Goal: Information Seeking & Learning: Learn about a topic

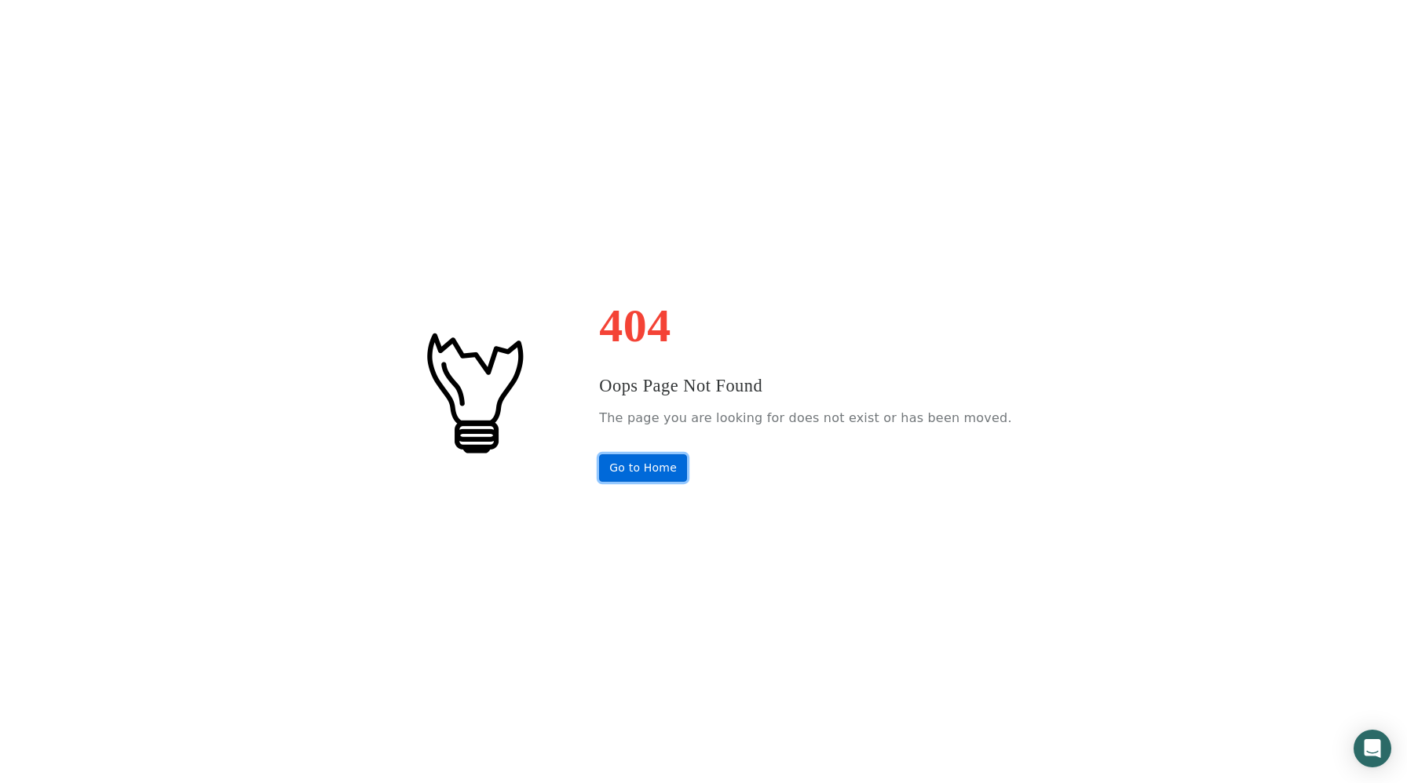
click at [668, 480] on link "Go to Home" at bounding box center [643, 468] width 88 height 27
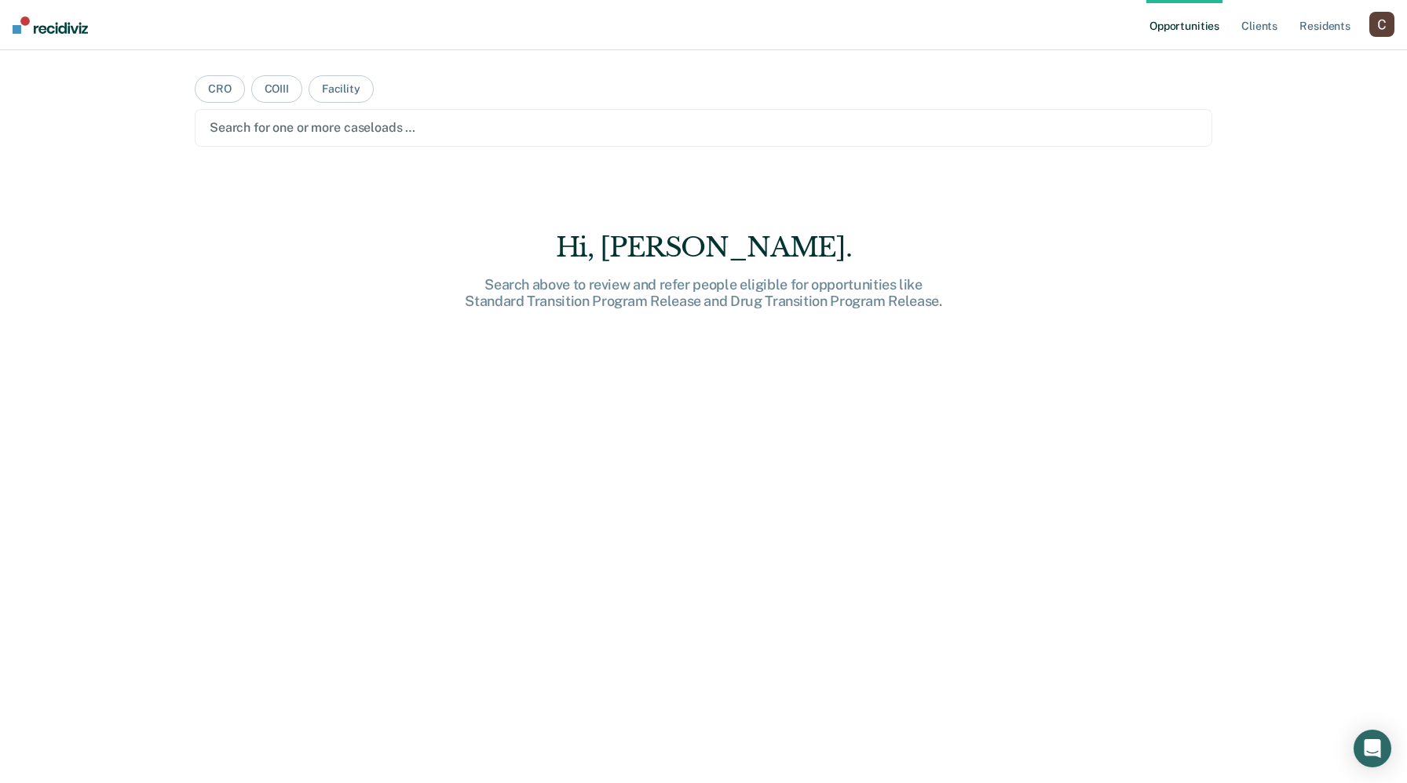
click at [315, 133] on div at bounding box center [703, 128] width 987 height 18
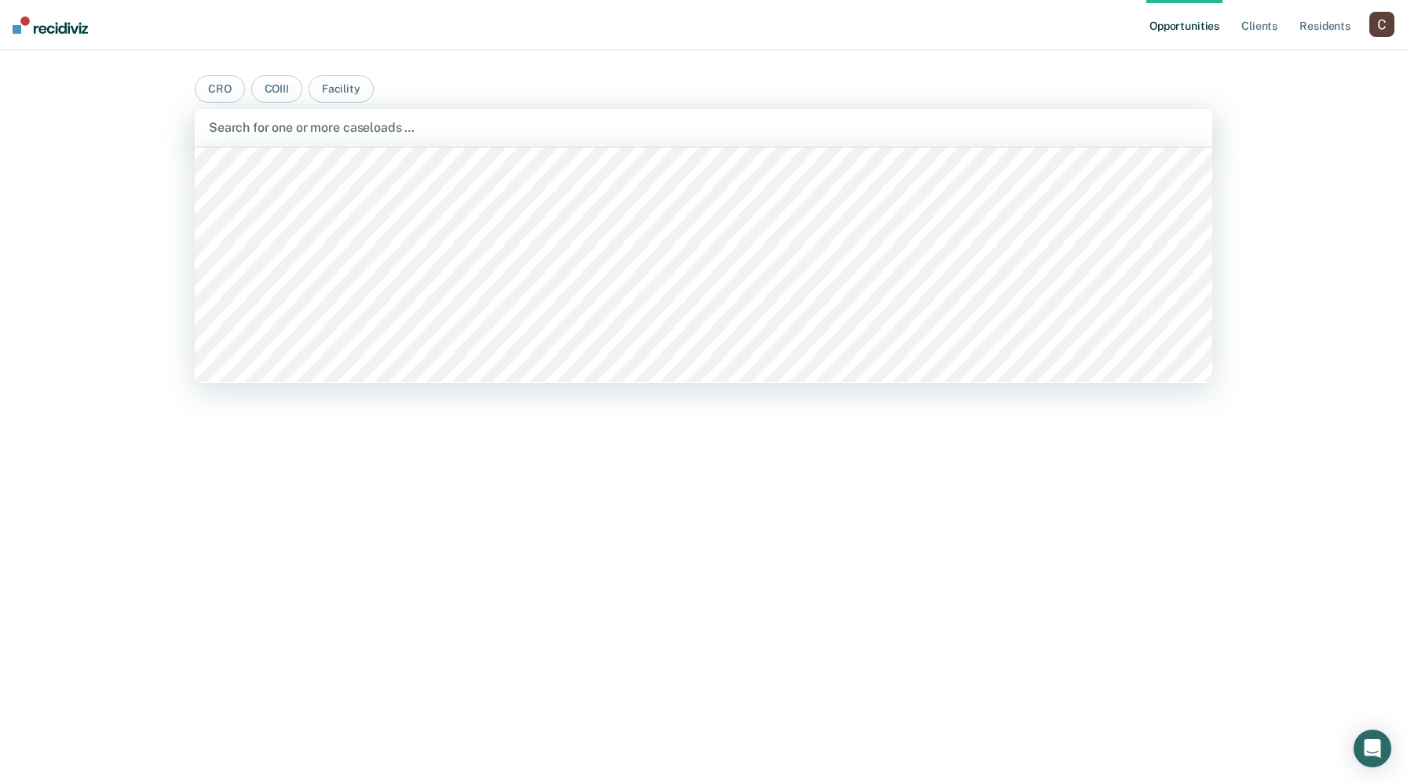
scroll to position [294, 0]
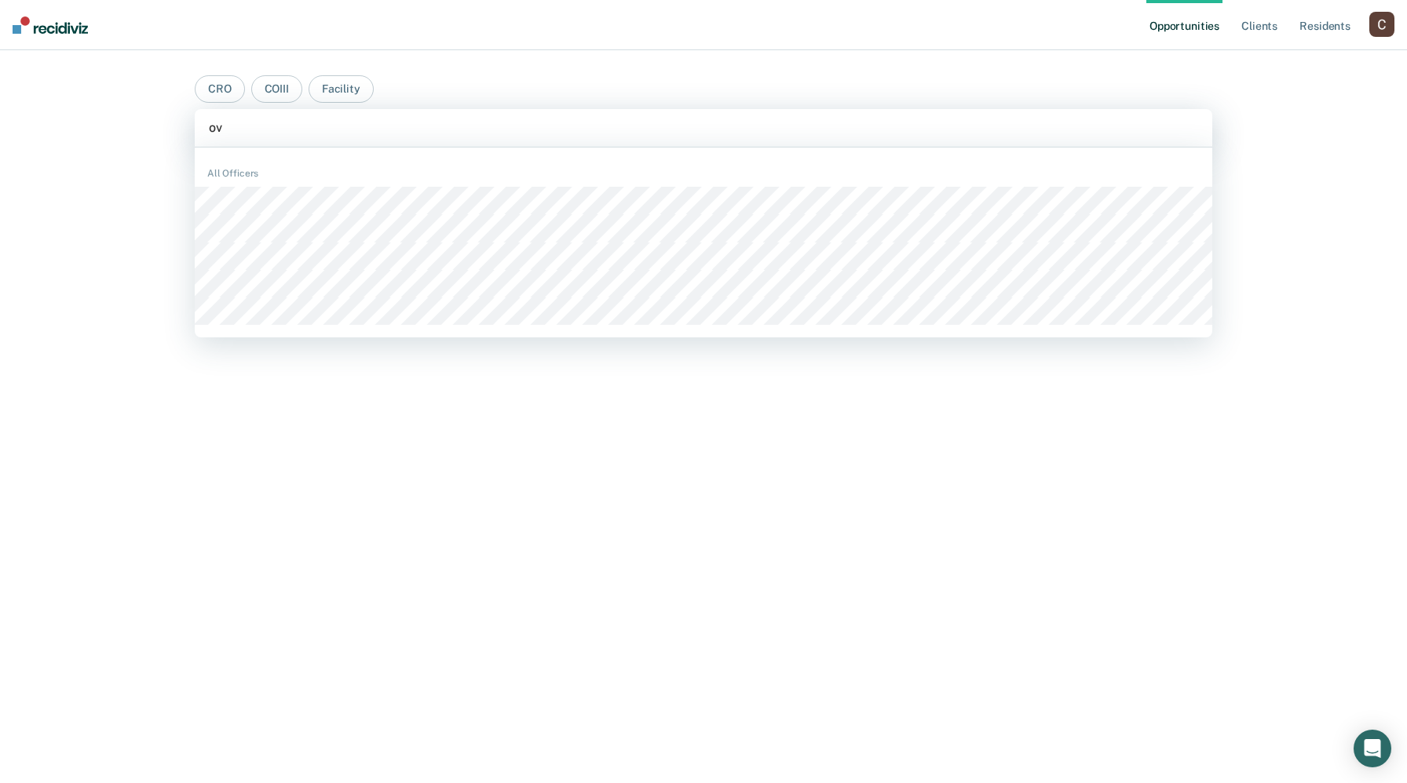
type input "o"
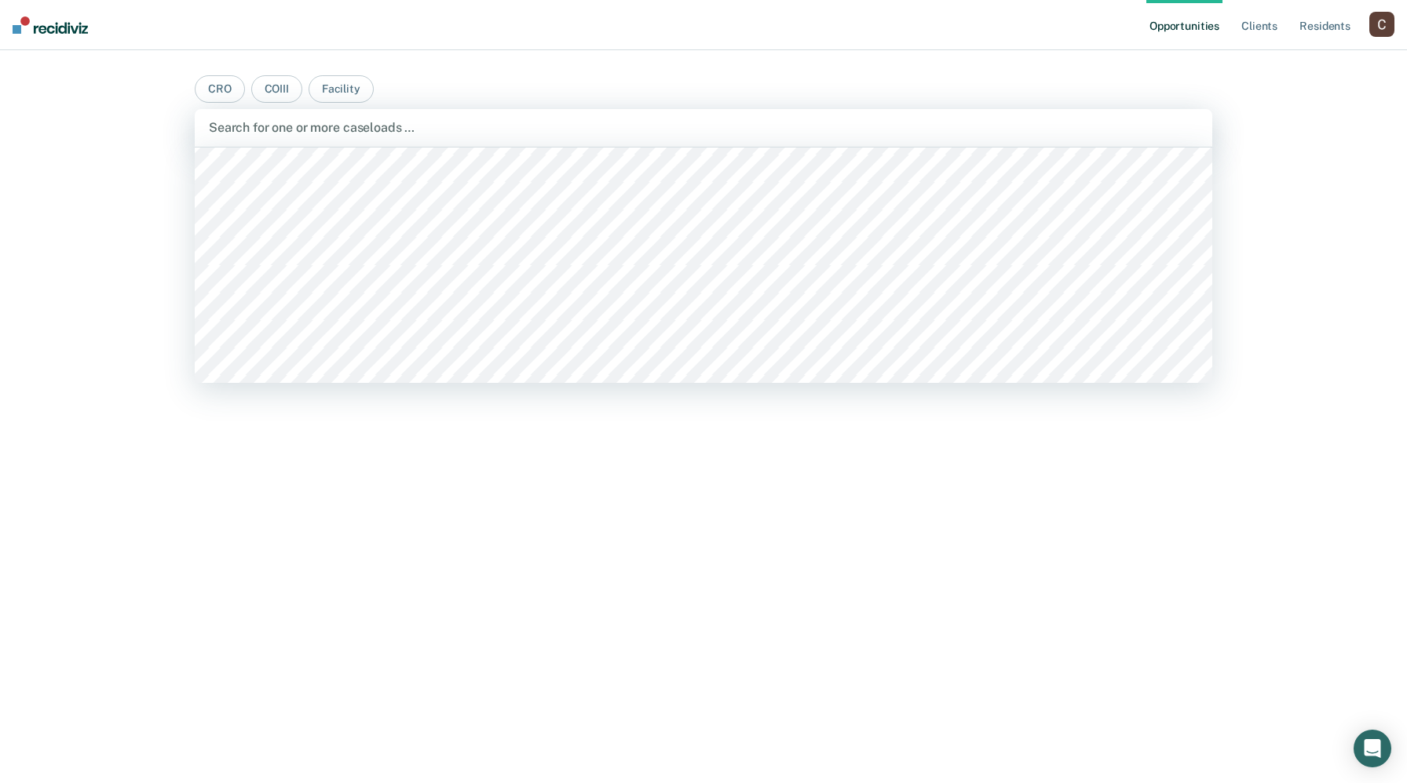
scroll to position [251, 0]
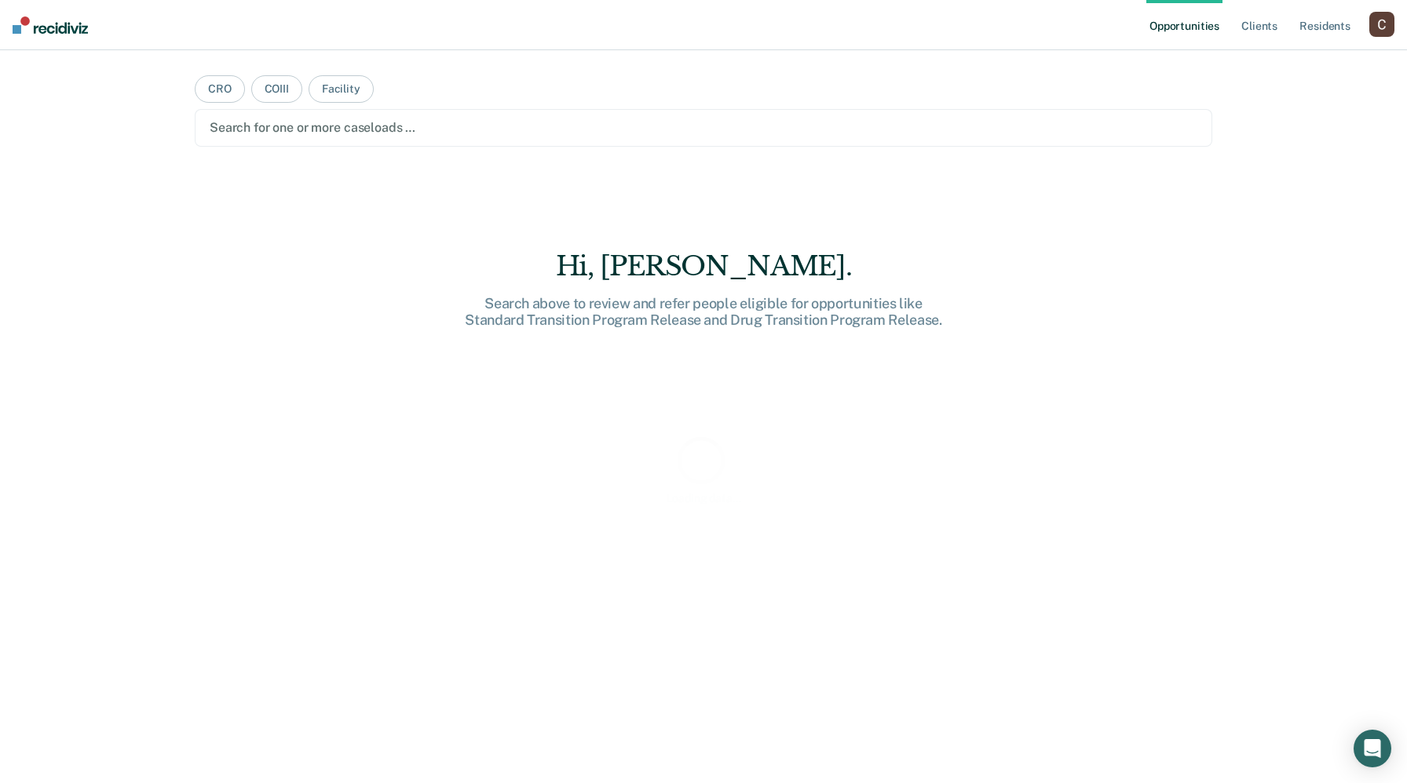
click at [295, 131] on div at bounding box center [703, 128] width 987 height 18
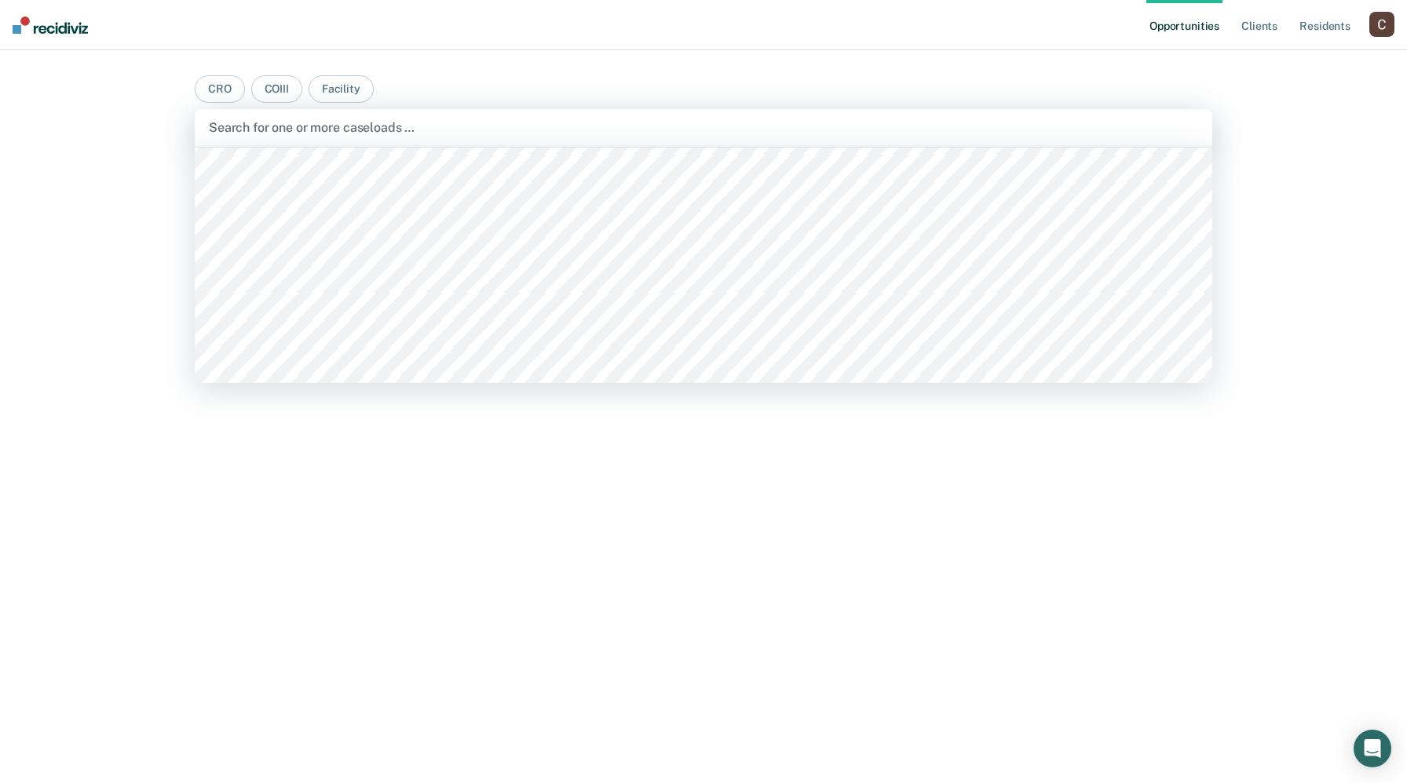
scroll to position [3196, 0]
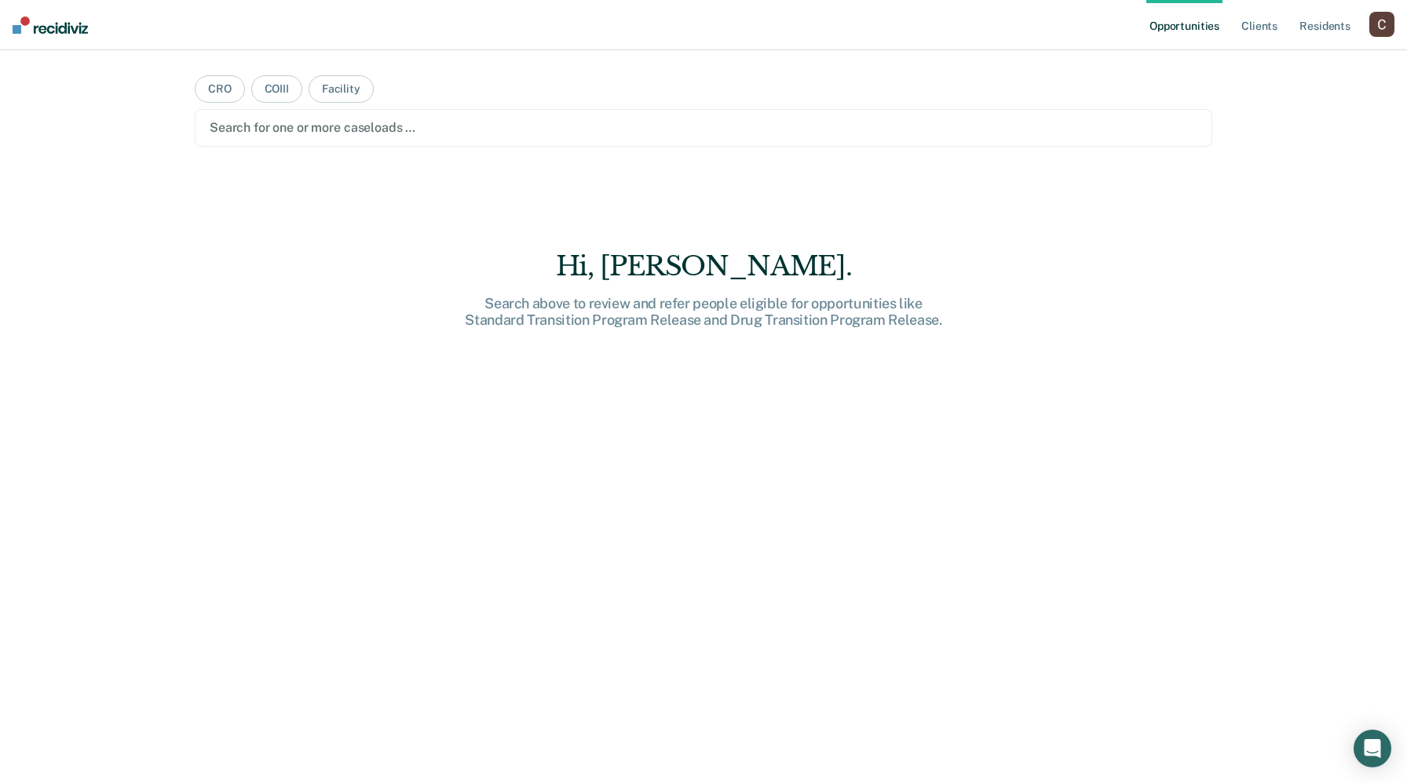
click at [385, 439] on div "Hi, [PERSON_NAME]. Search above to review and refer people eligible for opportu…" at bounding box center [703, 470] width 1017 height 608
click at [371, 147] on main "CRO COIII Facility Search for one or more caseloads … [PERSON_NAME]. Search abo…" at bounding box center [703, 397] width 1055 height 695
click at [362, 130] on div at bounding box center [703, 128] width 987 height 18
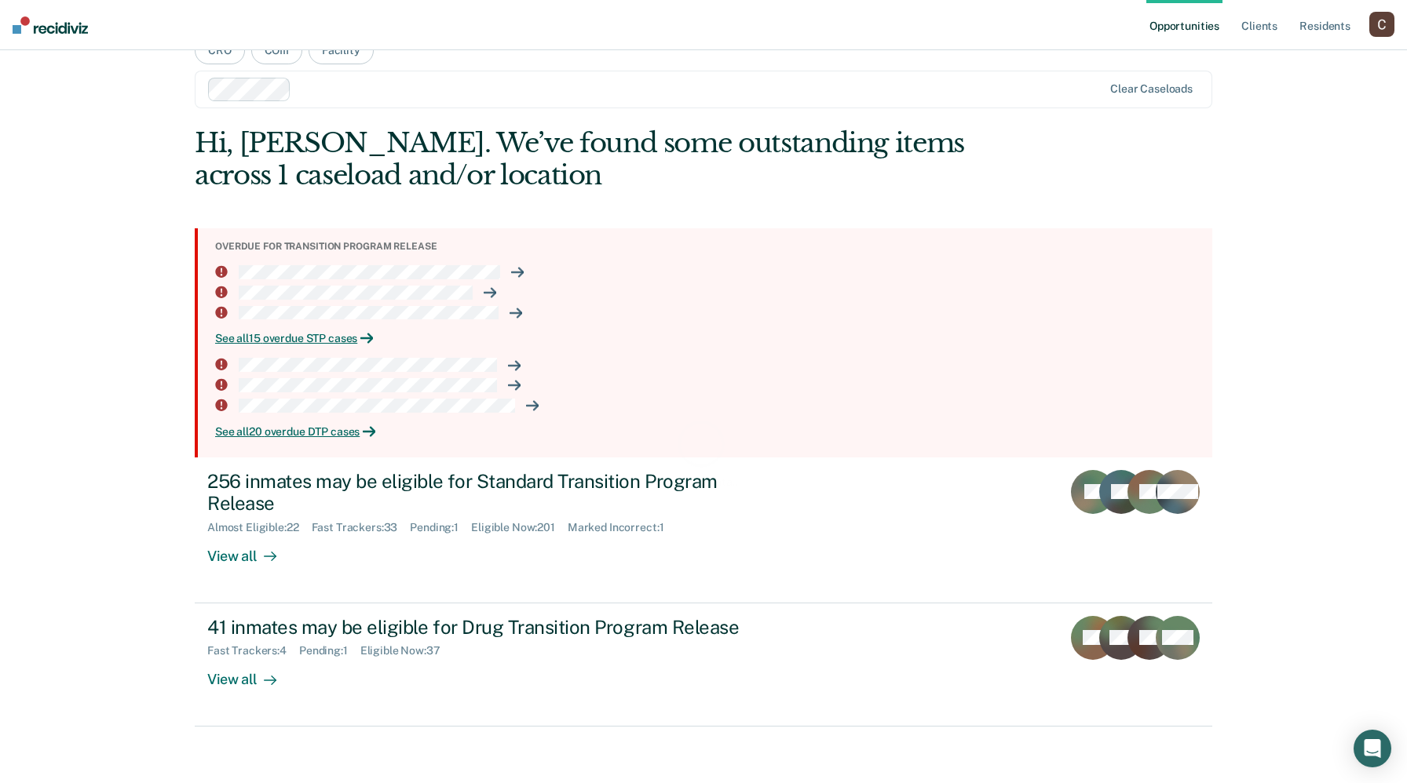
scroll to position [45, 0]
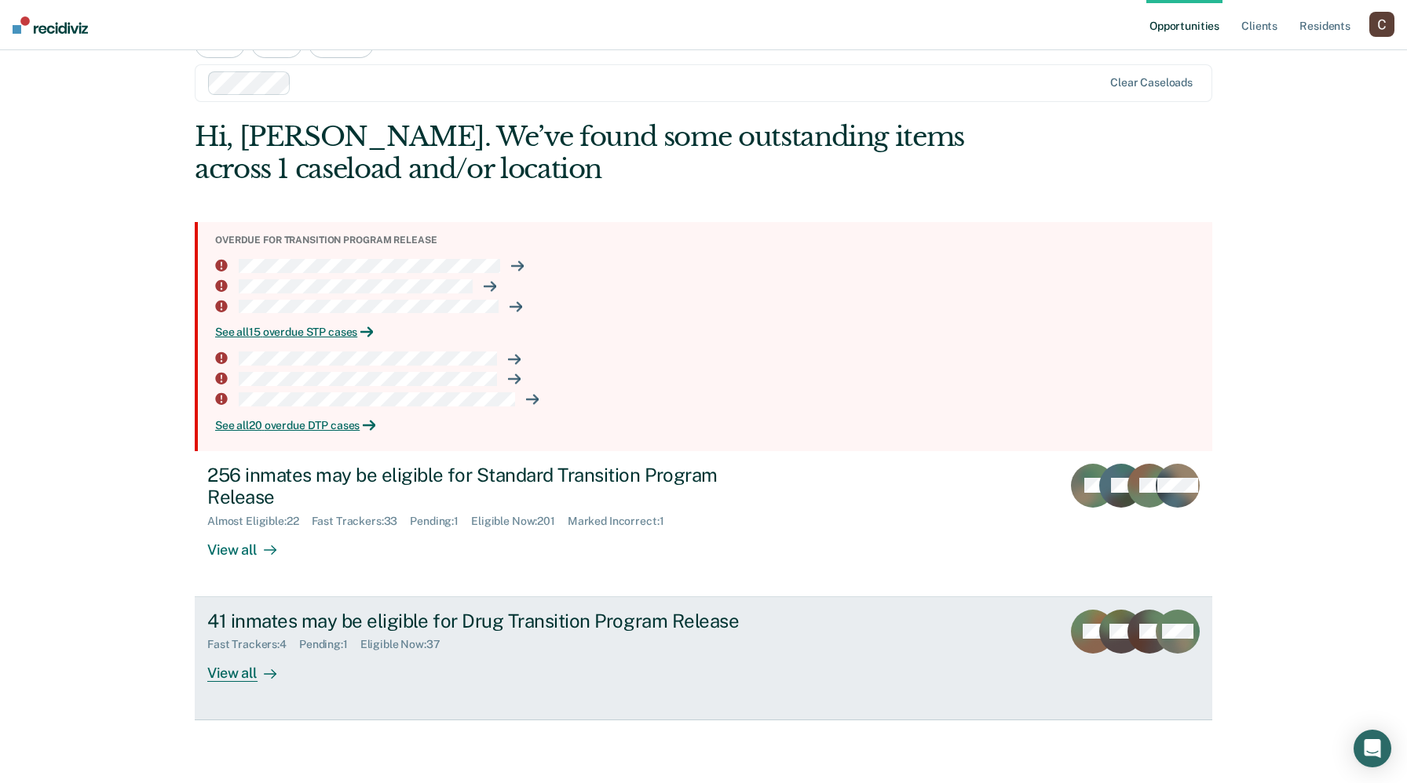
click at [264, 672] on icon at bounding box center [270, 674] width 13 height 13
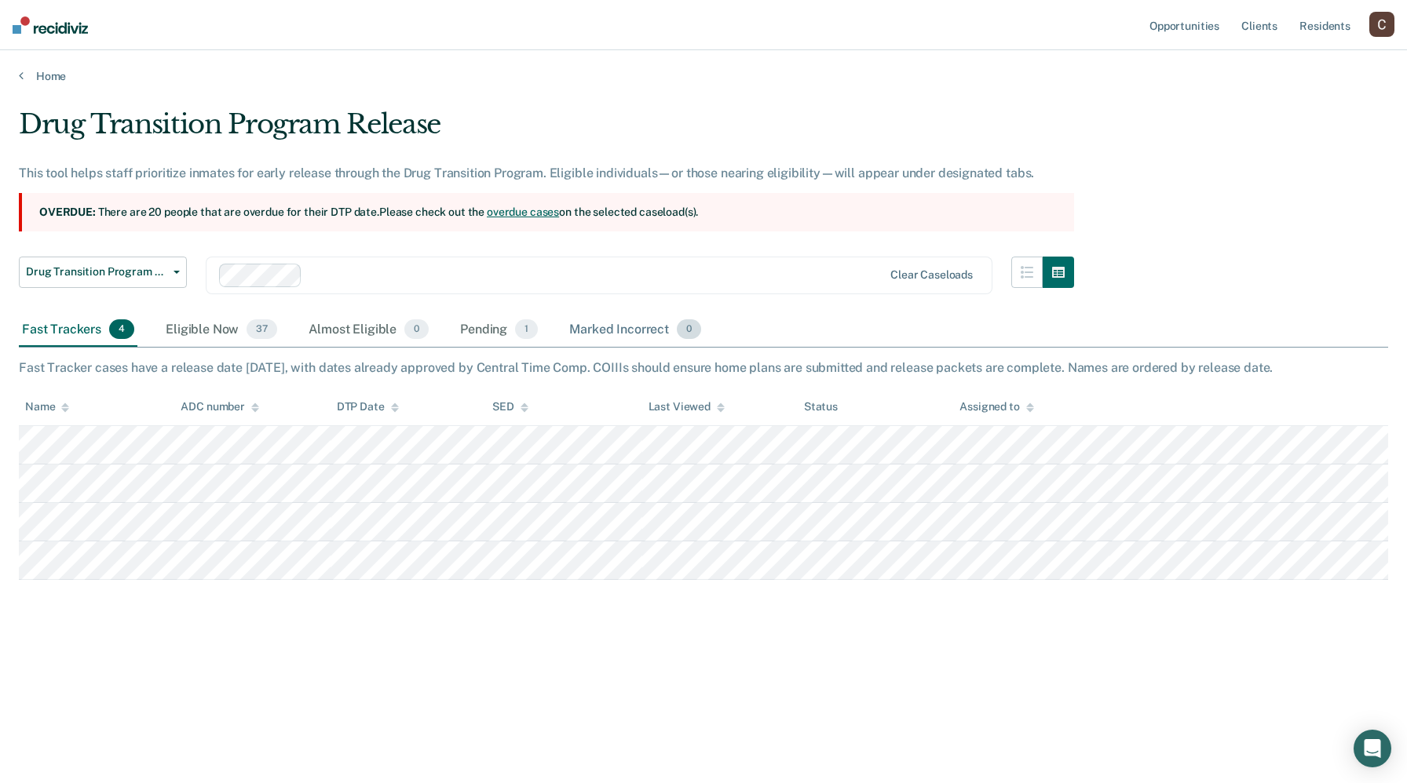
click at [650, 320] on div "Marked Incorrect 0" at bounding box center [635, 330] width 138 height 35
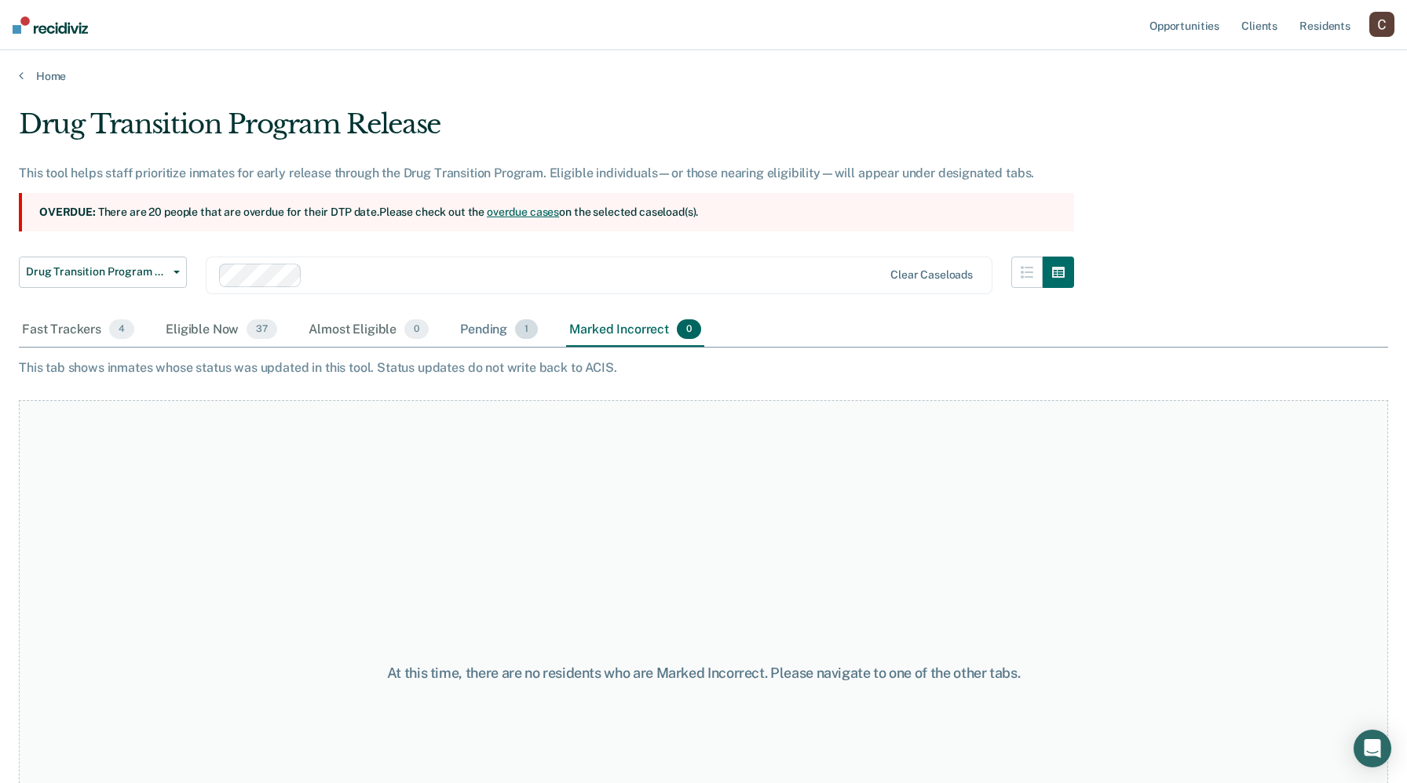
click at [512, 334] on div "Pending 1" at bounding box center [499, 330] width 84 height 35
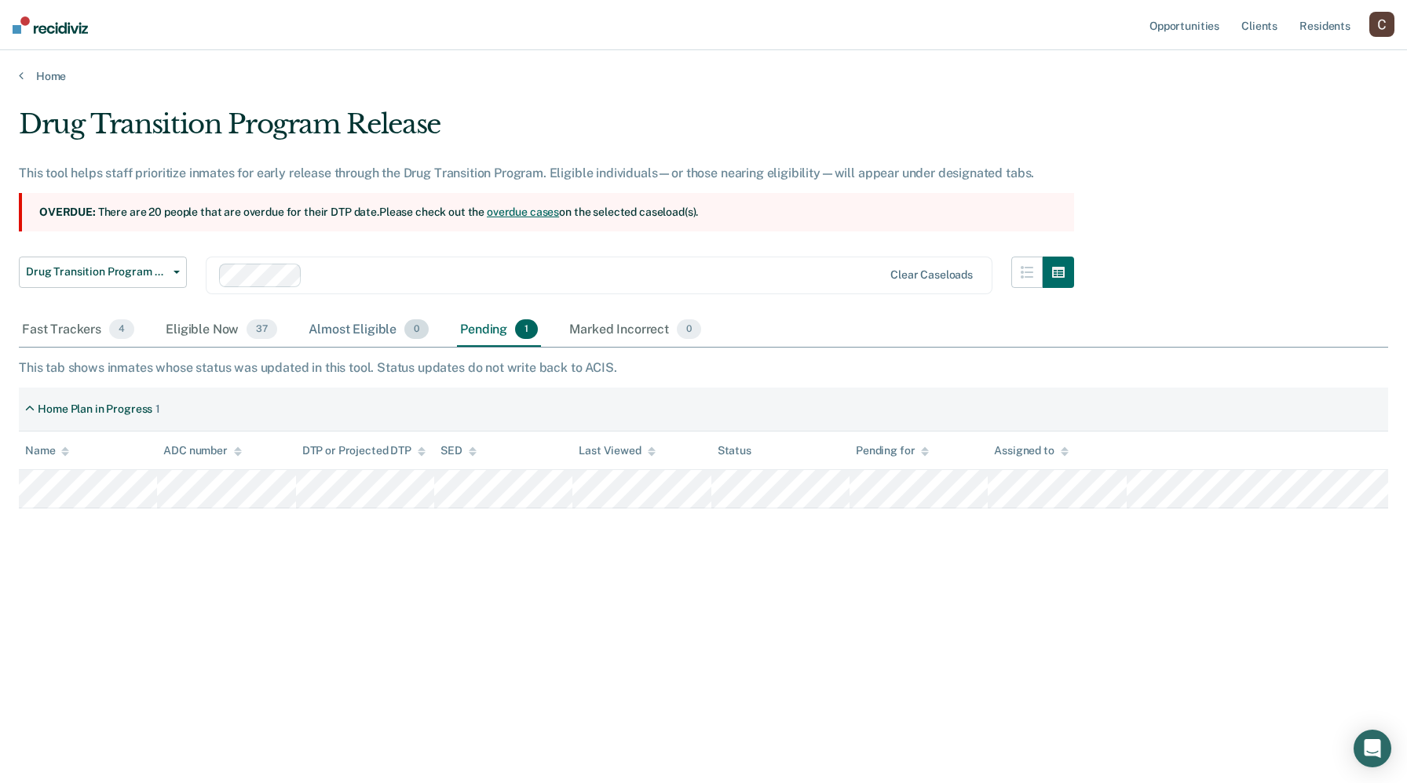
click at [418, 324] on span "0" at bounding box center [416, 329] width 24 height 20
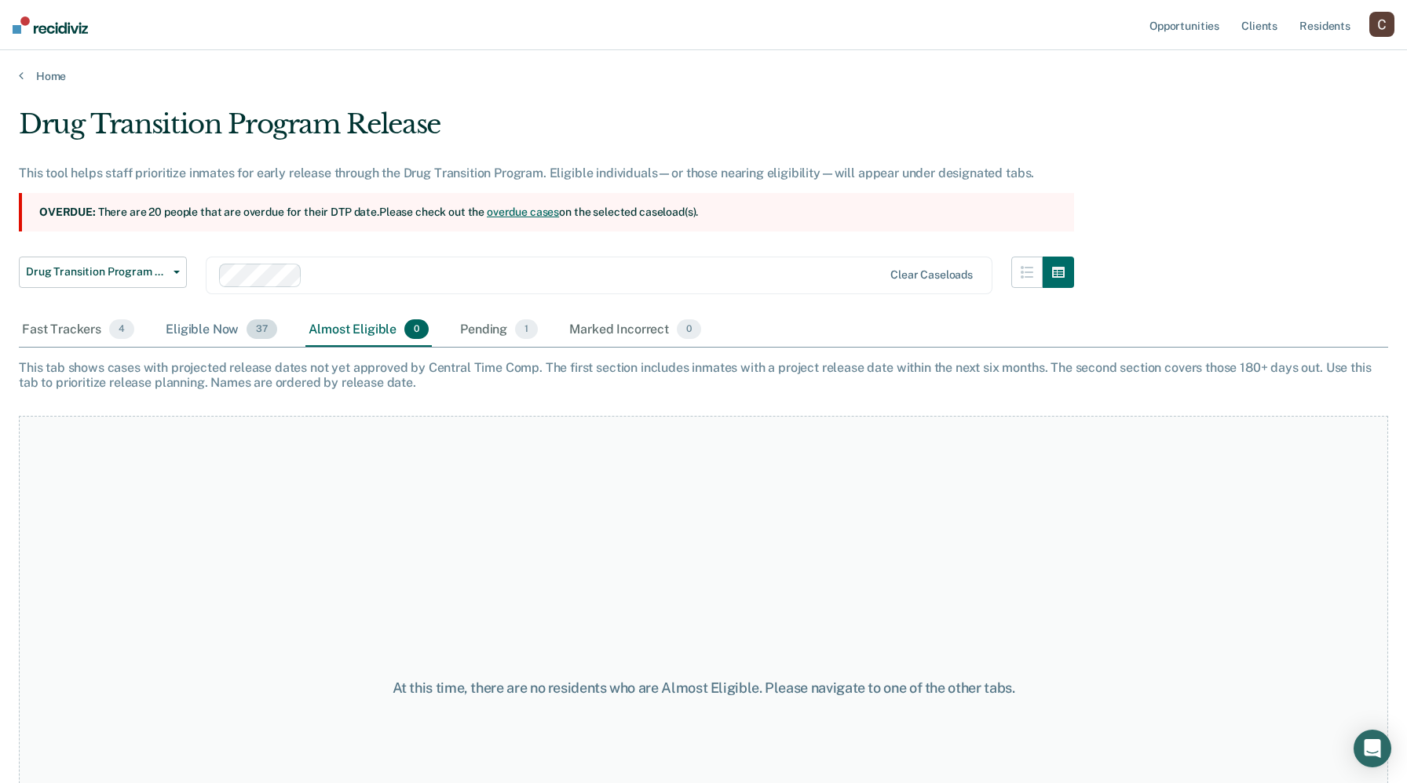
click at [257, 330] on span "37" at bounding box center [261, 329] width 31 height 20
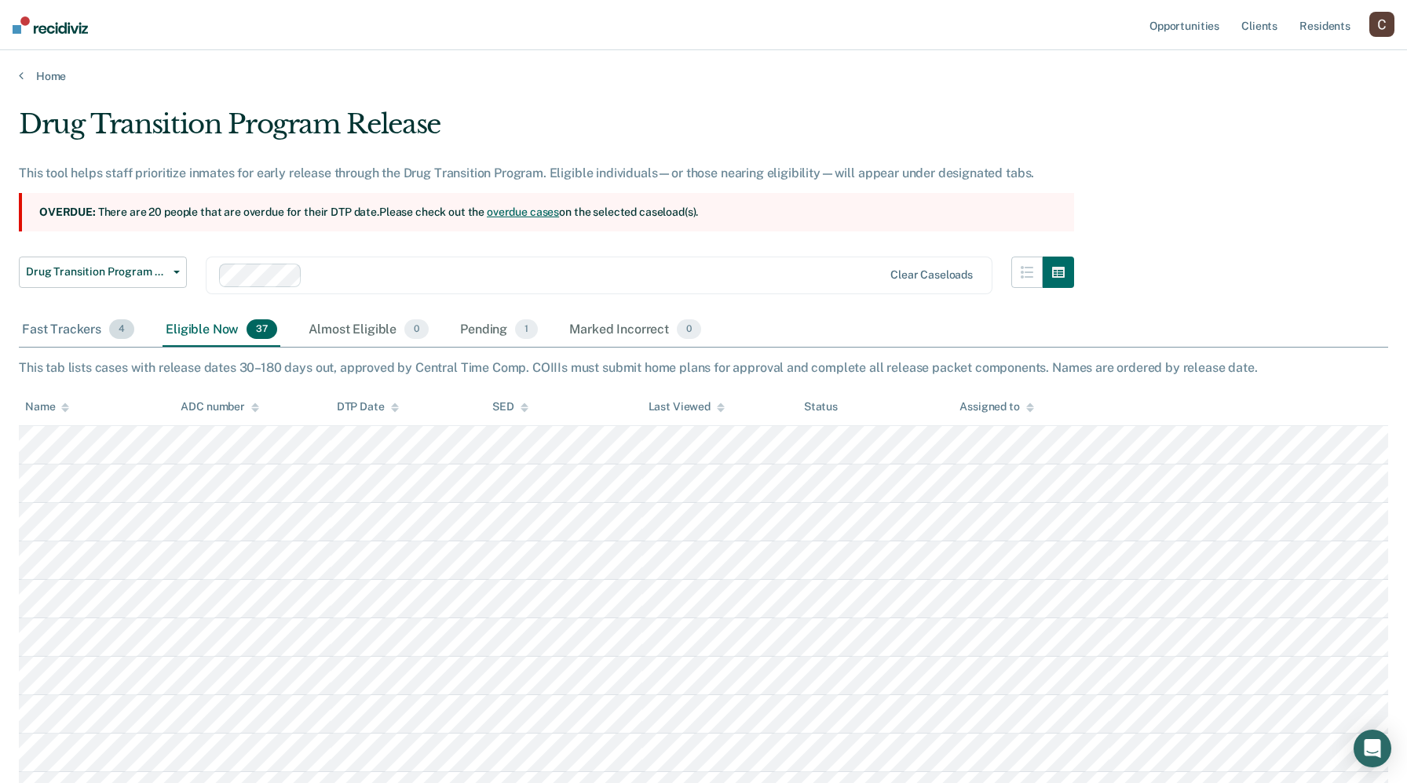
click at [122, 331] on span "4" at bounding box center [121, 329] width 25 height 20
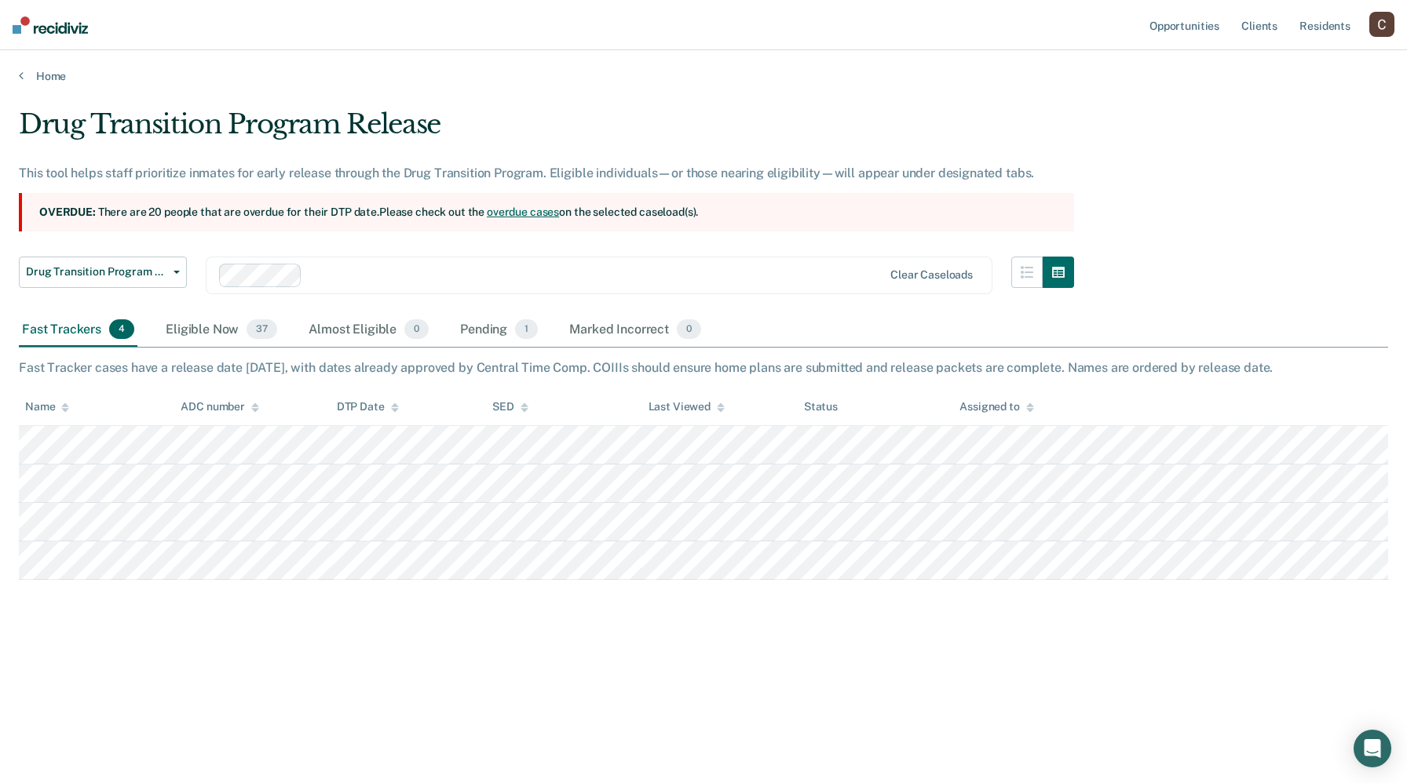
click at [42, 83] on main "Drug Transition Program Release This tool helps staff prioritize inmates for ea…" at bounding box center [703, 430] width 1407 height 695
click at [1181, 38] on link "Opportunities" at bounding box center [1184, 25] width 76 height 50
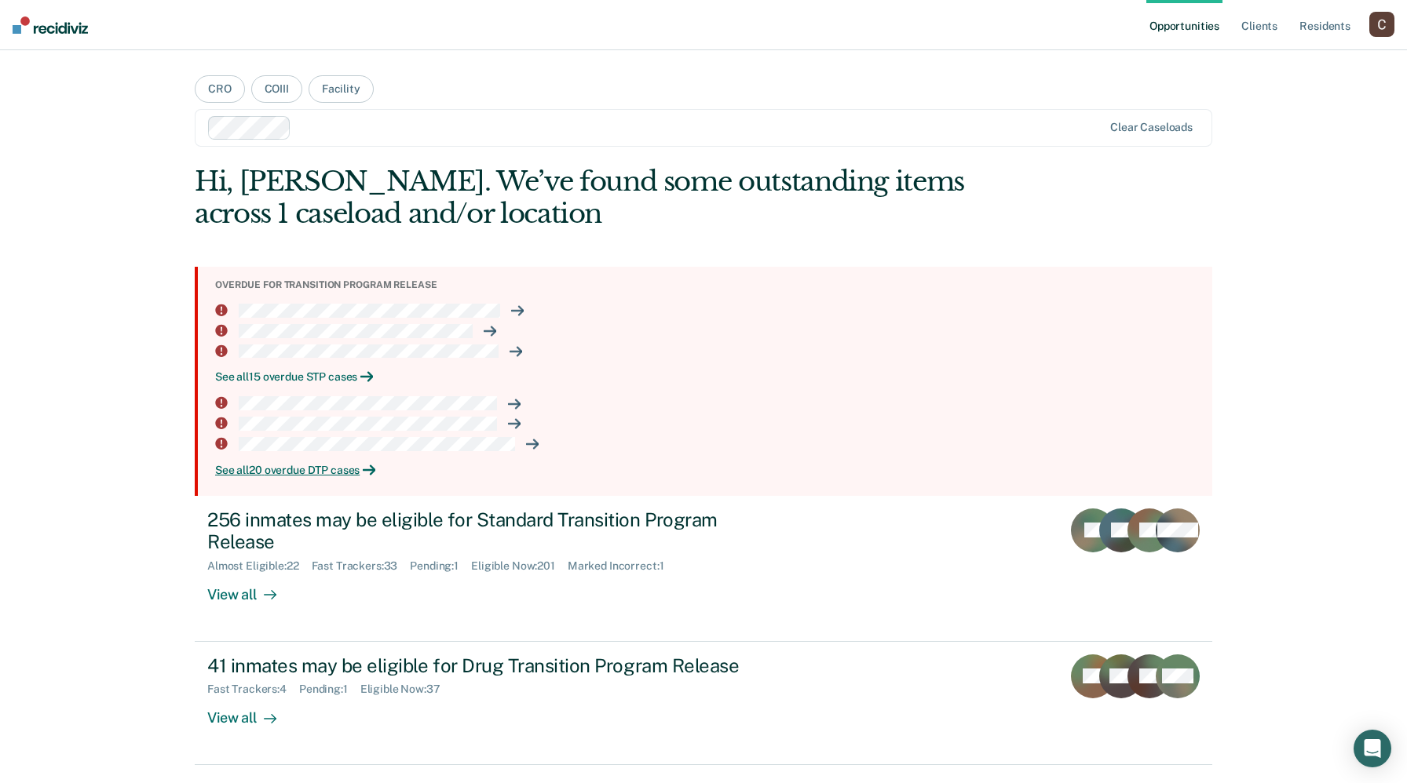
scroll to position [45, 0]
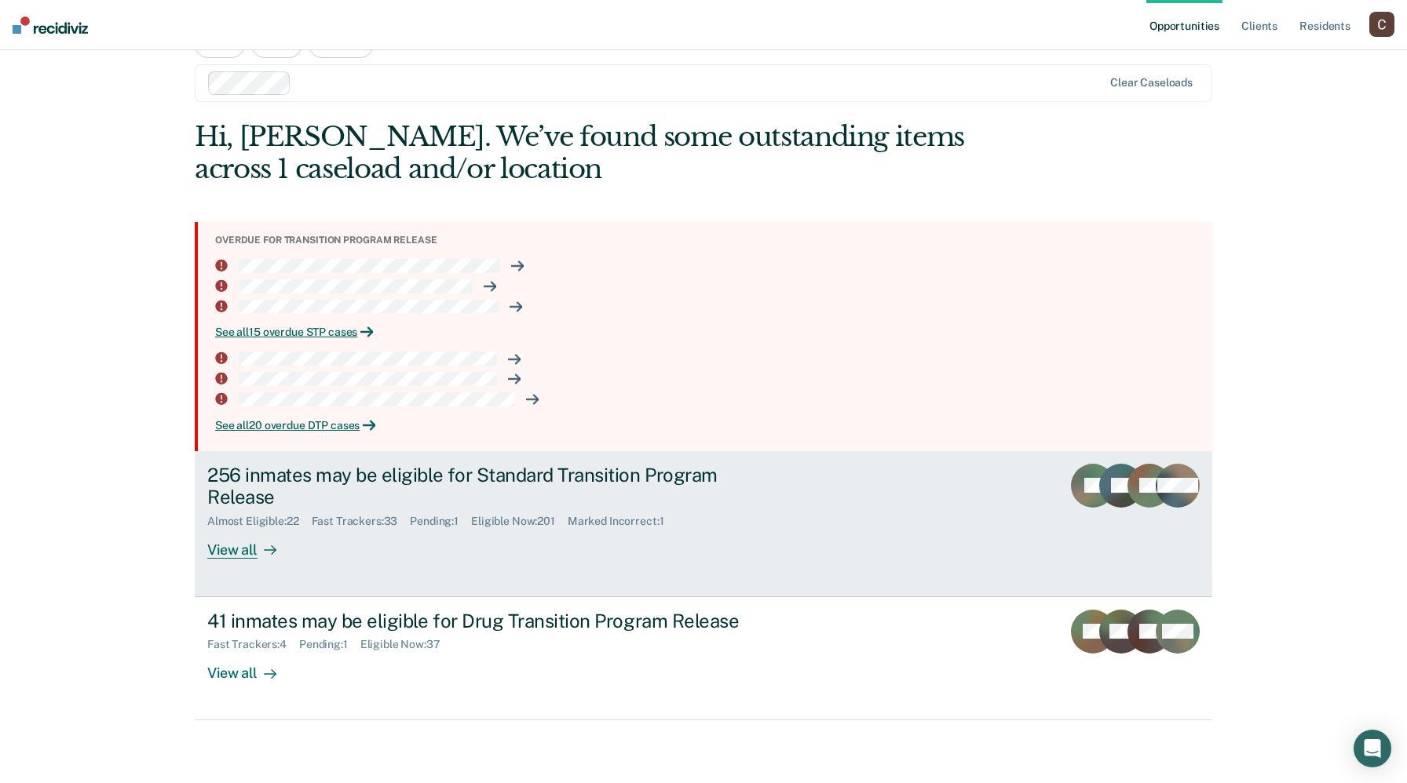
click at [476, 473] on div "256 inmates may be eligible for Standard Transition Program Release" at bounding box center [482, 487] width 551 height 46
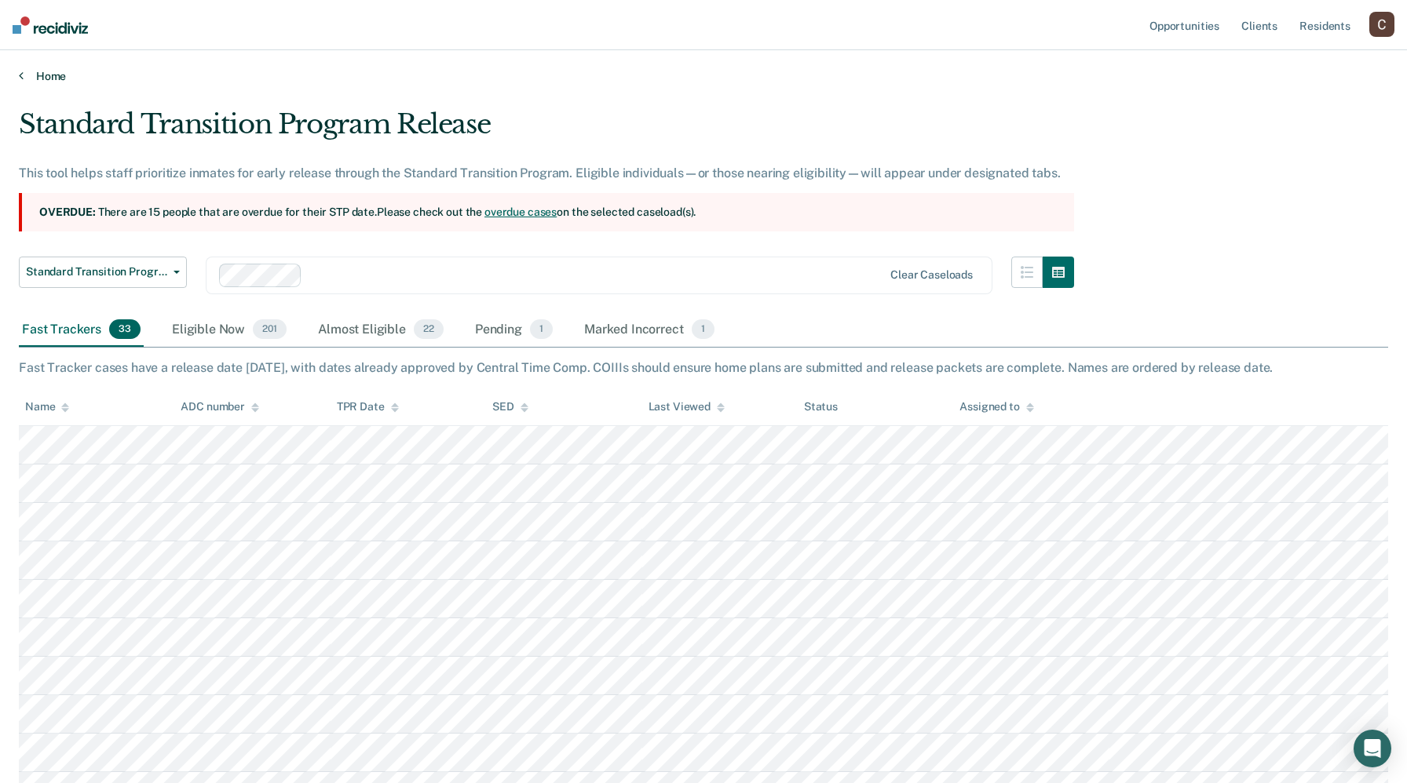
click at [27, 76] on link "Home" at bounding box center [703, 76] width 1369 height 14
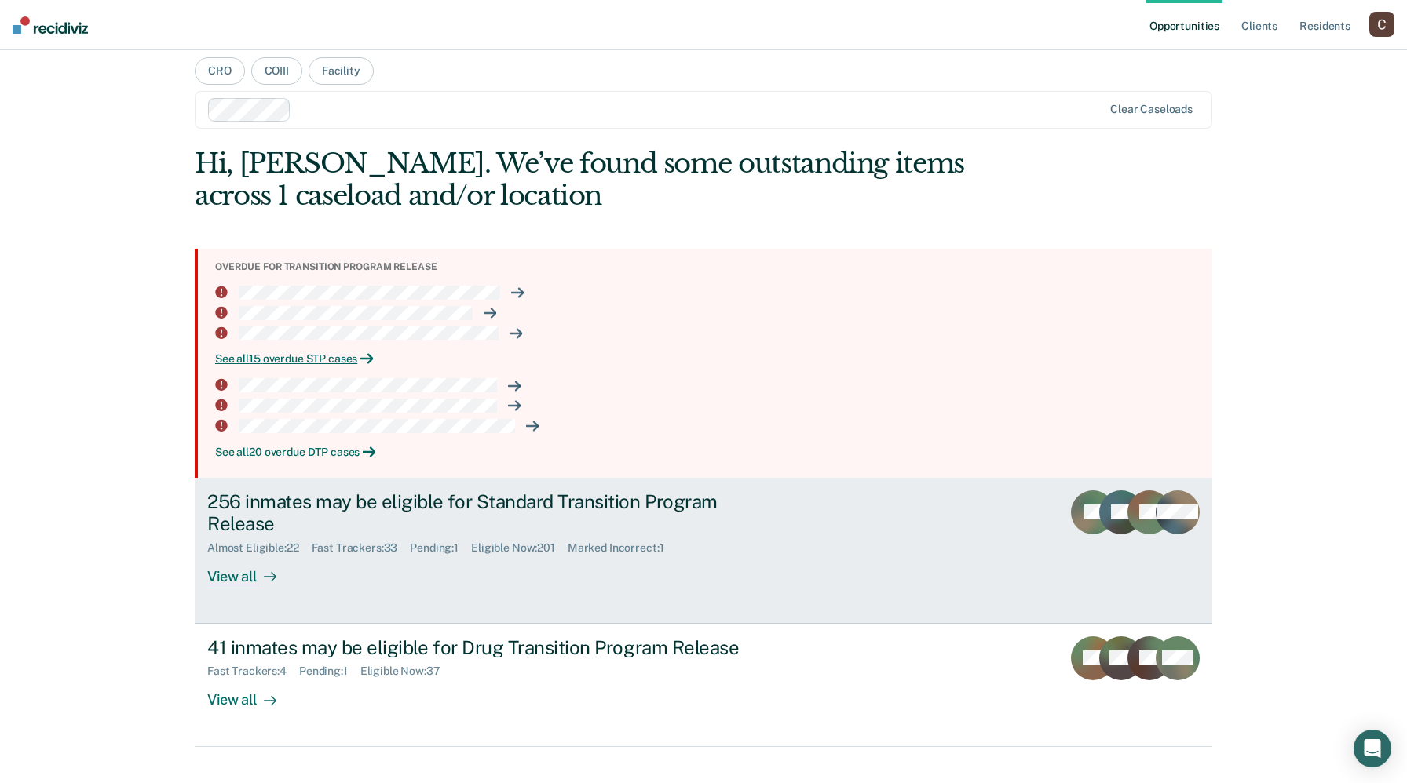
scroll to position [14, 0]
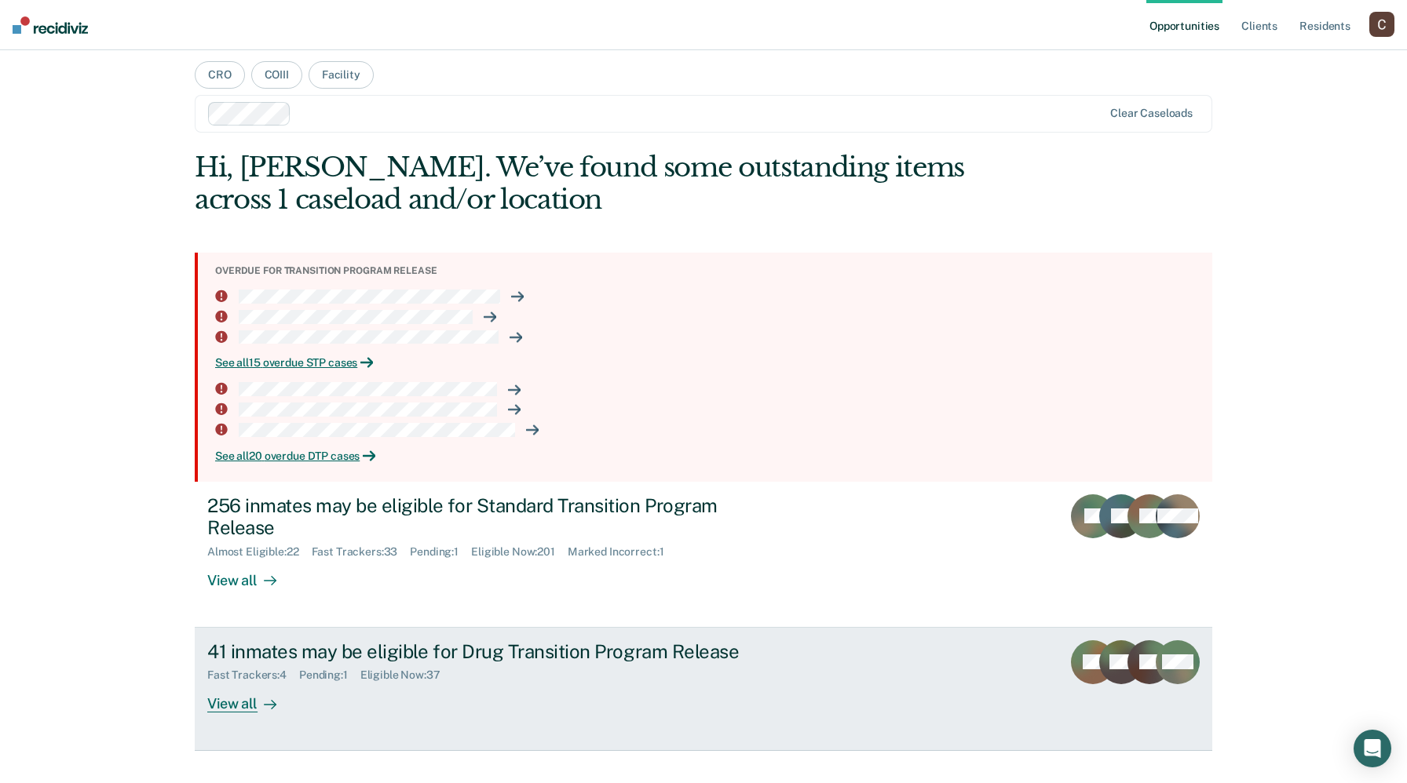
click at [460, 665] on div "Fast Trackers : 4 Pending : 1 Eligible Now : 37" at bounding box center [482, 673] width 551 height 20
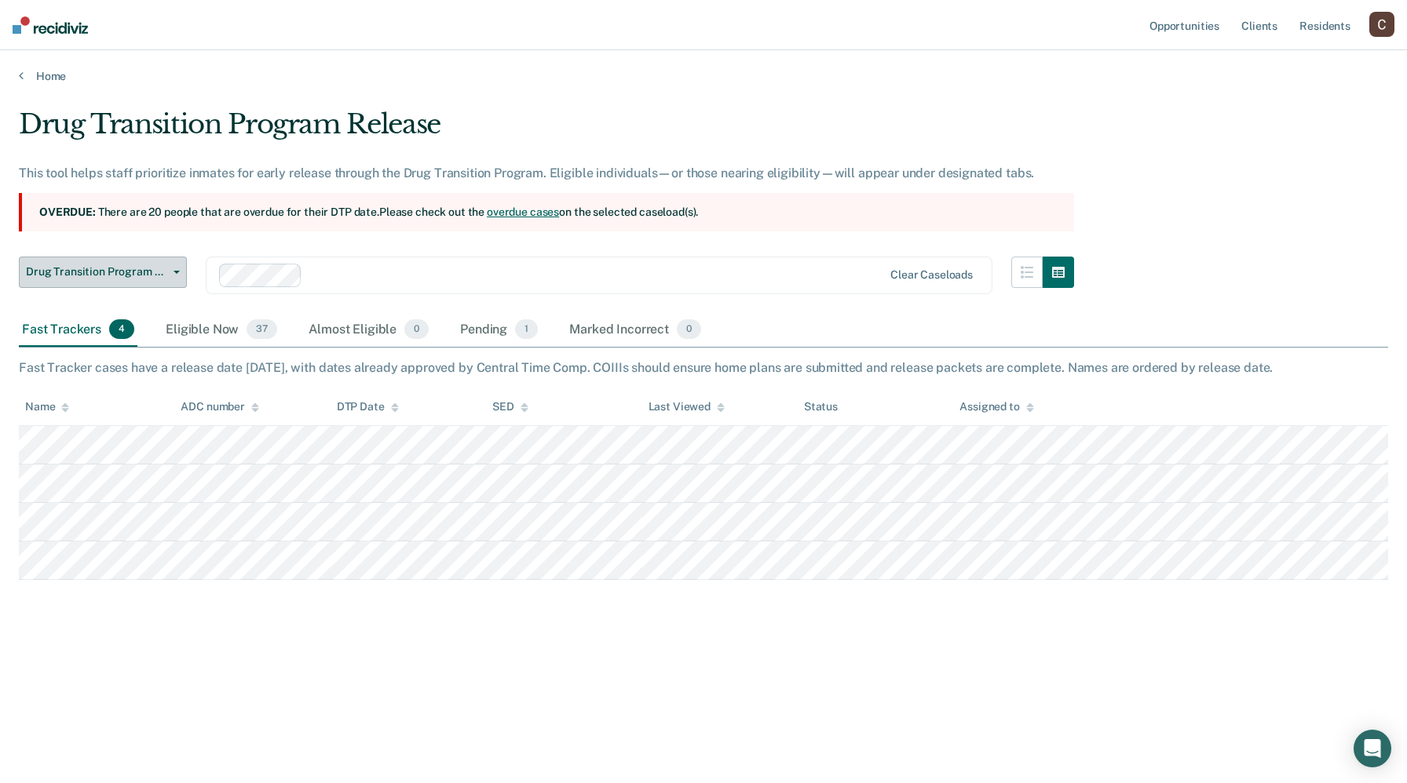
click at [163, 266] on span "Drug Transition Program Release" at bounding box center [96, 271] width 141 height 13
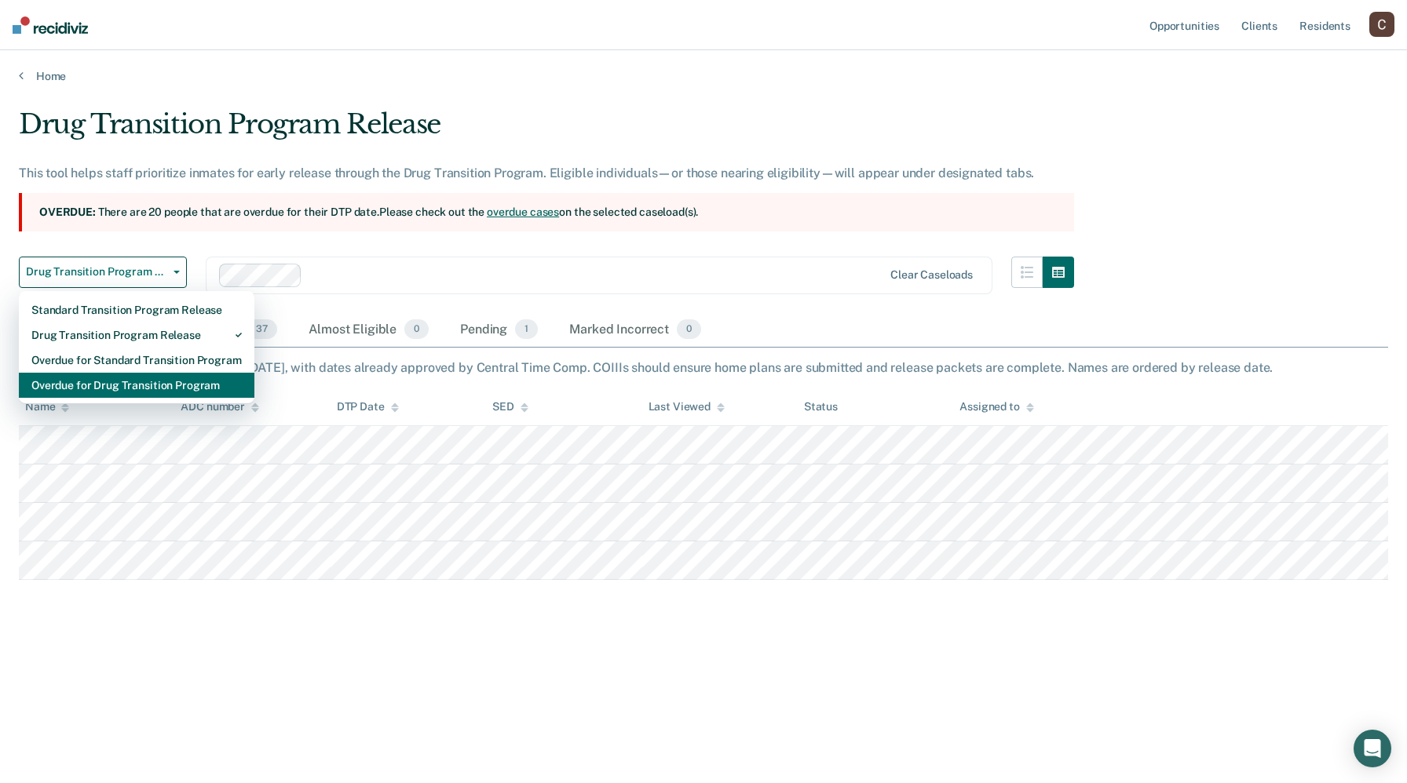
click at [119, 378] on div "Overdue for Drug Transition Program" at bounding box center [136, 385] width 210 height 25
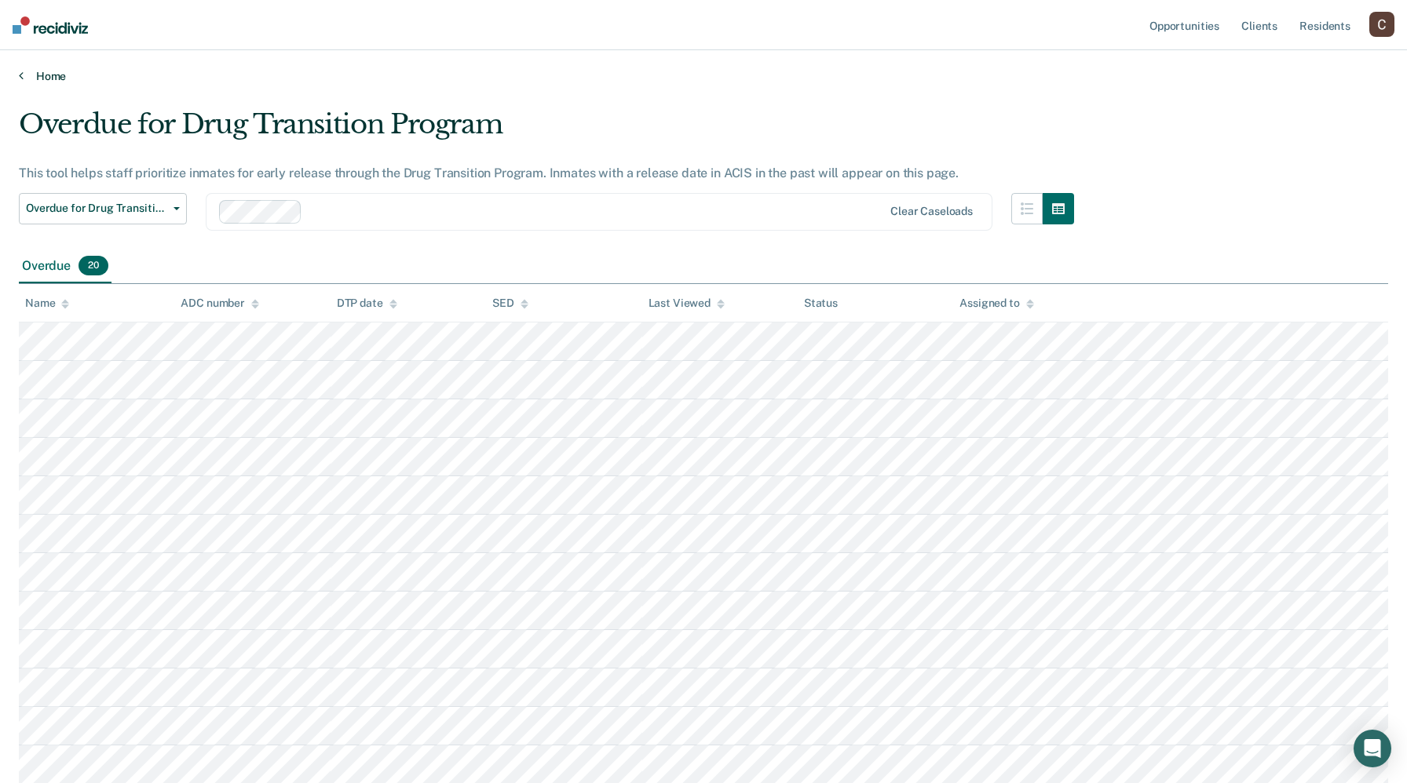
click at [49, 79] on link "Home" at bounding box center [703, 76] width 1369 height 14
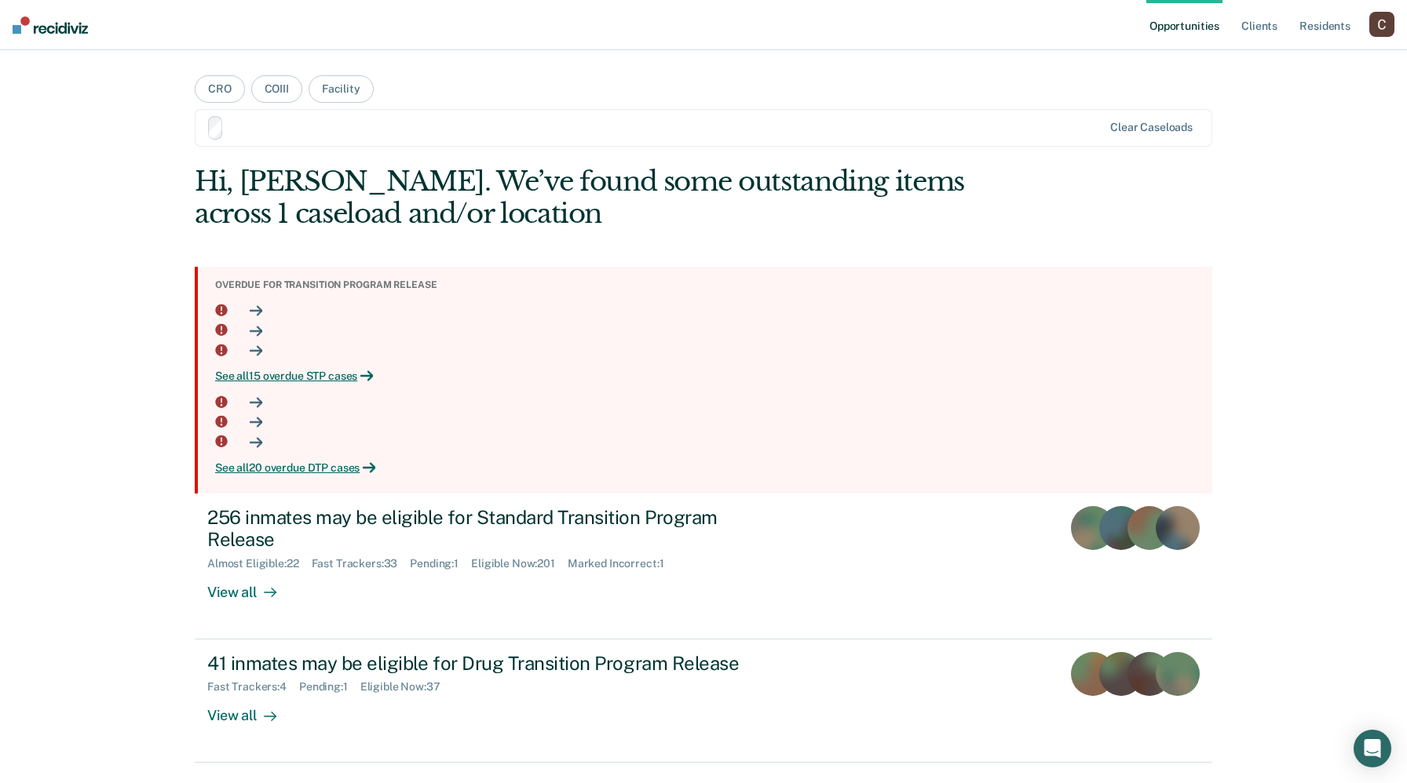
click at [53, 14] on nav "Opportunities Client s Resident s Profile How it works Log Out" at bounding box center [703, 25] width 1407 height 50
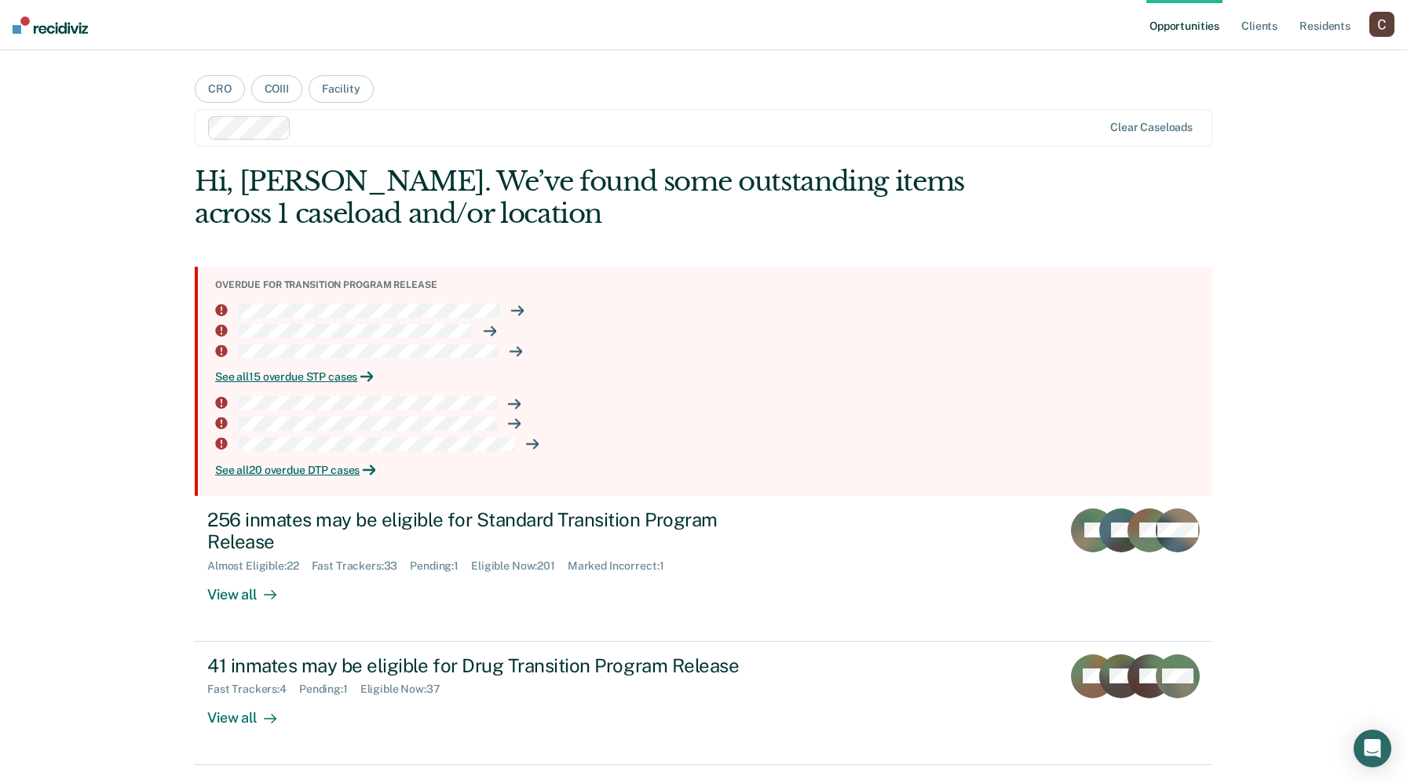
click at [53, 20] on img at bounding box center [50, 24] width 75 height 17
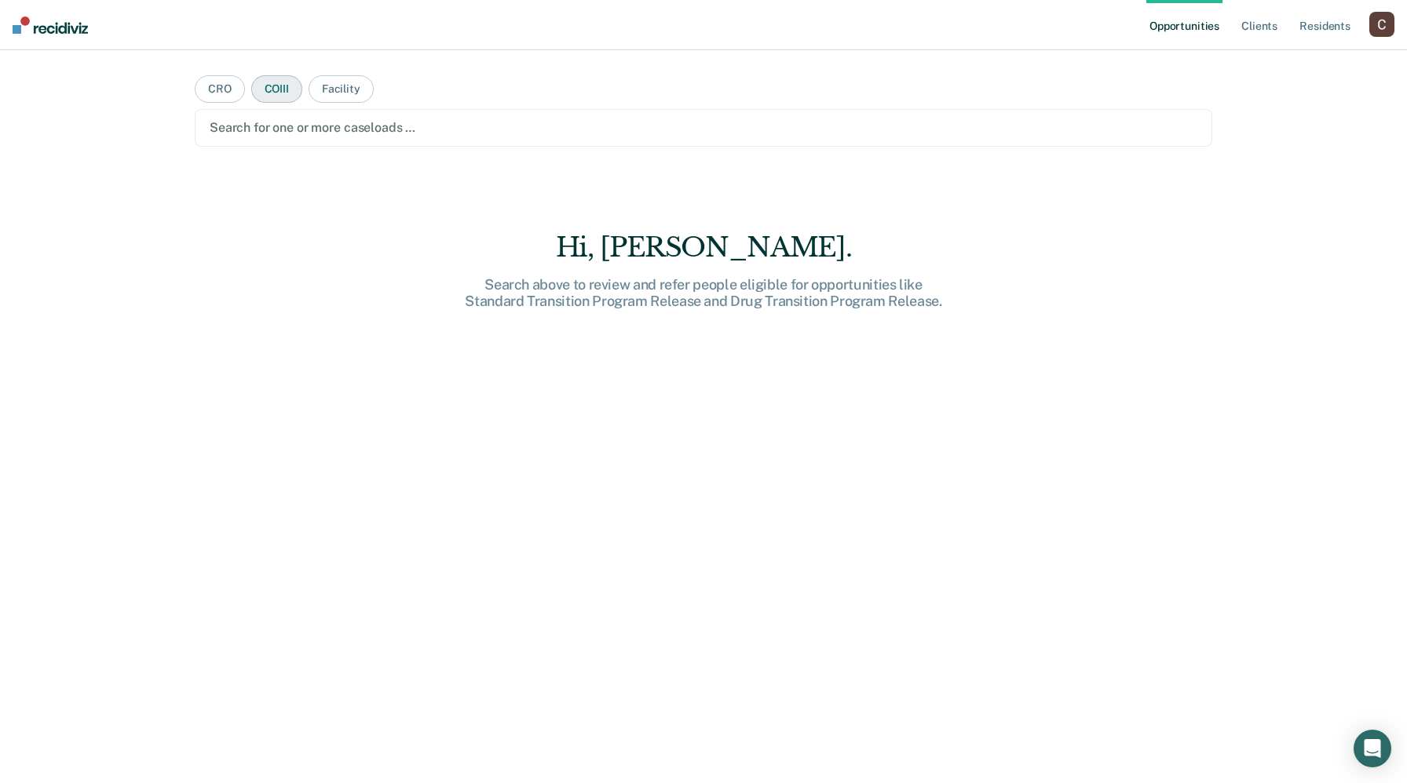
click at [272, 82] on button "COIII" at bounding box center [276, 88] width 51 height 27
click at [332, 85] on button "Facility" at bounding box center [340, 88] width 65 height 27
click at [233, 85] on button "CRO" at bounding box center [220, 88] width 50 height 27
click at [281, 91] on button "COIII" at bounding box center [276, 88] width 51 height 27
click at [329, 93] on button "Facility" at bounding box center [340, 88] width 65 height 27
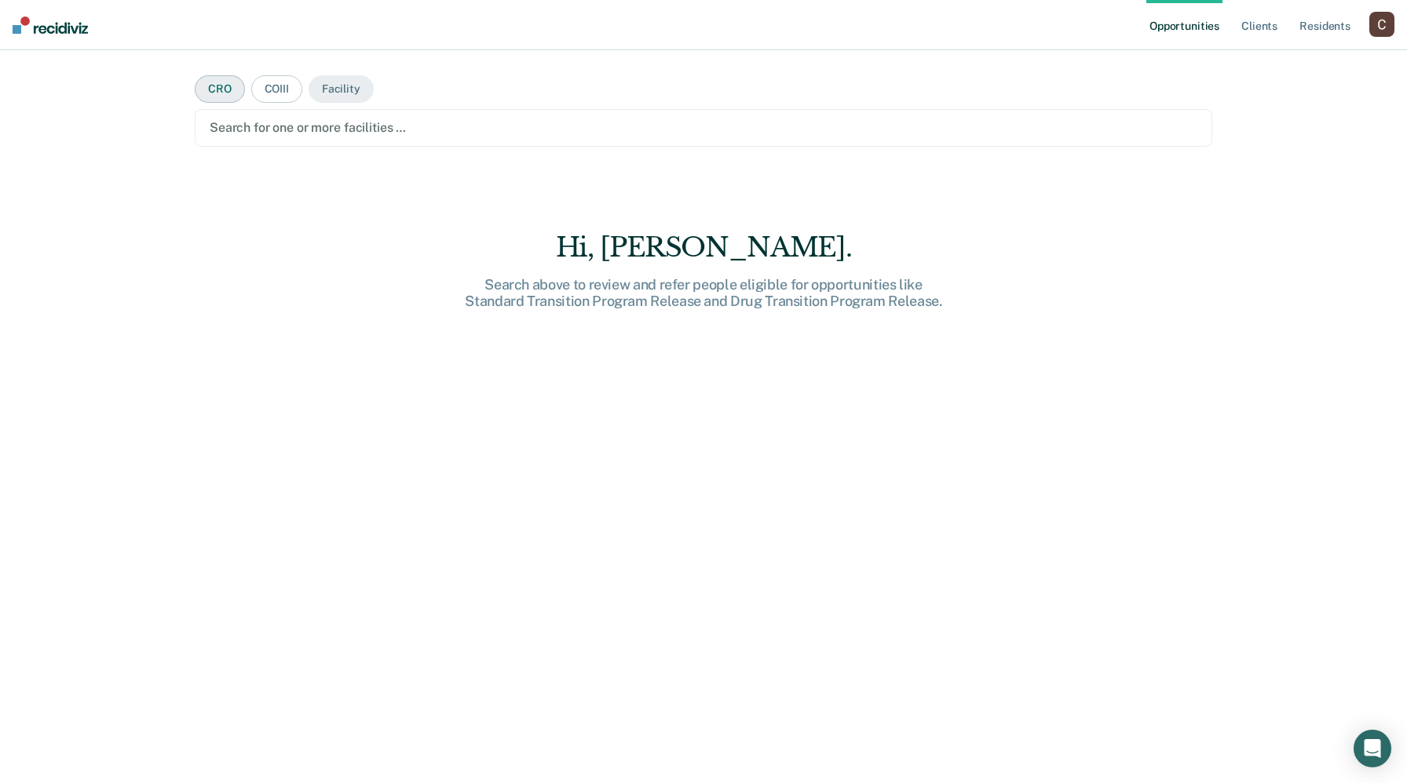
click at [220, 100] on button "CRO" at bounding box center [220, 88] width 50 height 27
click at [265, 89] on button "COIII" at bounding box center [276, 88] width 51 height 27
click at [206, 84] on button "CRO" at bounding box center [220, 88] width 50 height 27
click at [257, 83] on button "COIII" at bounding box center [276, 88] width 51 height 27
click at [309, 82] on button "Facility" at bounding box center [340, 88] width 65 height 27
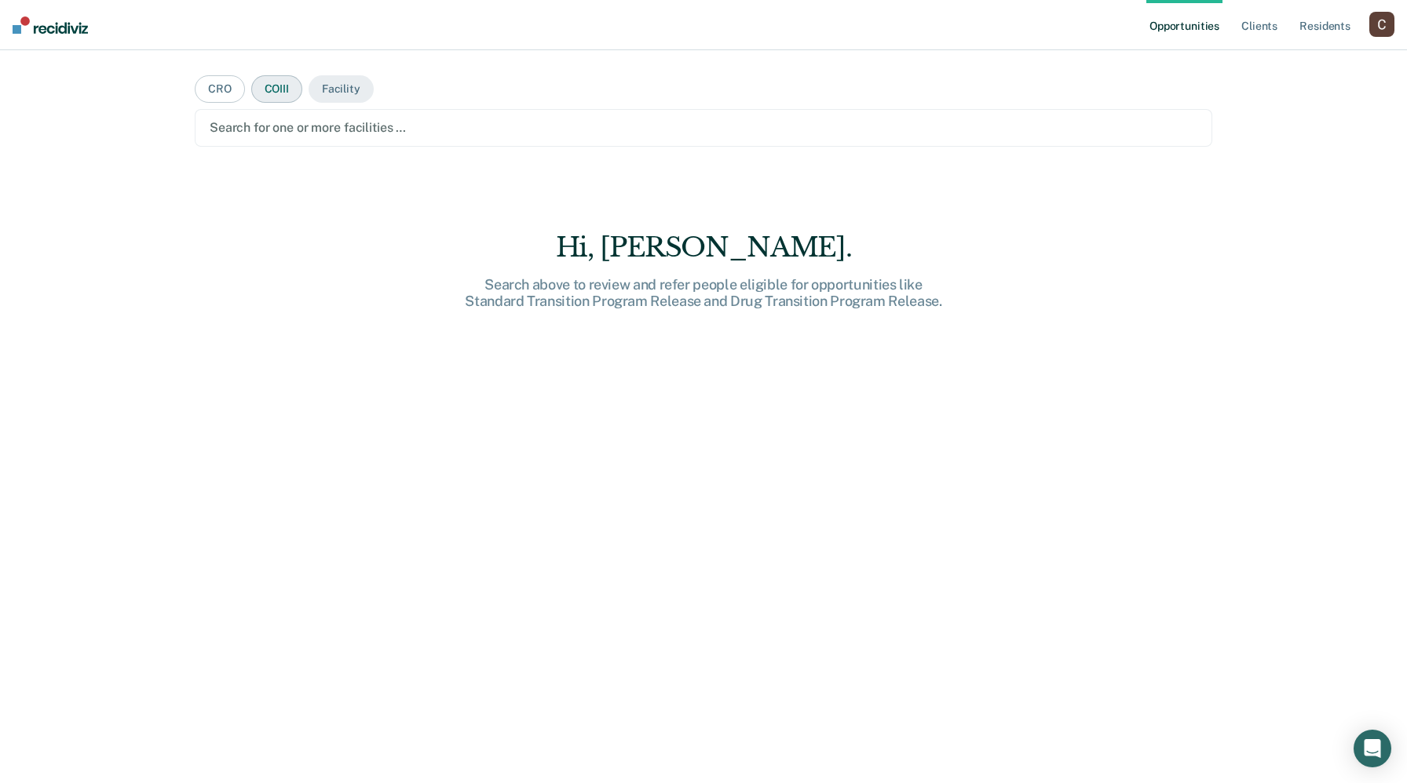
click at [293, 89] on button "COIII" at bounding box center [276, 88] width 51 height 27
click at [324, 90] on button "Facility" at bounding box center [340, 88] width 65 height 27
click at [281, 93] on button "COIII" at bounding box center [276, 88] width 51 height 27
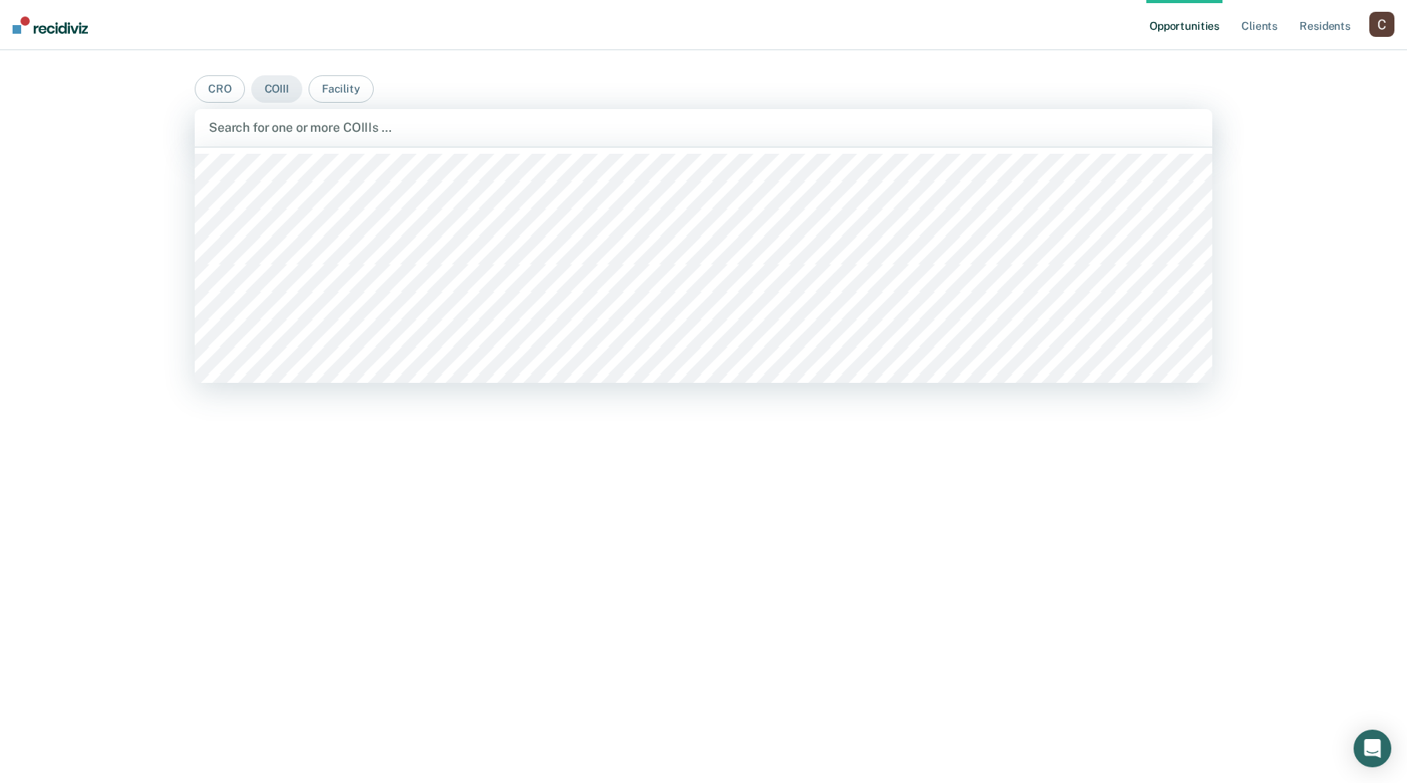
click at [287, 133] on div at bounding box center [703, 128] width 989 height 18
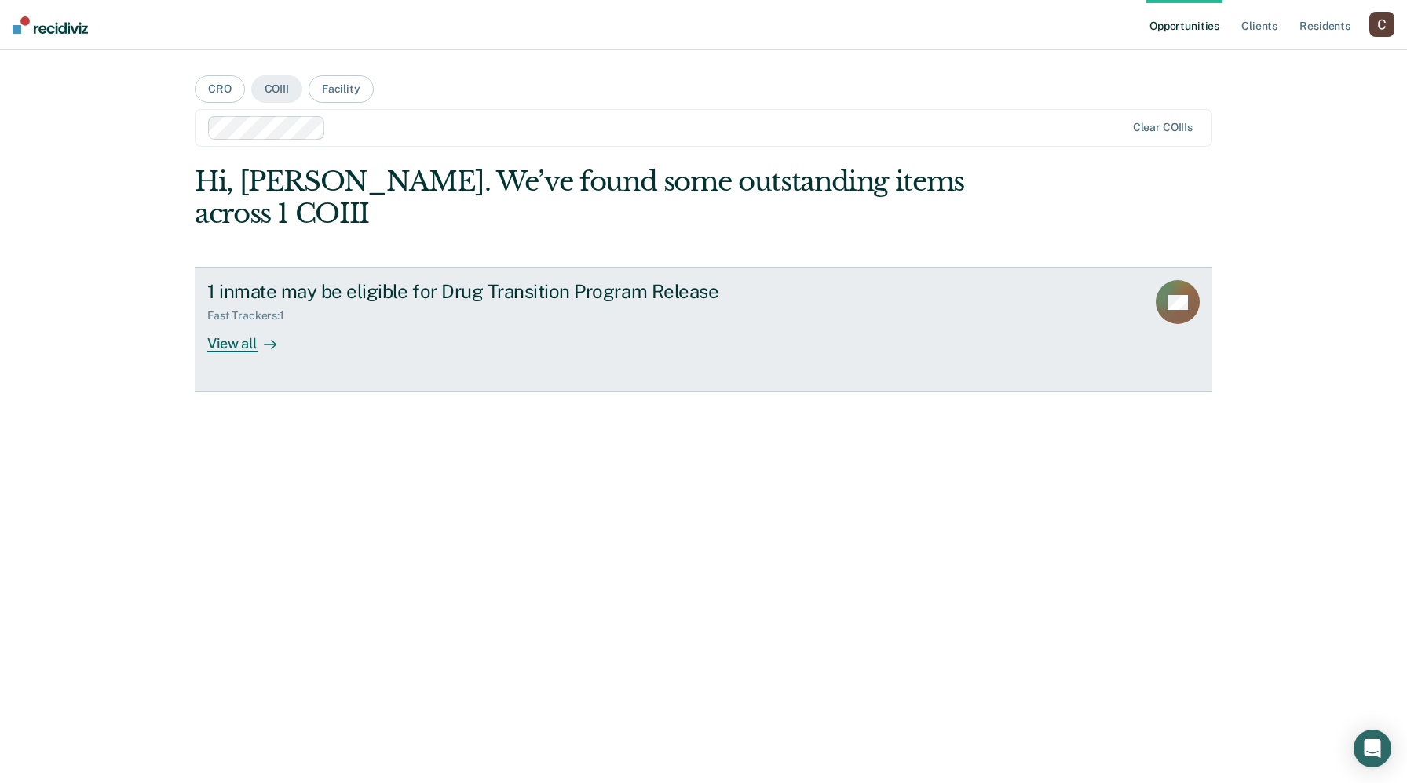
click at [250, 309] on div "Fast Trackers : 1" at bounding box center [251, 315] width 89 height 13
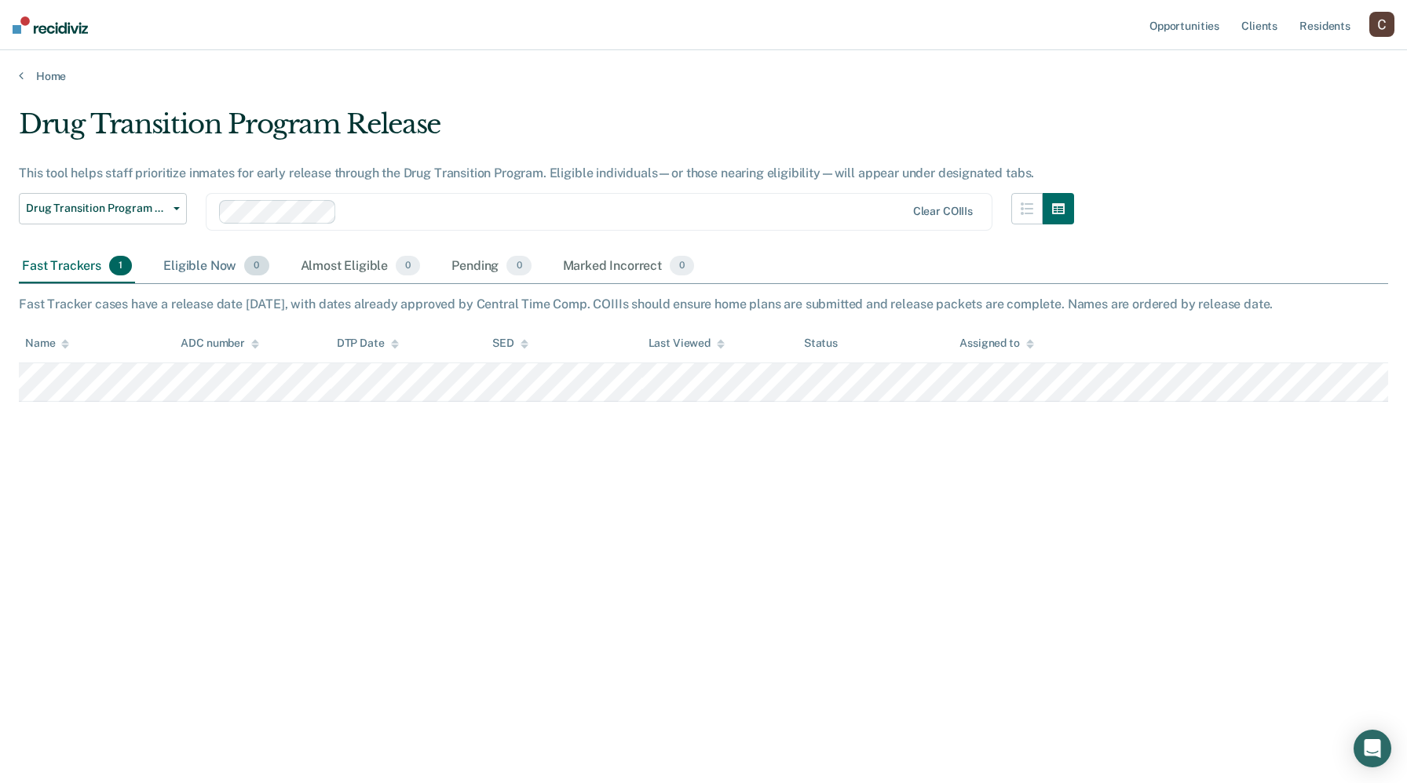
click at [237, 263] on div "Eligible Now 0" at bounding box center [215, 267] width 111 height 35
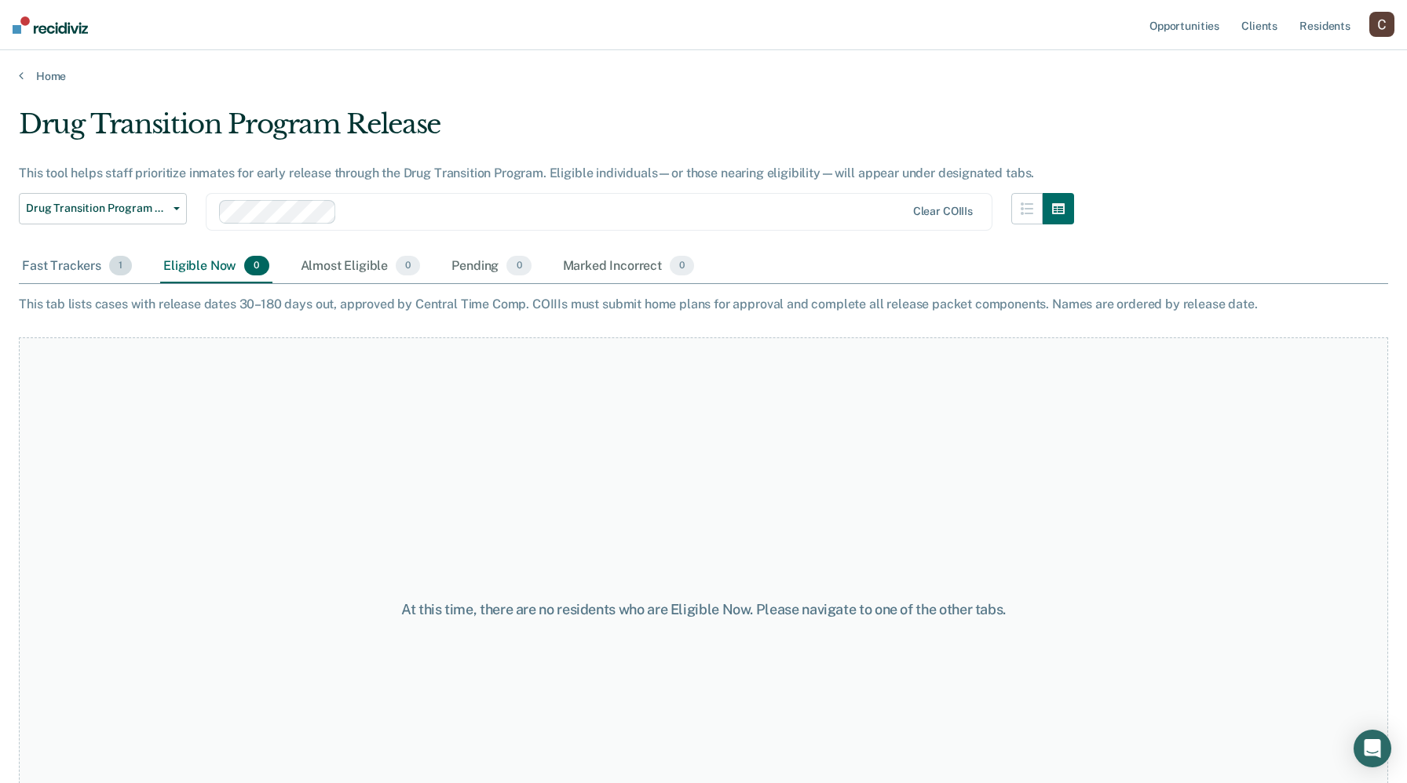
click at [47, 265] on div "Fast Trackers 1" at bounding box center [77, 267] width 116 height 35
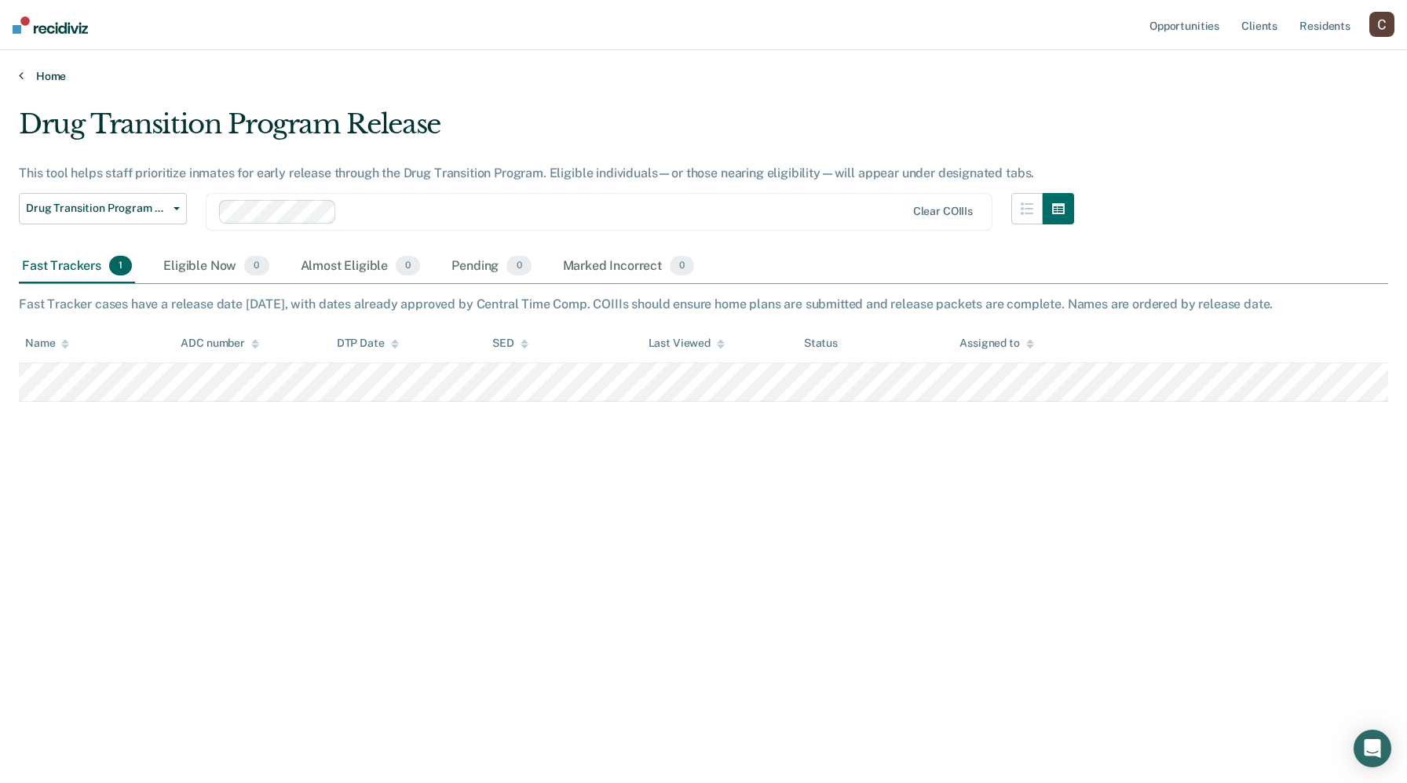
click at [27, 75] on link "Home" at bounding box center [703, 76] width 1369 height 14
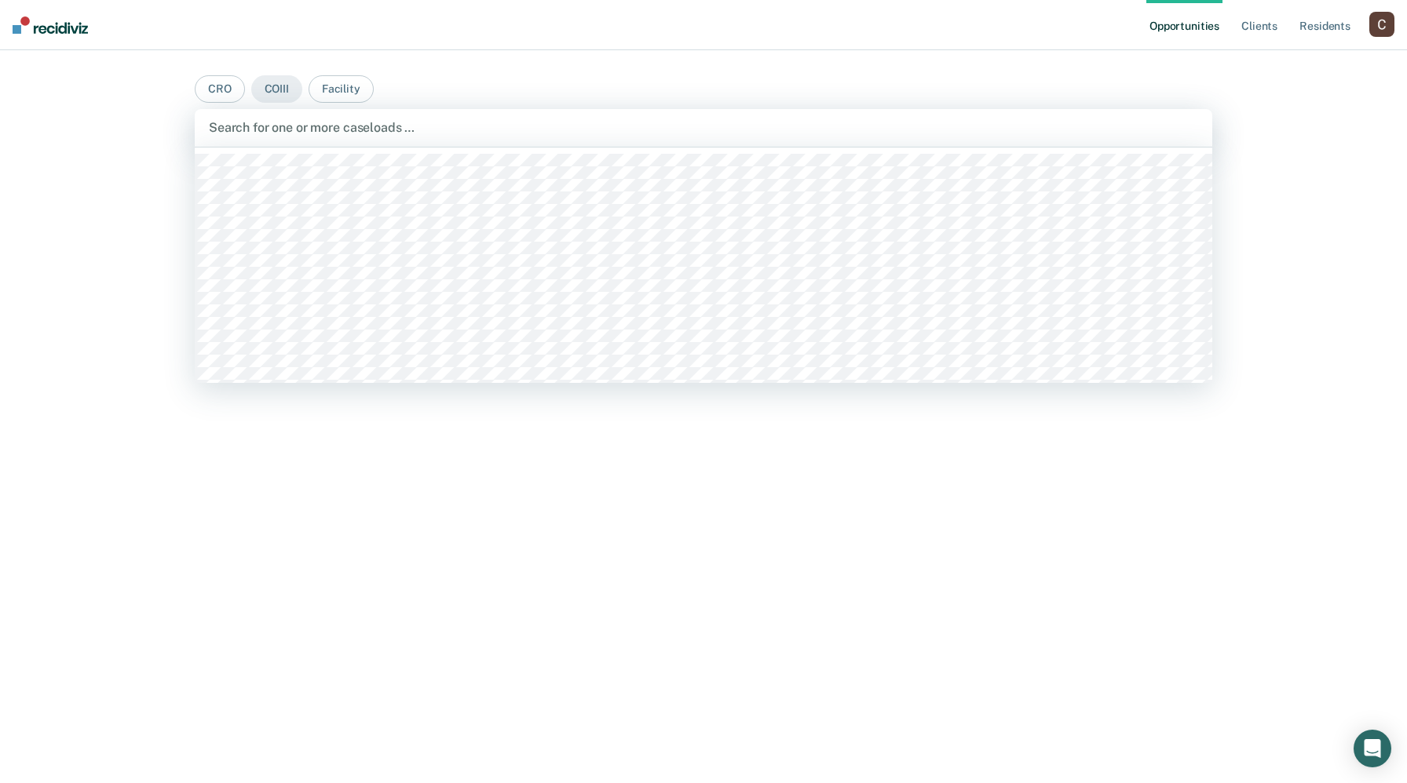
click at [310, 129] on div at bounding box center [703, 128] width 989 height 18
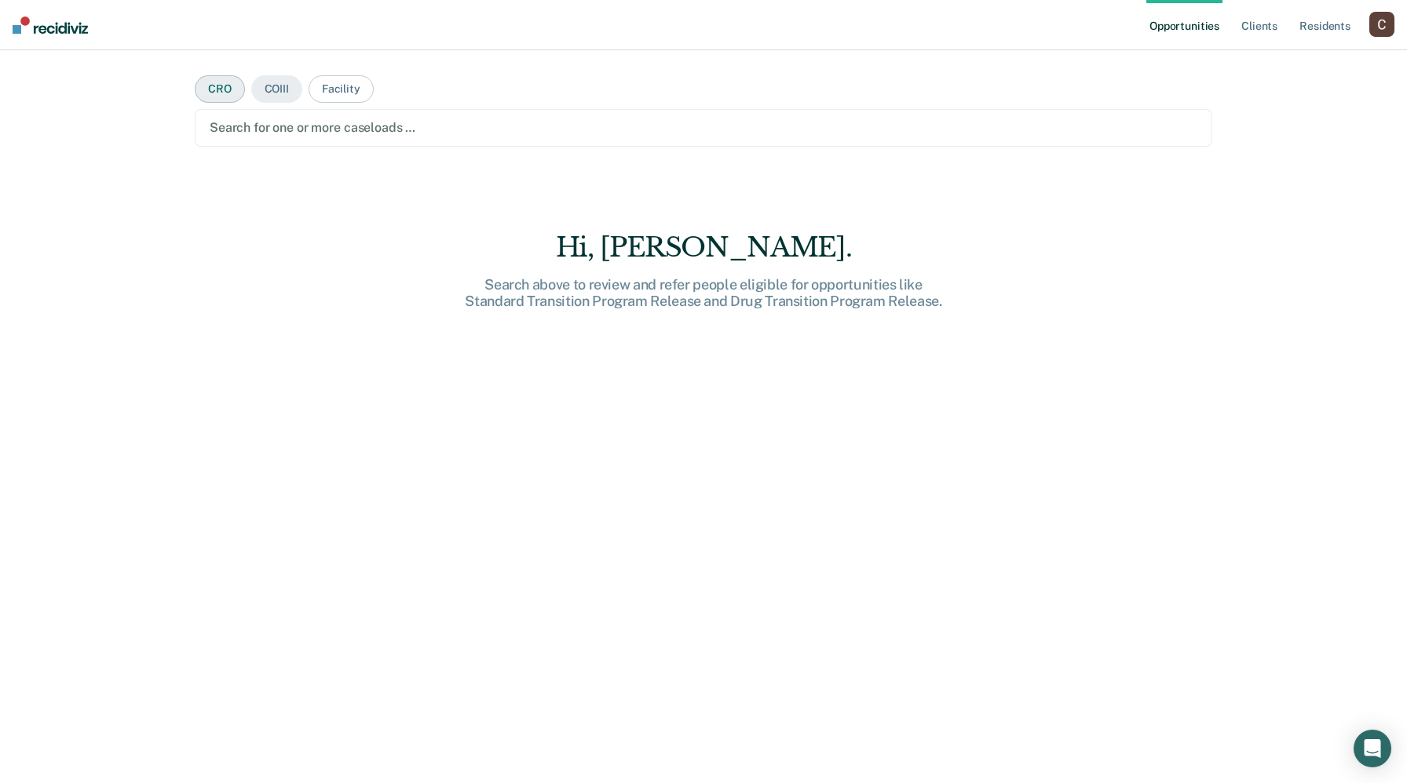
click at [215, 90] on button "CRO" at bounding box center [220, 88] width 50 height 27
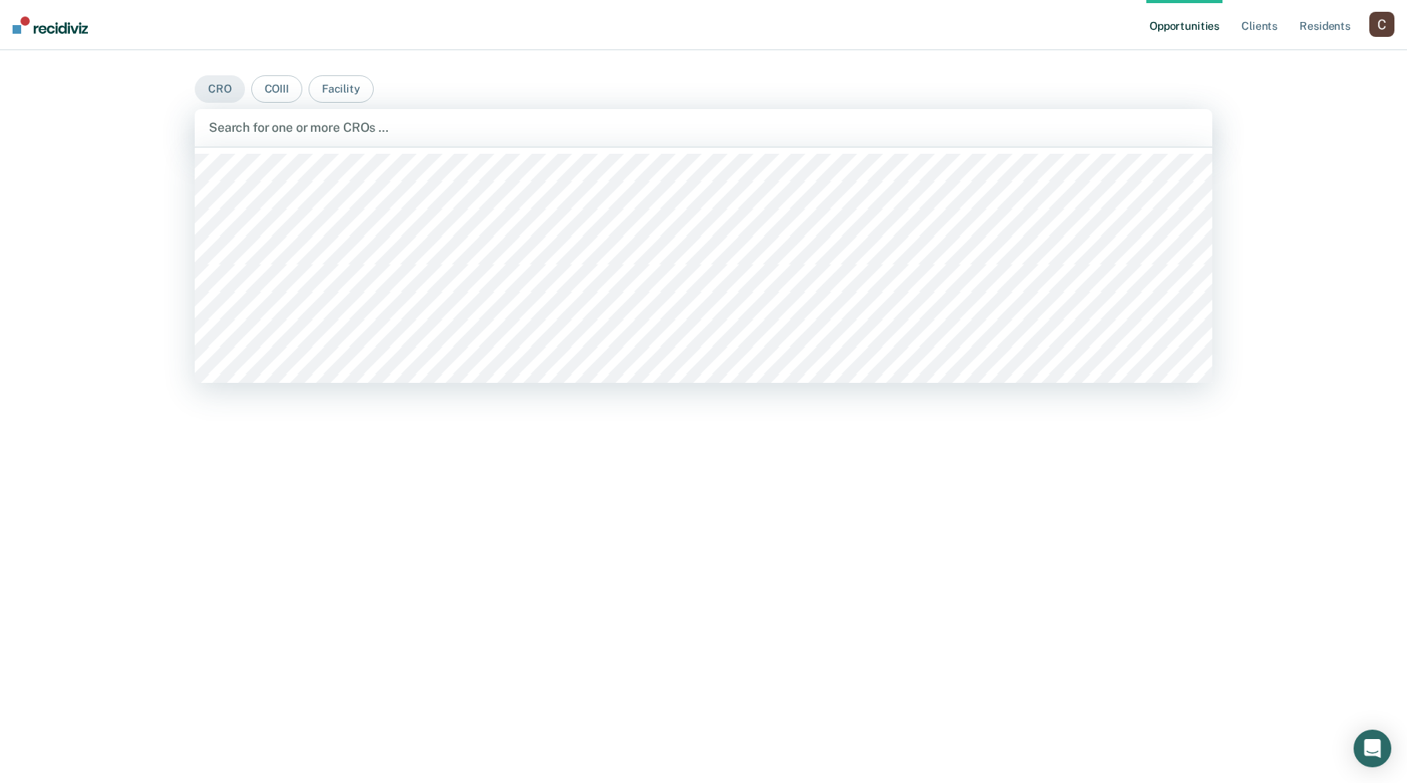
click at [251, 134] on div at bounding box center [703, 128] width 989 height 18
click at [345, 90] on button "Facility" at bounding box center [340, 88] width 65 height 27
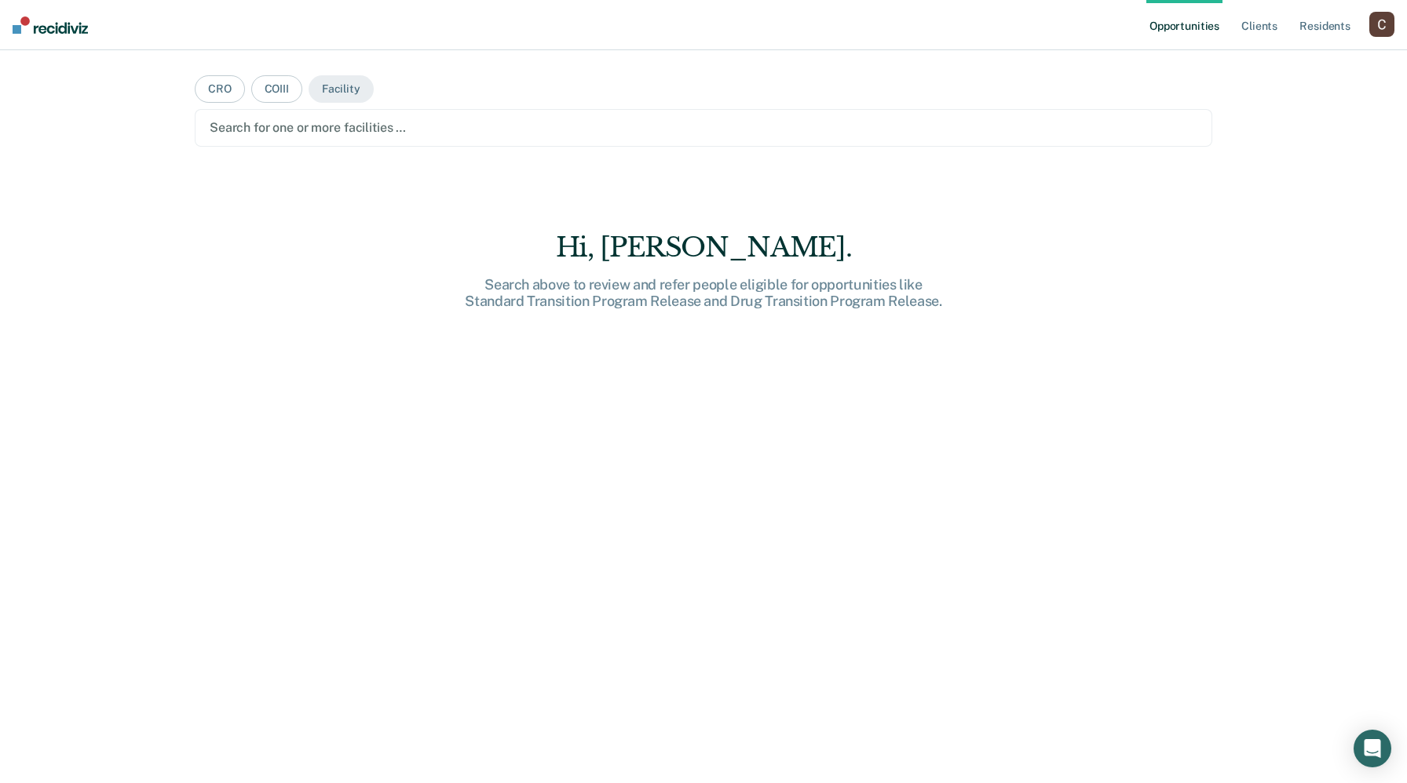
click at [334, 119] on div at bounding box center [703, 128] width 987 height 18
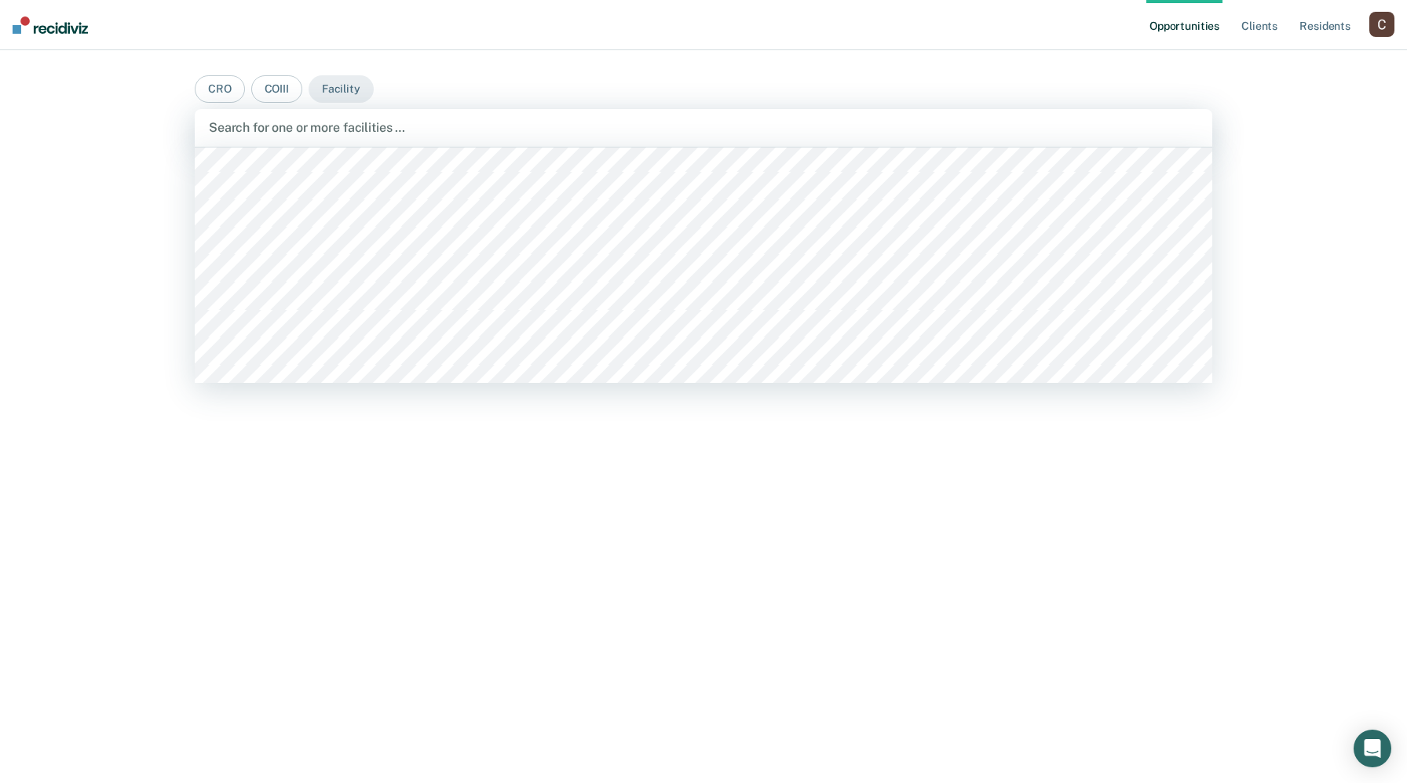
scroll to position [274, 0]
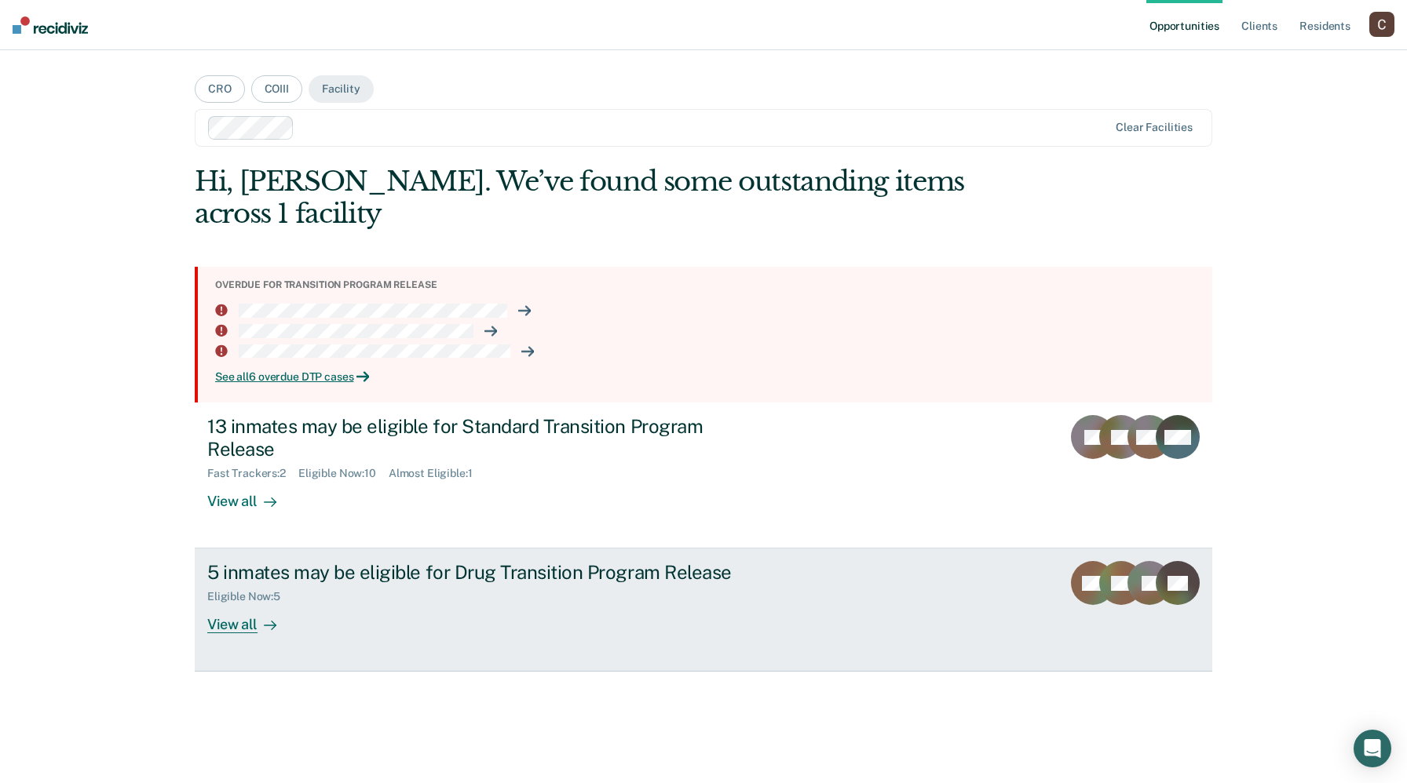
click at [228, 604] on div "View all" at bounding box center [251, 619] width 88 height 31
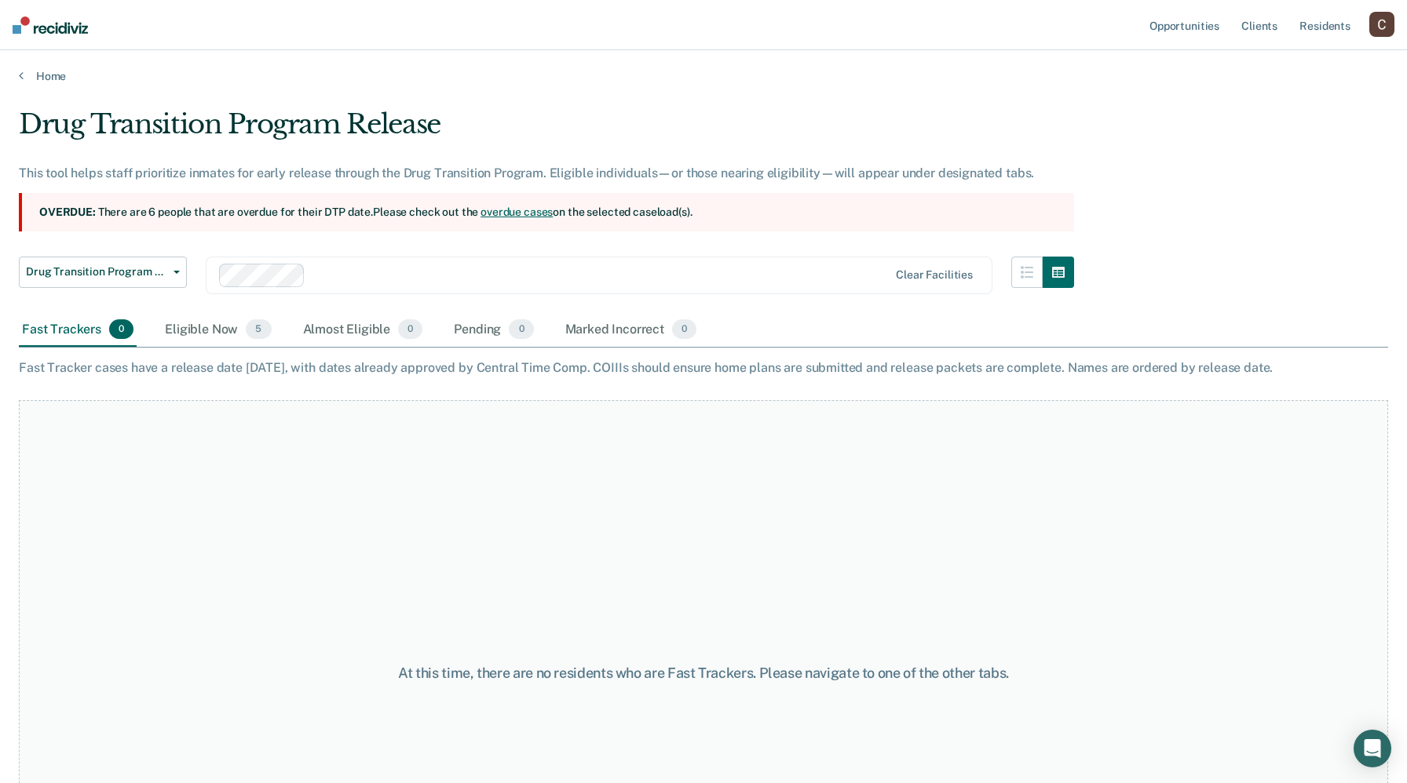
click at [45, 87] on main "Drug Transition Program Release This tool helps staff prioritize inmates for ea…" at bounding box center [703, 430] width 1407 height 695
click at [42, 78] on link "Home" at bounding box center [703, 76] width 1369 height 14
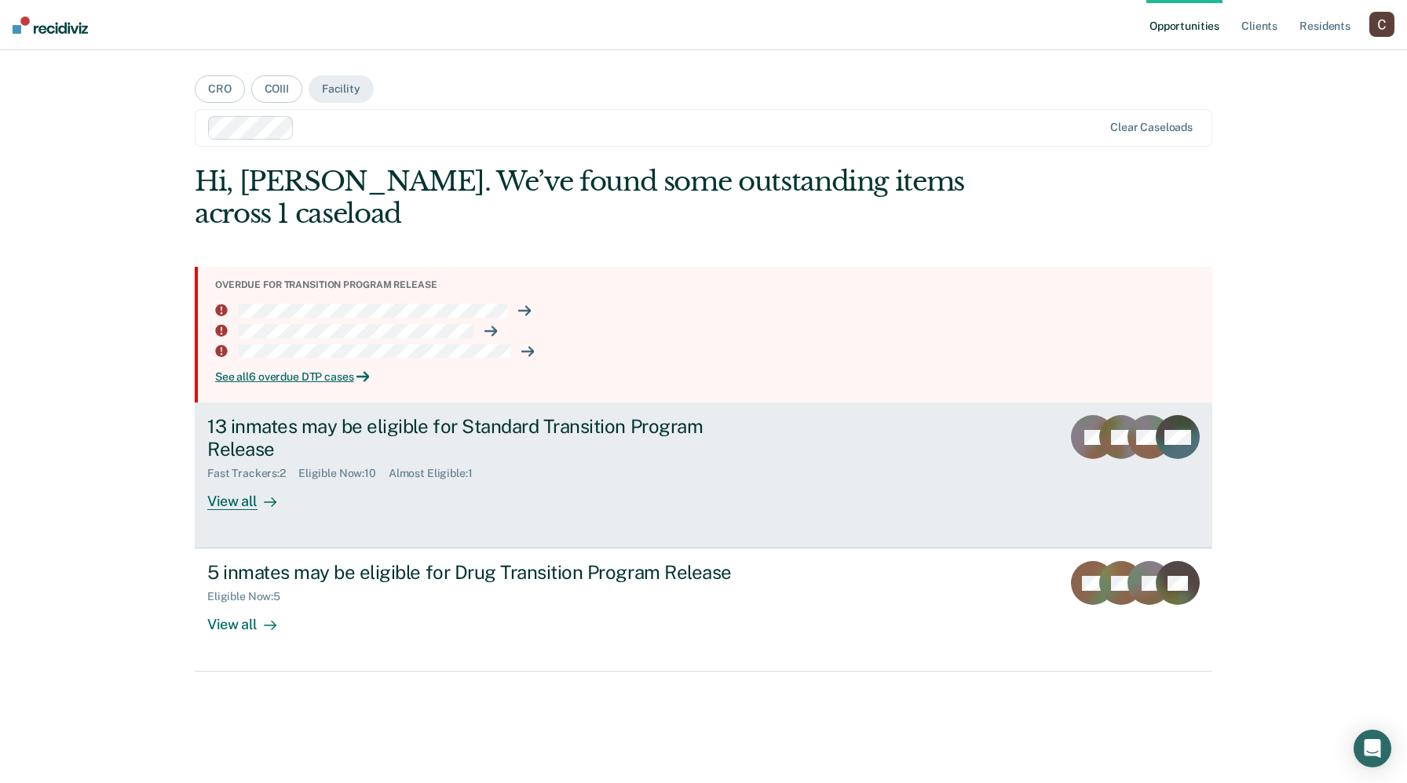
click at [236, 498] on div "View all" at bounding box center [251, 495] width 88 height 31
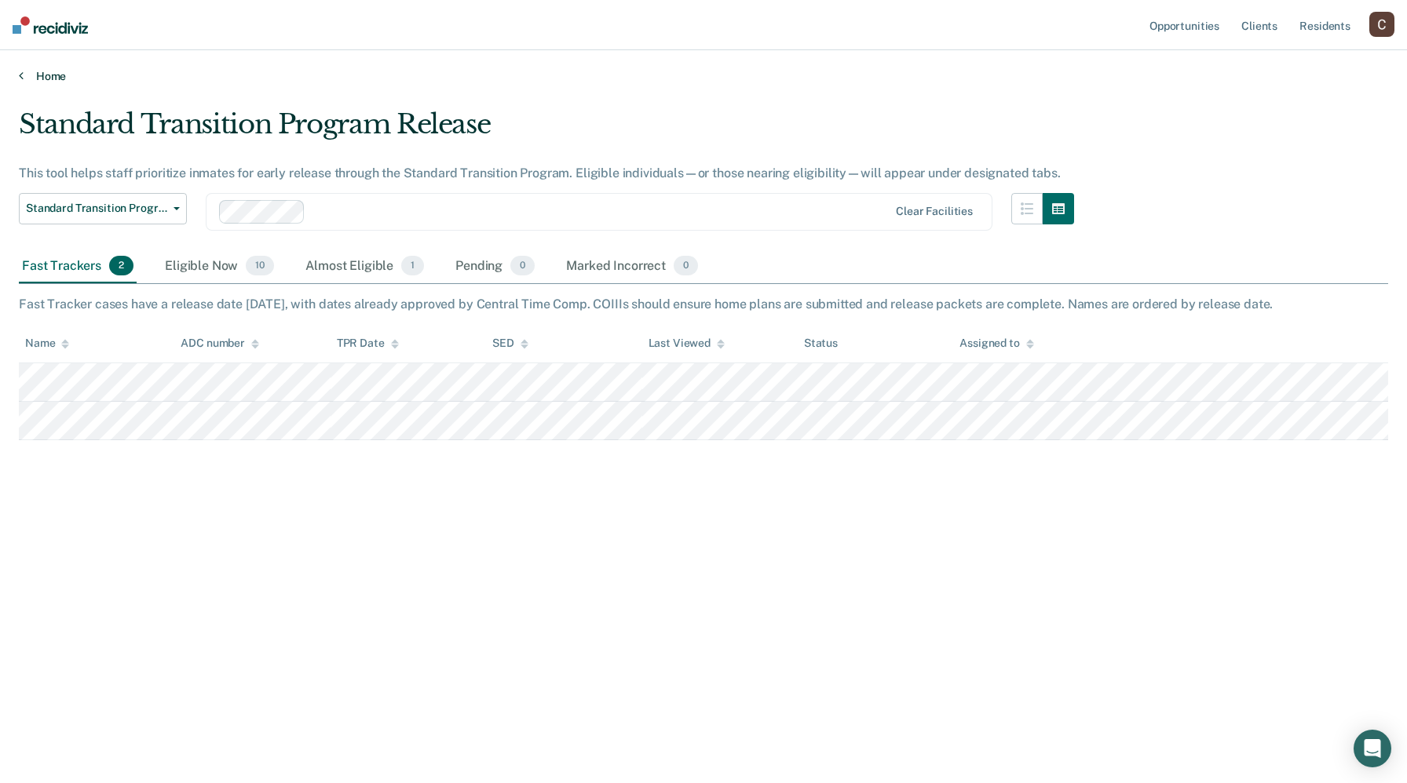
click at [24, 76] on link "Home" at bounding box center [703, 76] width 1369 height 14
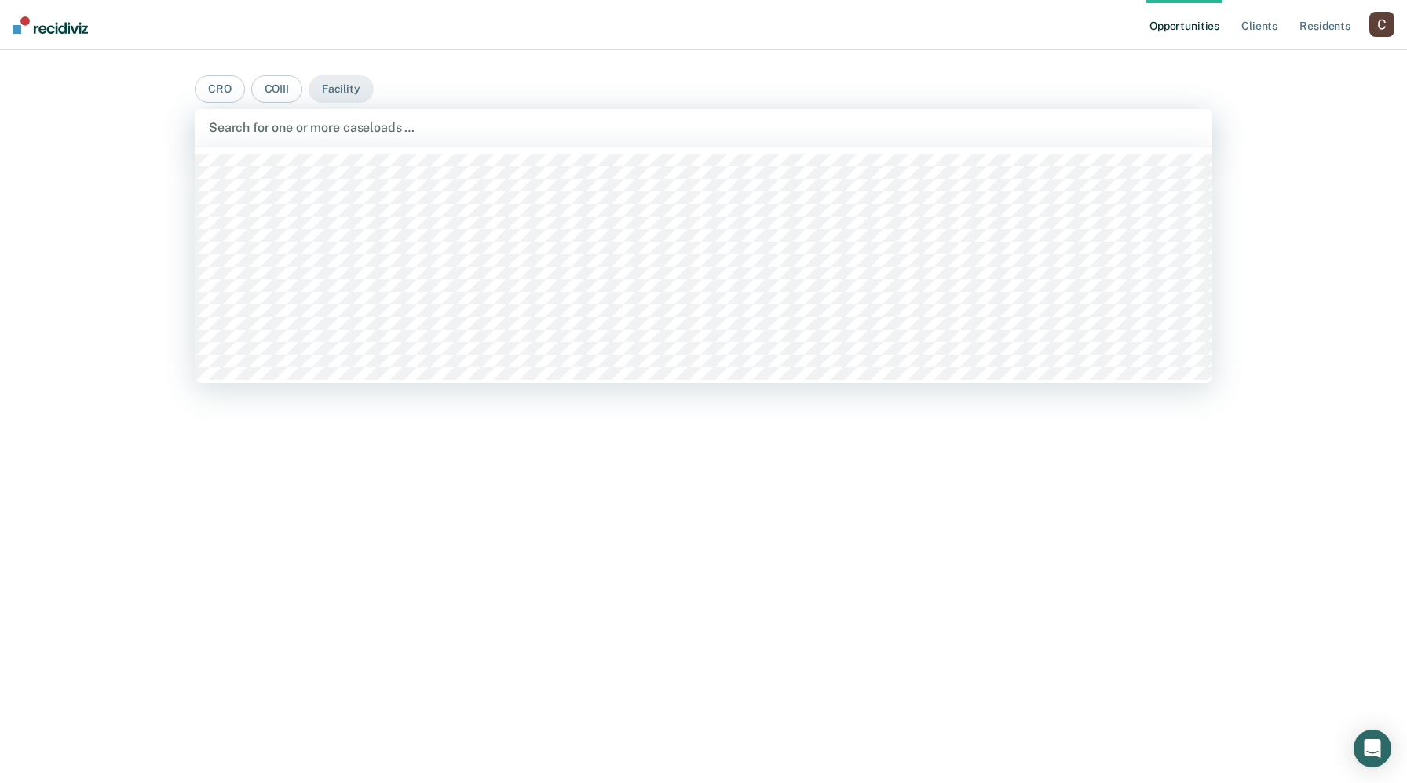
click at [318, 134] on div at bounding box center [703, 128] width 989 height 18
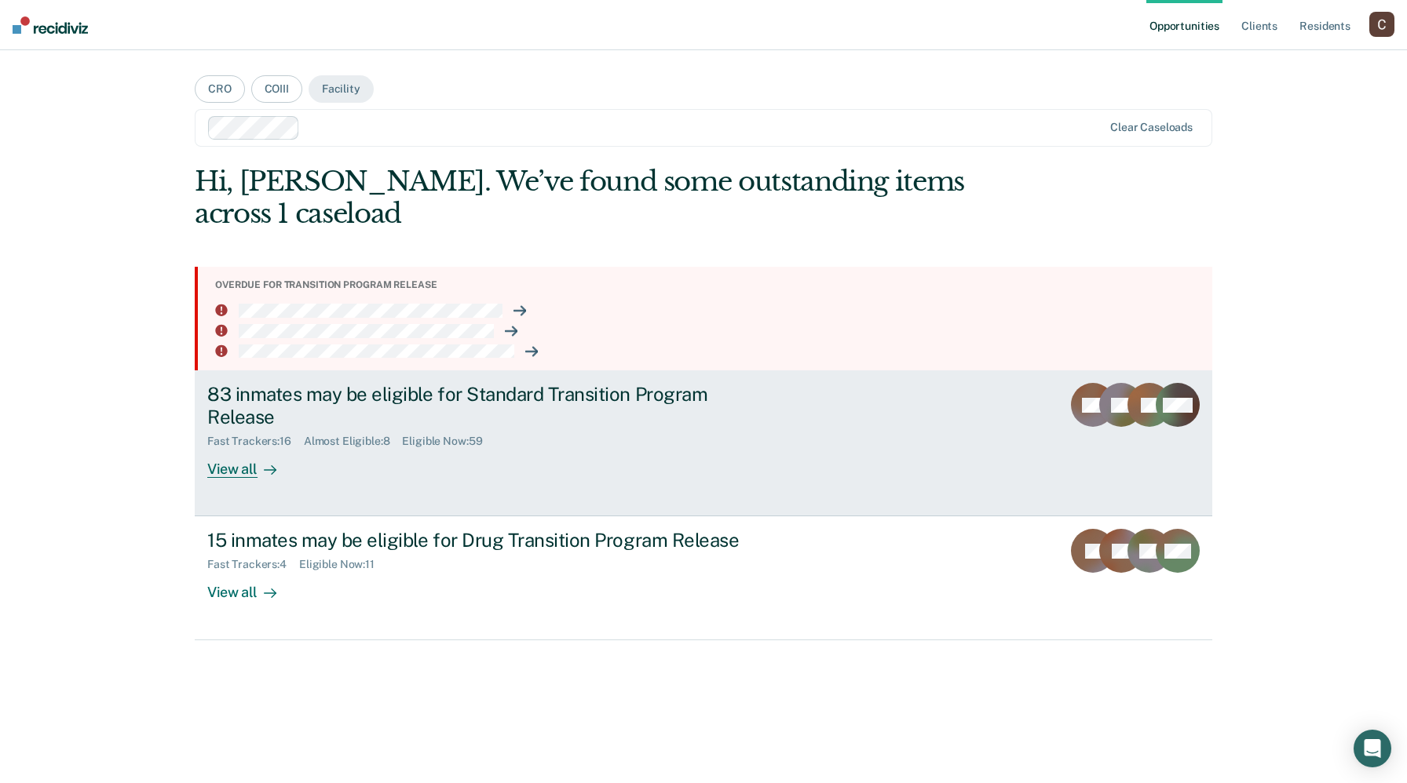
click at [210, 412] on div "83 inmates may be eligible for Standard Transition Program Release" at bounding box center [482, 406] width 551 height 46
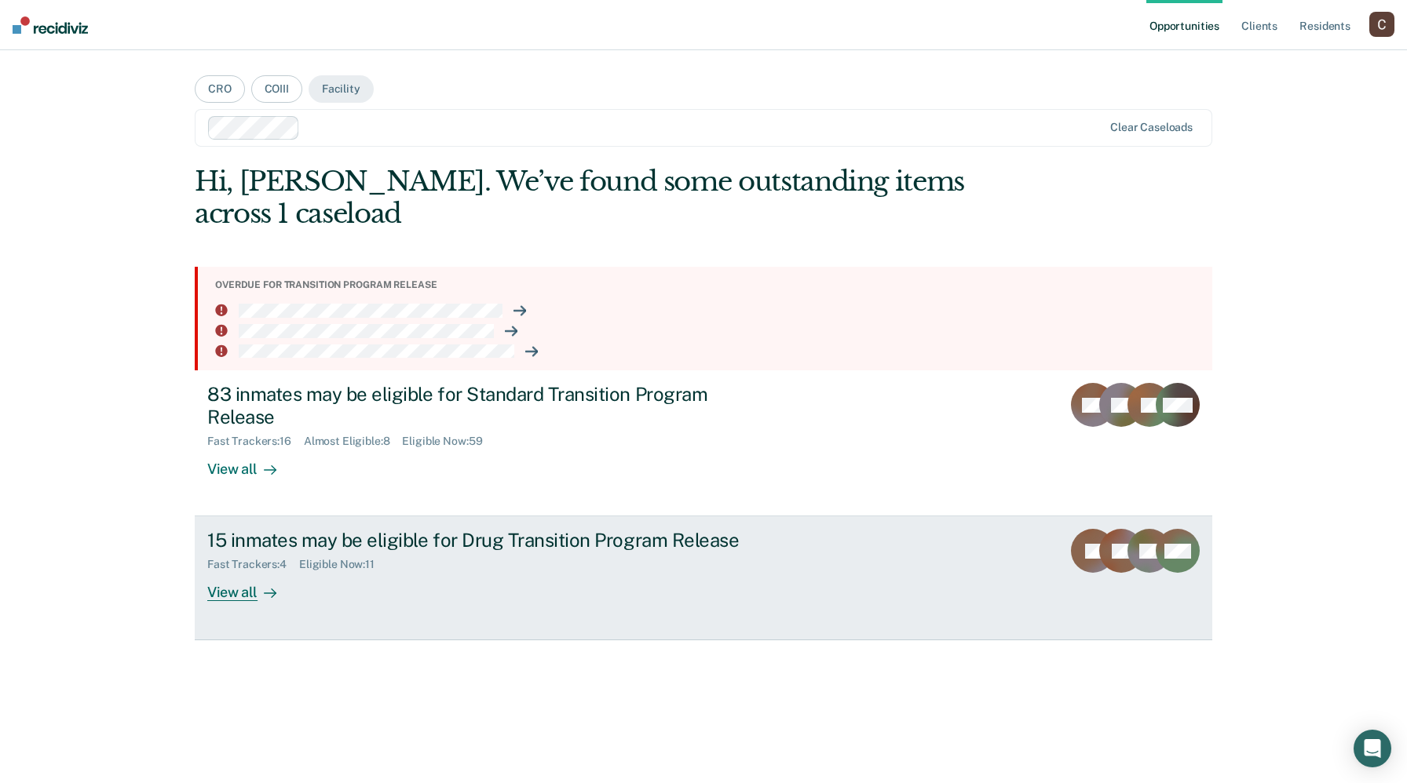
click at [383, 538] on div "15 inmates may be eligible for Drug Transition Program Release" at bounding box center [482, 540] width 551 height 23
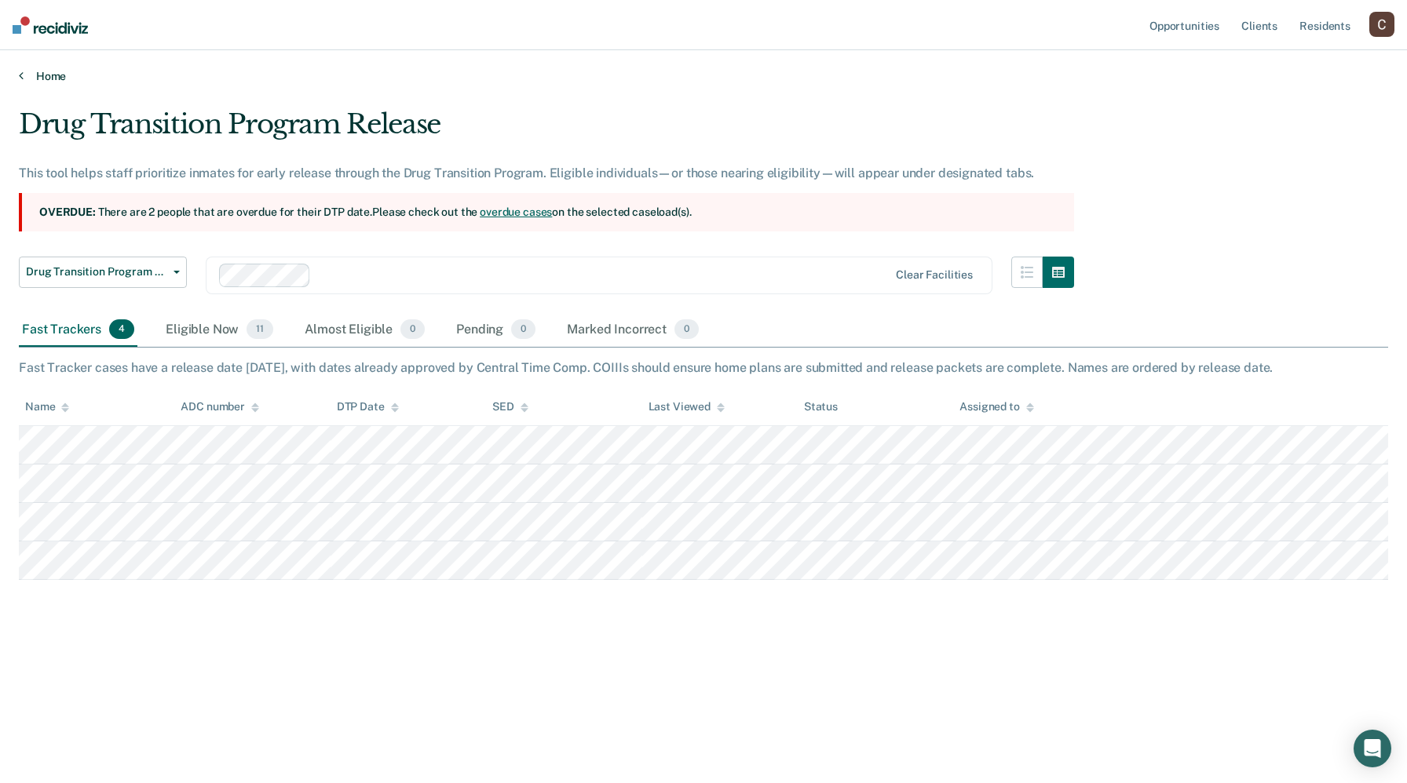
click at [24, 71] on link "Home" at bounding box center [703, 76] width 1369 height 14
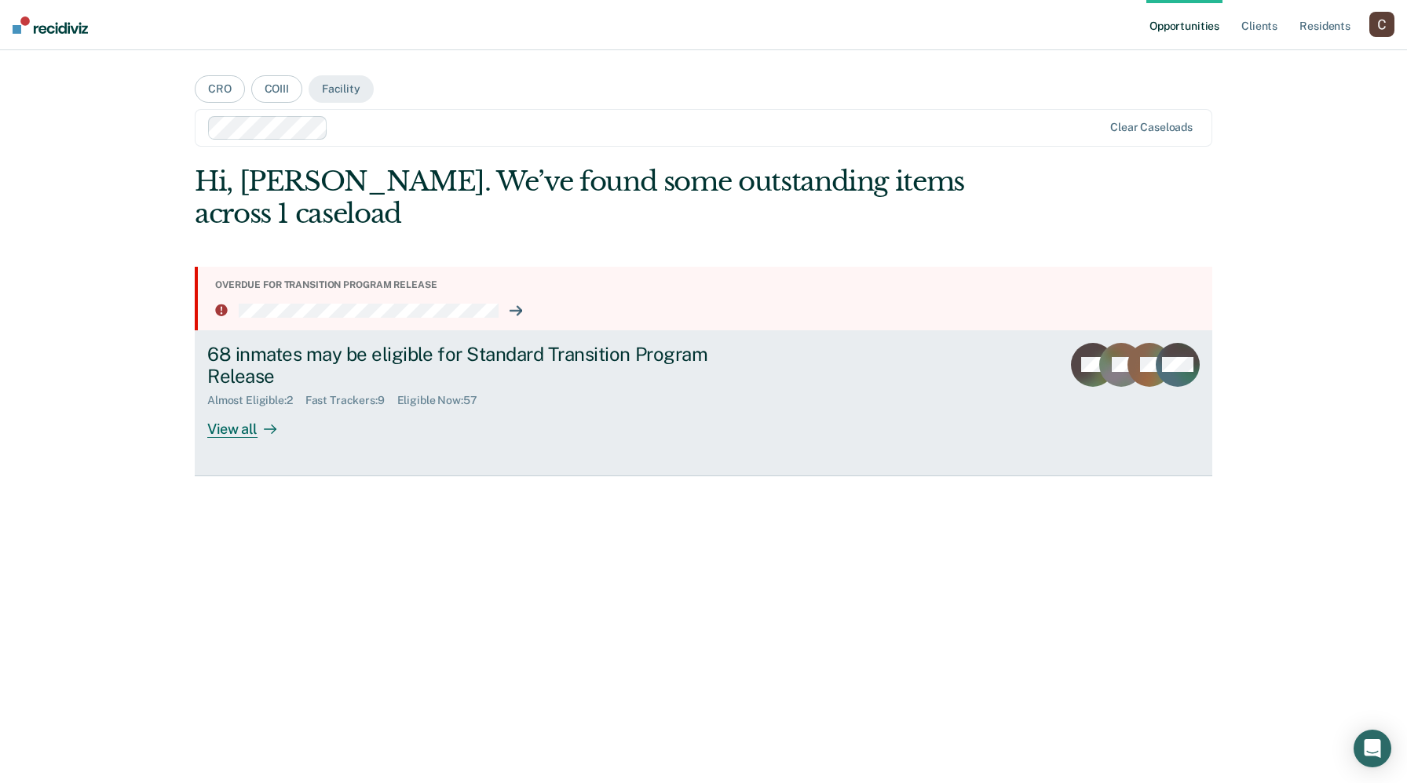
click at [241, 399] on div "Almost Eligible : 2" at bounding box center [256, 400] width 98 height 13
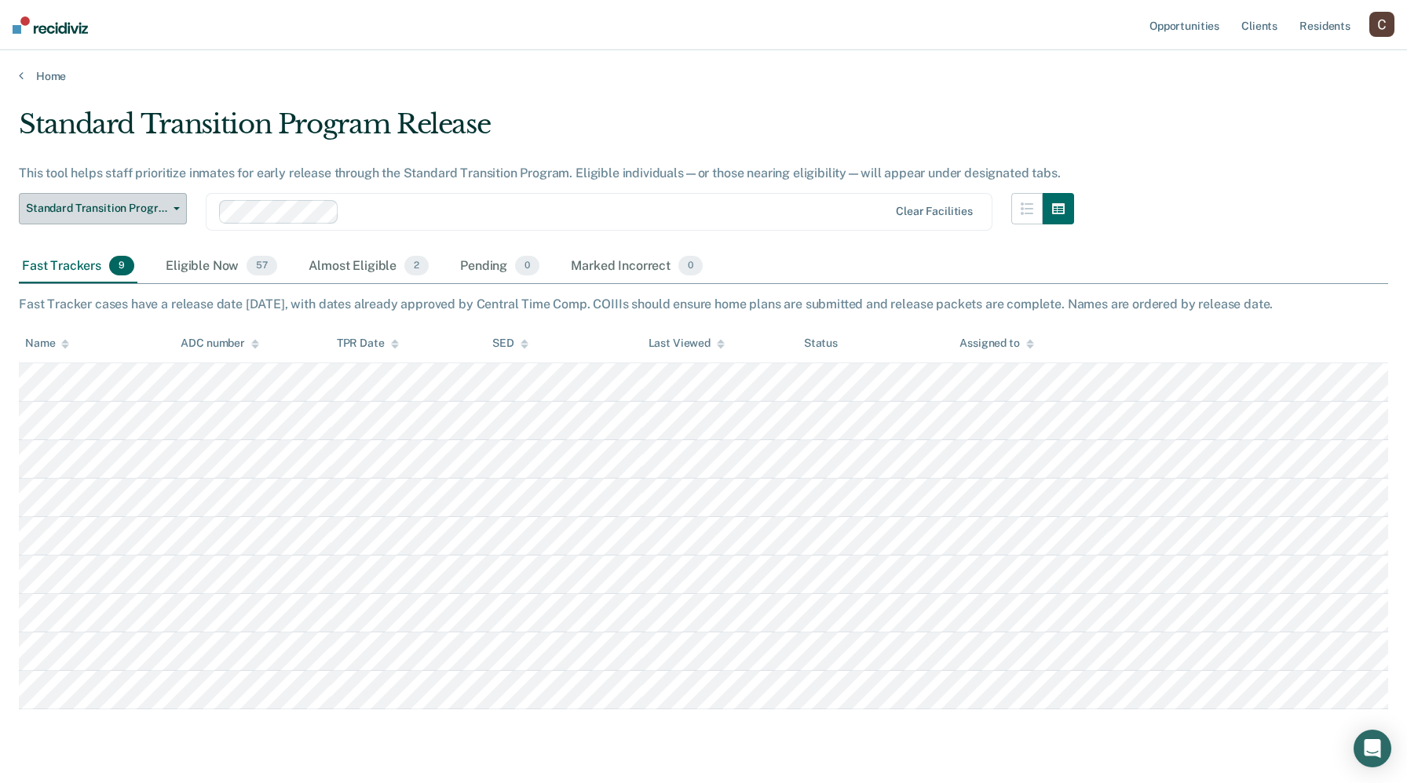
click at [122, 203] on span "Standard Transition Program Release" at bounding box center [96, 208] width 141 height 13
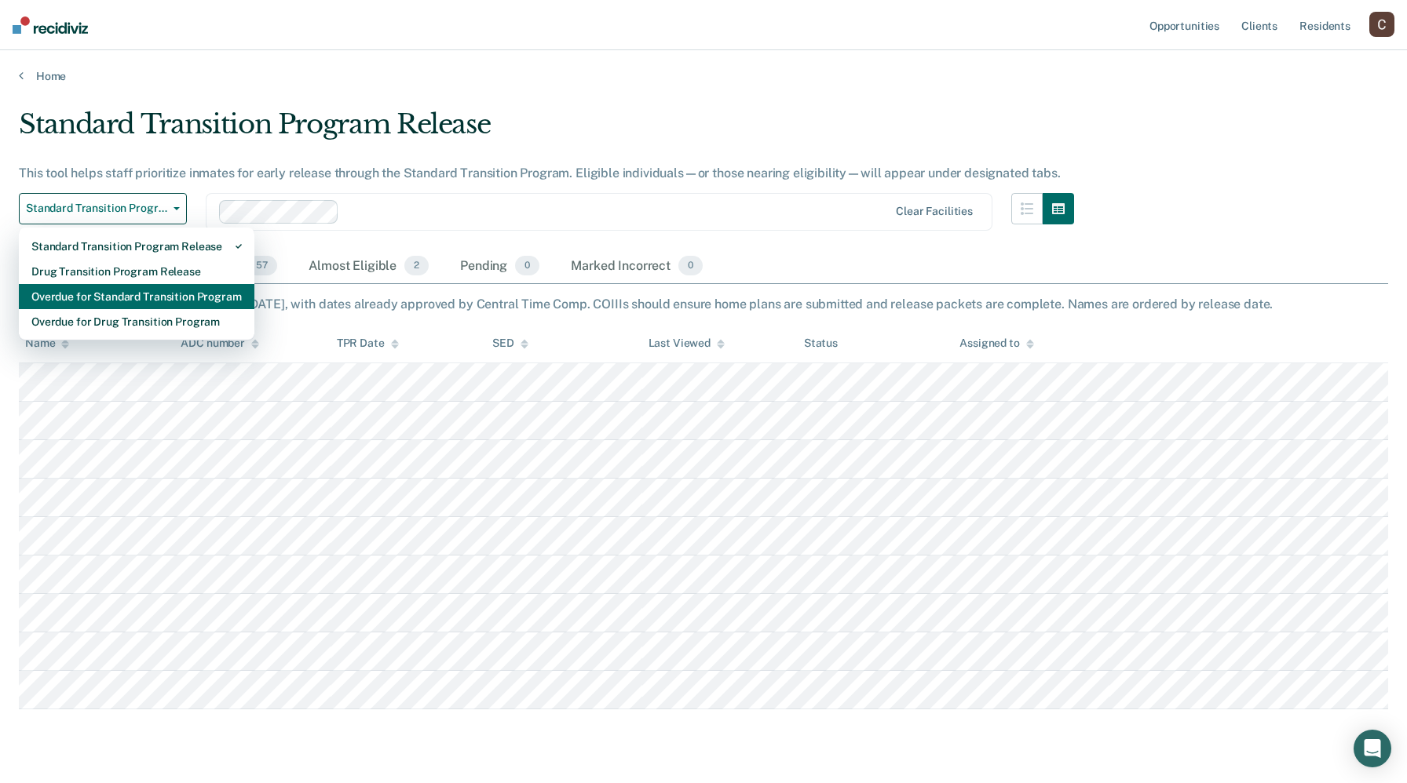
click at [110, 288] on div "Overdue for Standard Transition Program" at bounding box center [136, 296] width 210 height 25
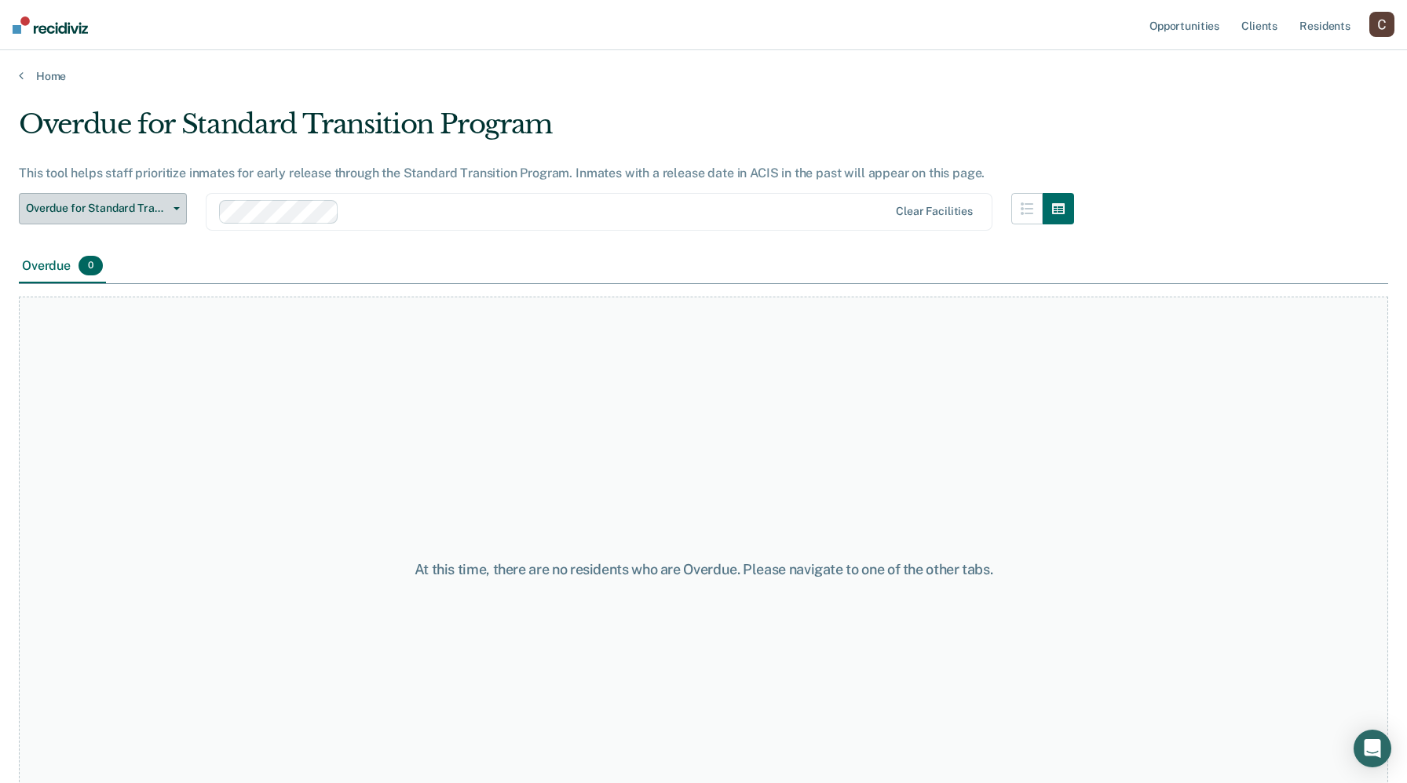
click at [138, 214] on span "Overdue for Standard Transition Program" at bounding box center [96, 208] width 141 height 13
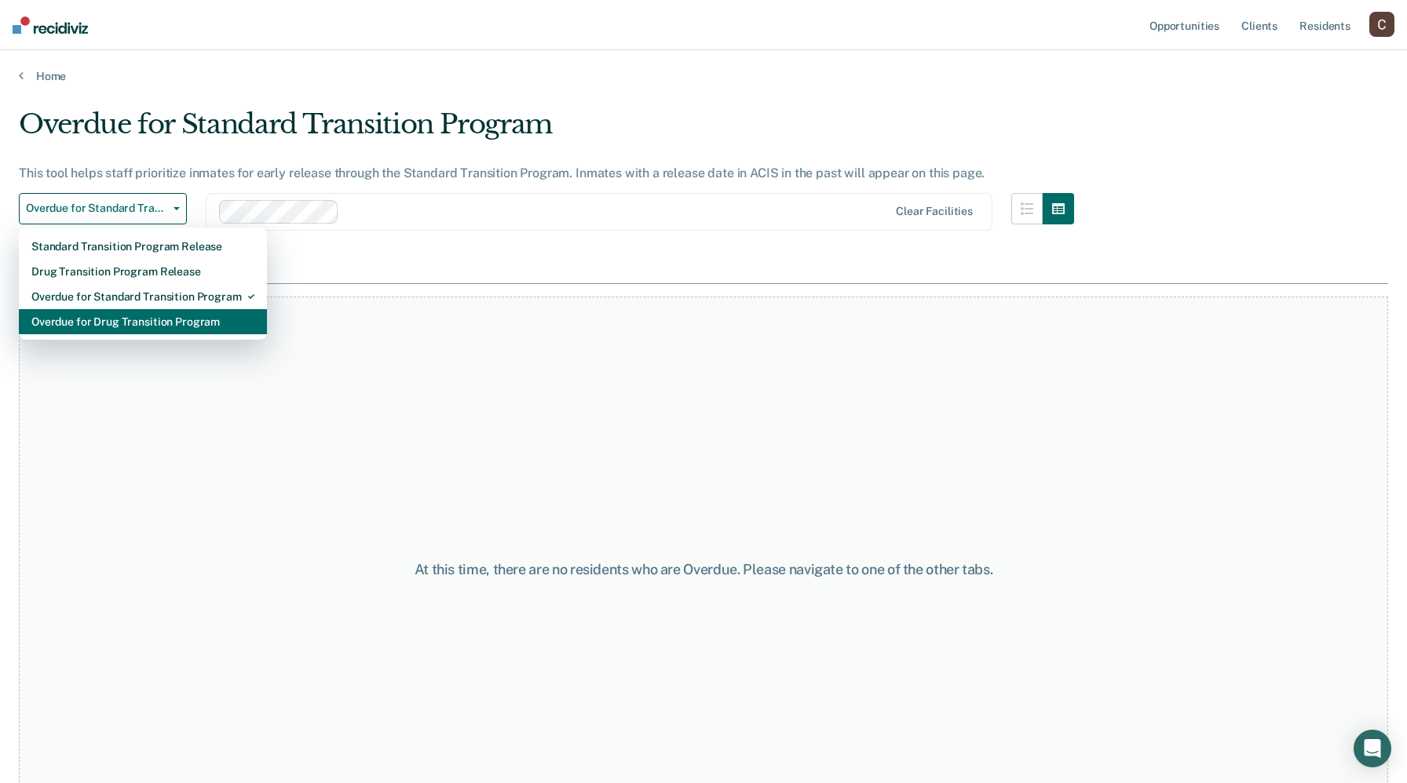
click at [102, 327] on div "Overdue for Drug Transition Program" at bounding box center [142, 321] width 223 height 25
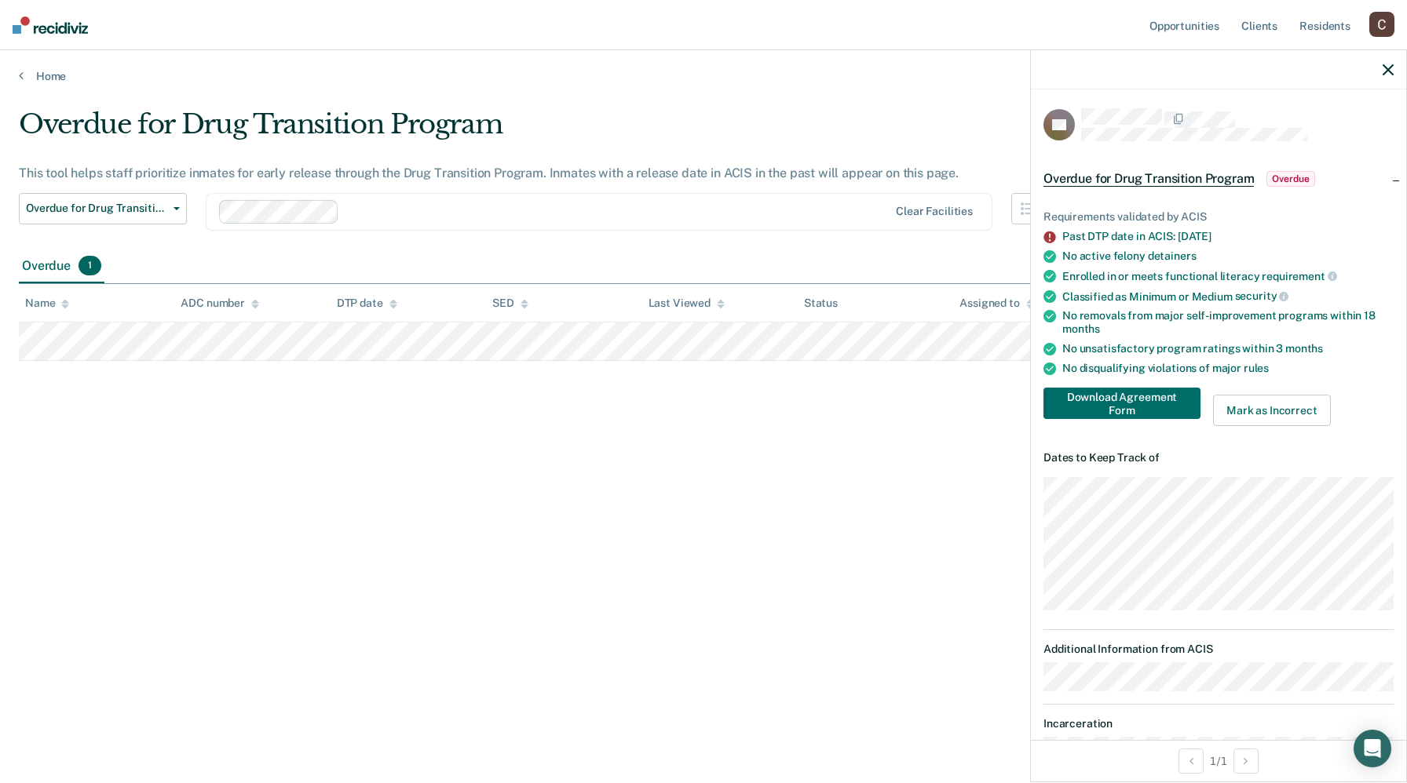
click at [1386, 68] on icon "button" at bounding box center [1387, 69] width 11 height 11
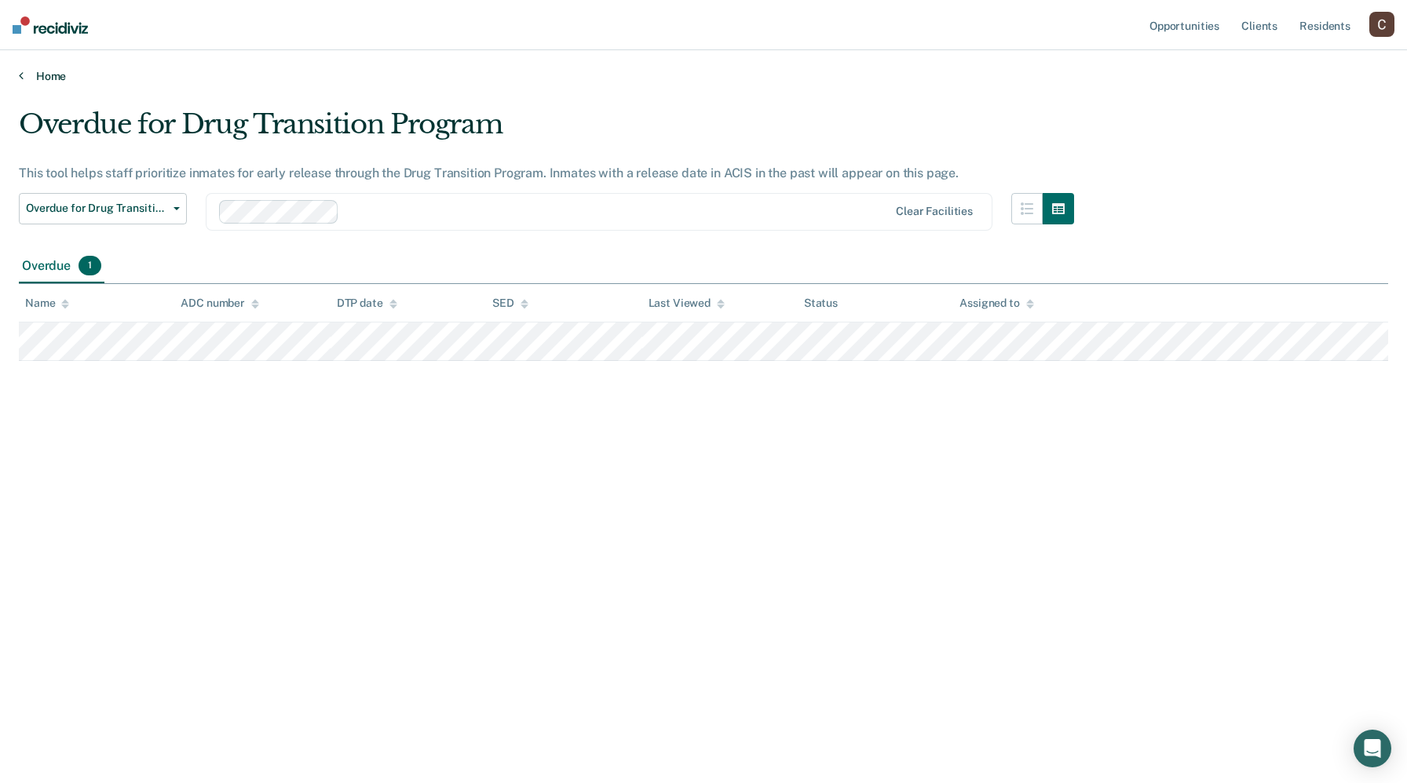
click at [23, 73] on icon at bounding box center [21, 75] width 5 height 13
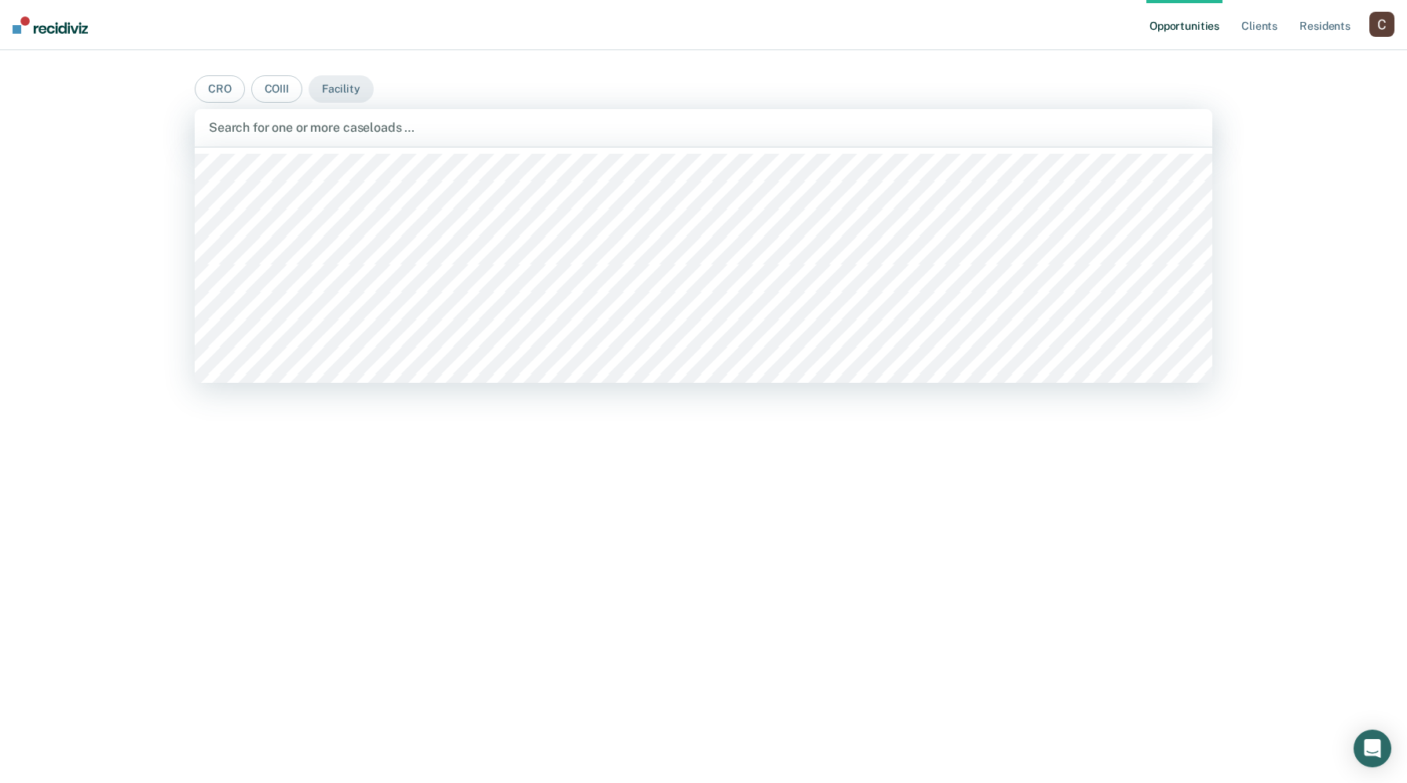
click at [315, 130] on div at bounding box center [703, 128] width 989 height 18
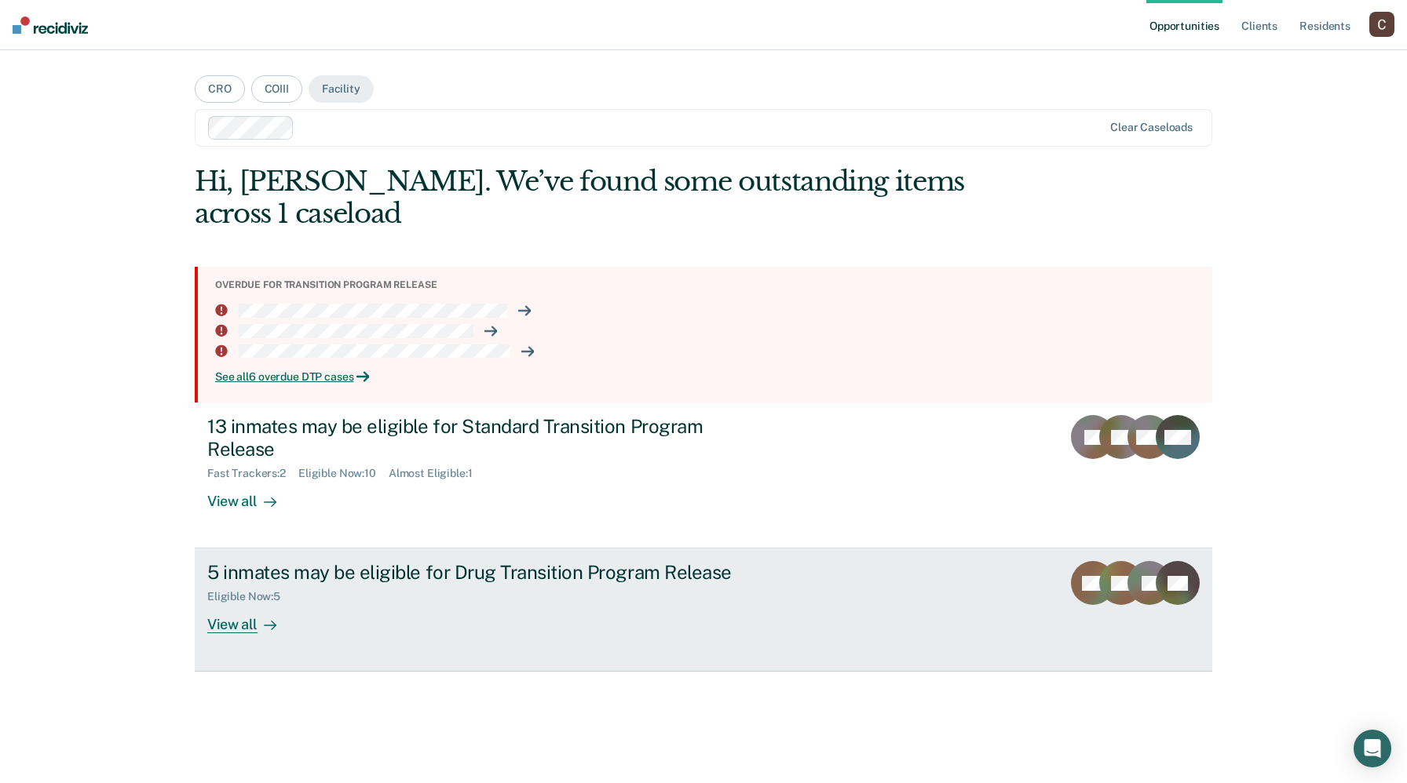
click at [249, 601] on div "Eligible Now : 5" at bounding box center [250, 596] width 86 height 13
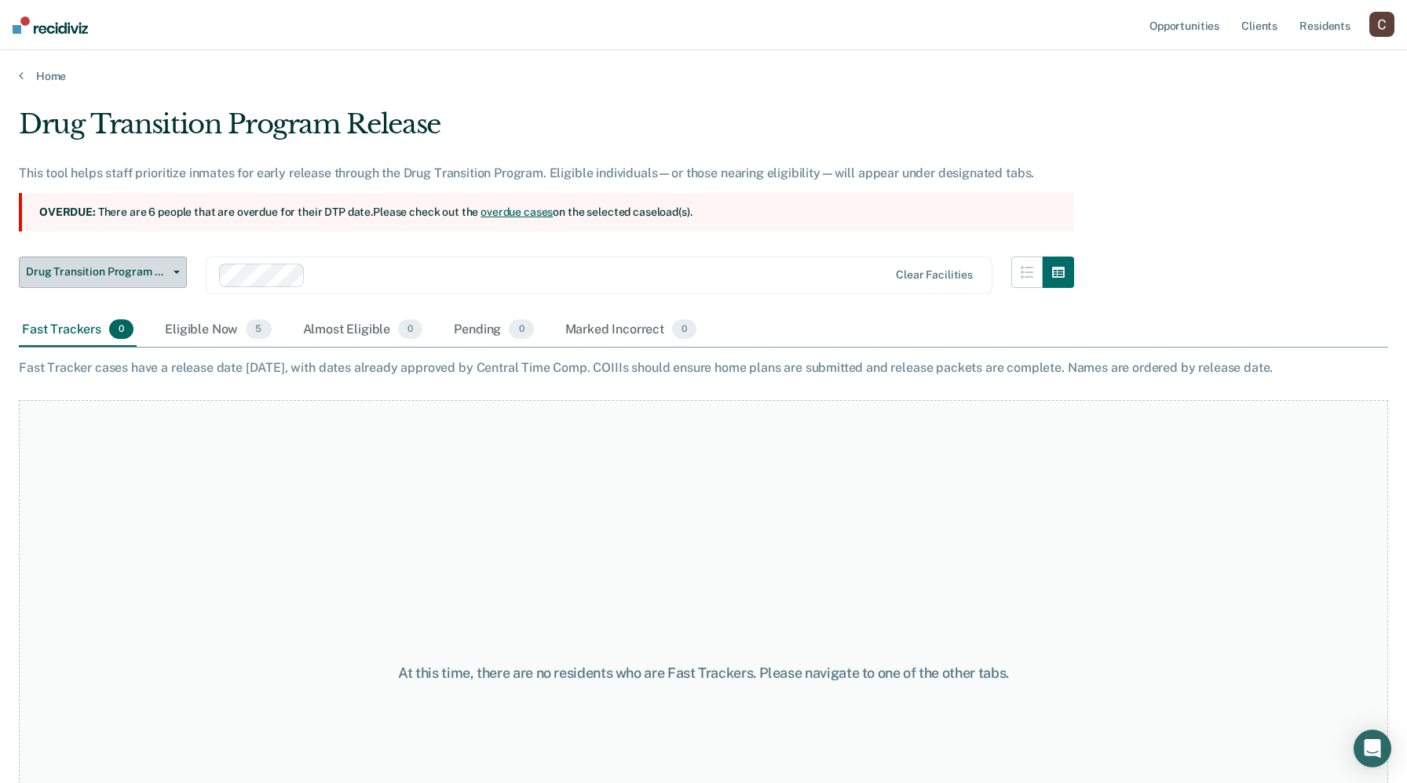
click at [173, 275] on button "Drug Transition Program Release" at bounding box center [103, 272] width 168 height 31
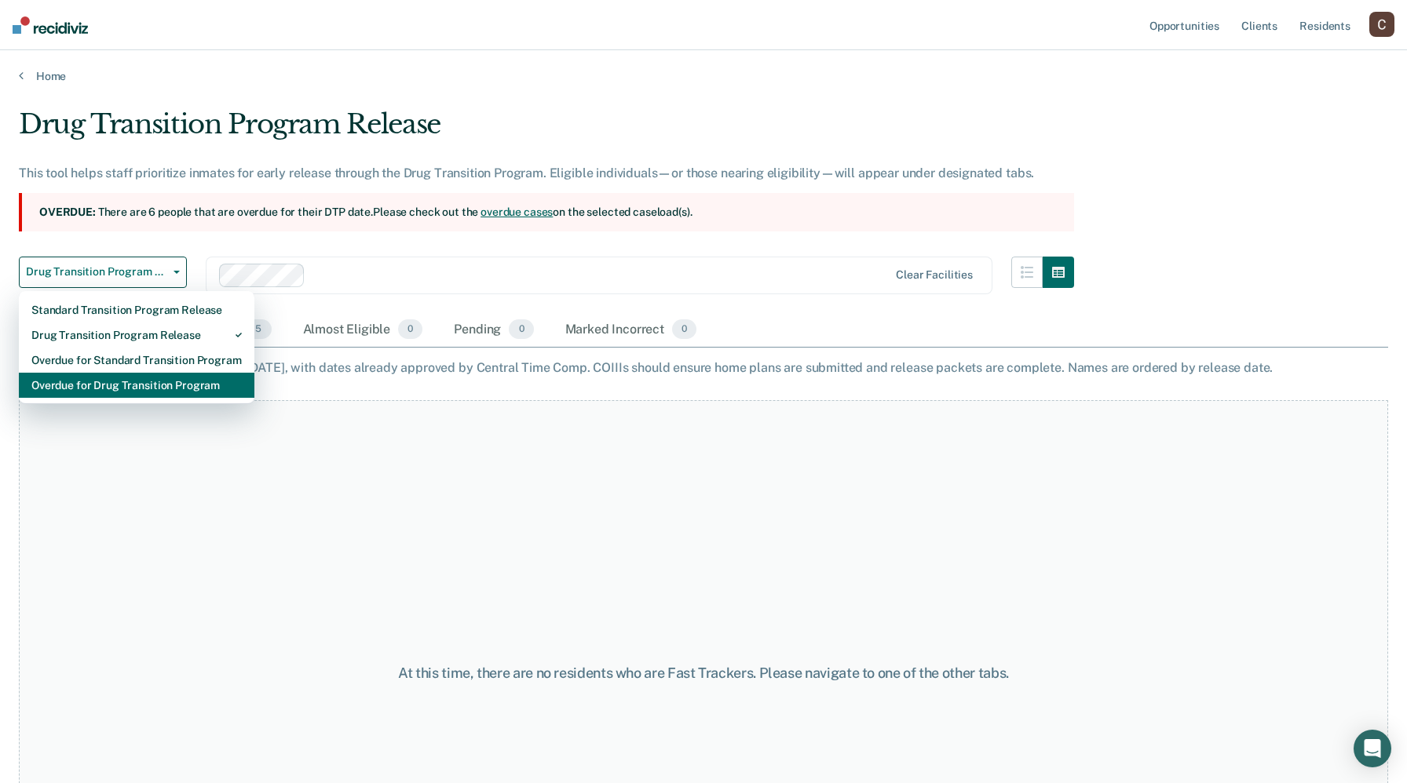
click at [158, 378] on div "Overdue for Drug Transition Program" at bounding box center [136, 385] width 210 height 25
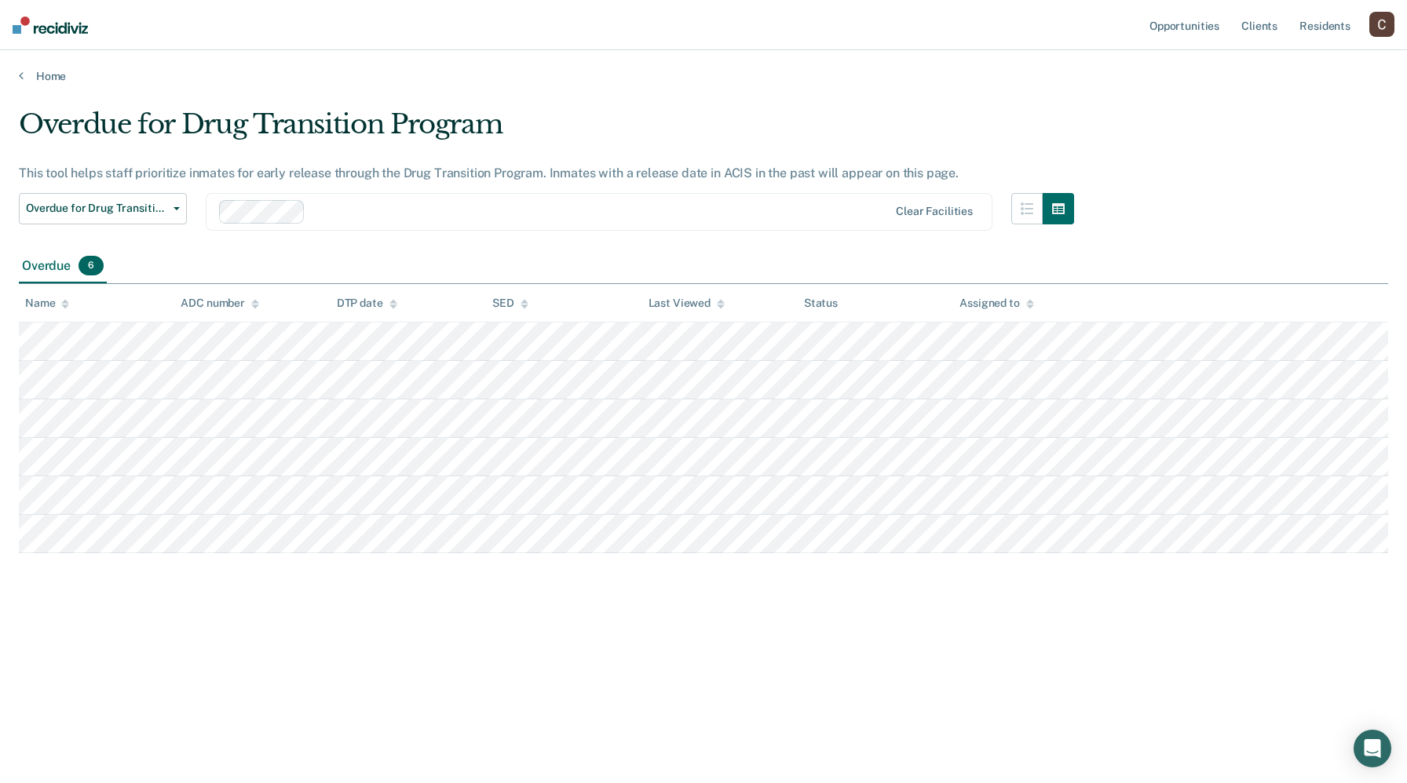
click at [557, 136] on div "Overdue for Drug Transition Program" at bounding box center [546, 130] width 1055 height 45
click at [558, 149] on div "Overdue for Drug Transition Program" at bounding box center [546, 130] width 1055 height 45
click at [558, 159] on div "Overdue for Drug Transition Program This tool helps staff prioritize inmates fo…" at bounding box center [546, 178] width 1055 height 141
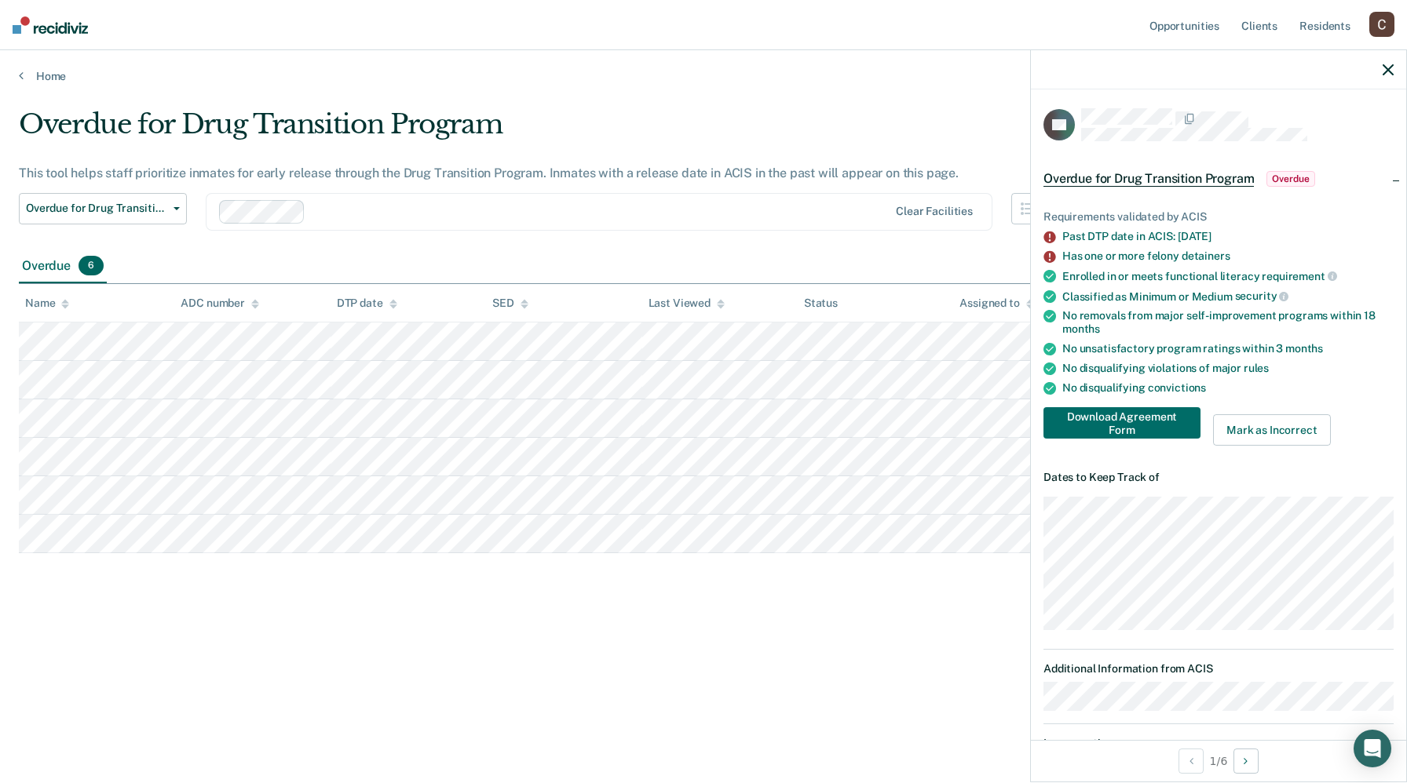
click at [1385, 64] on button "button" at bounding box center [1387, 69] width 11 height 13
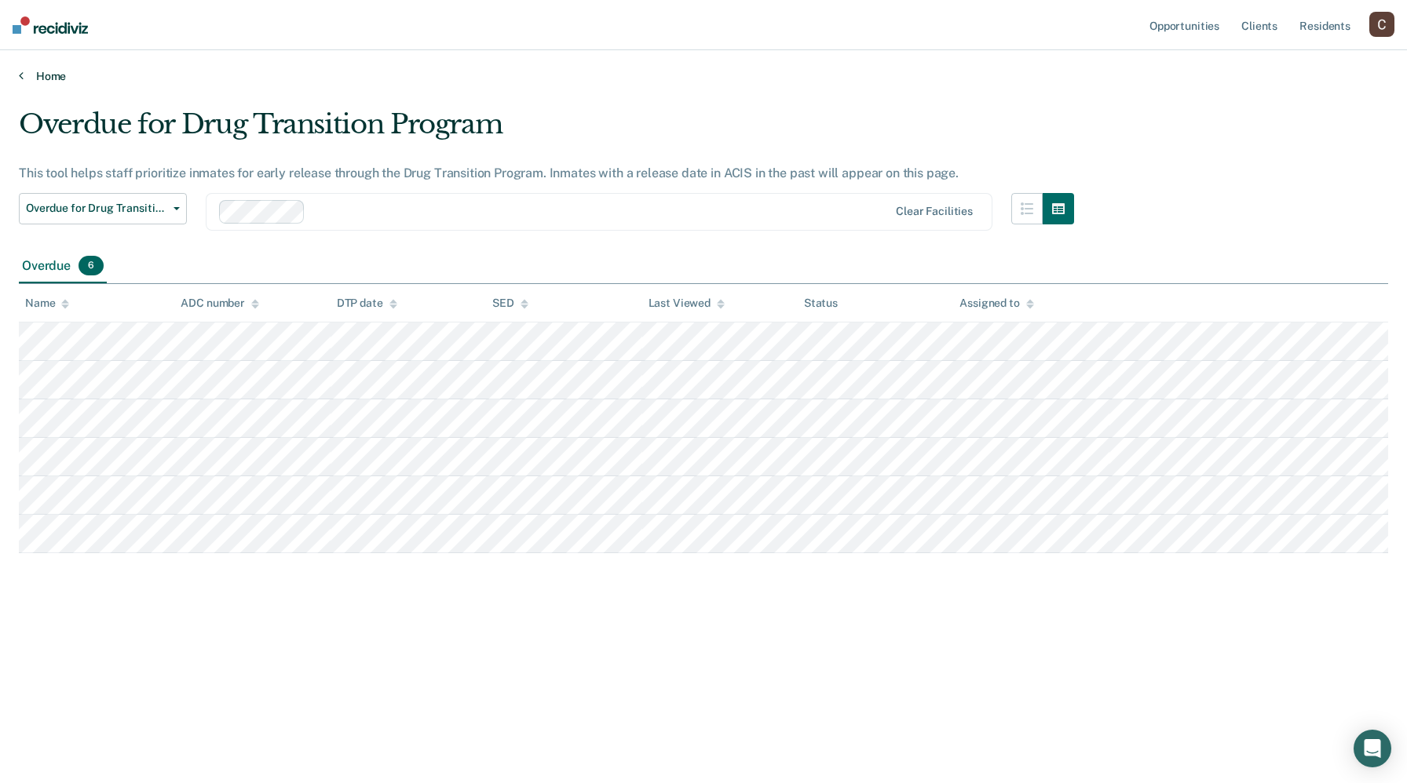
click at [40, 78] on link "Home" at bounding box center [703, 76] width 1369 height 14
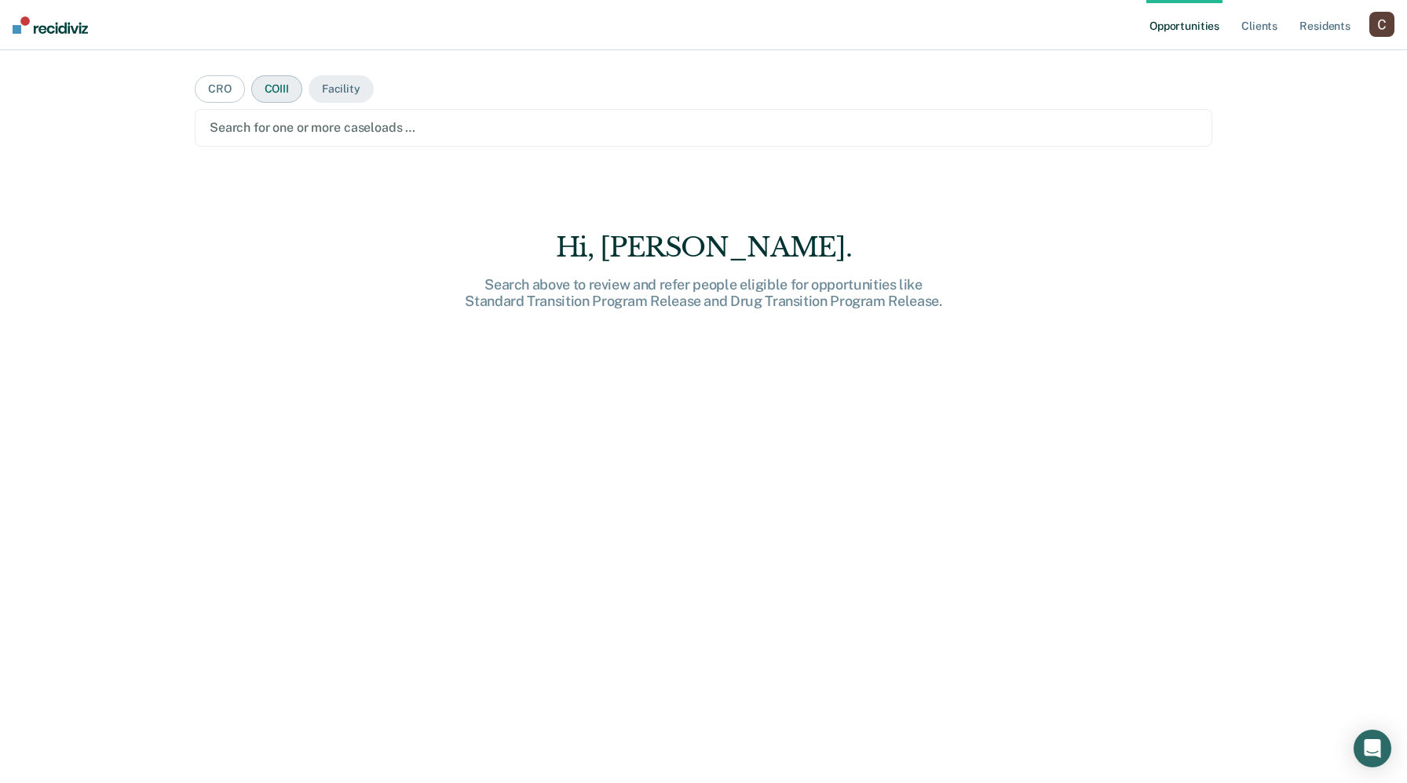
click at [279, 89] on button "COIII" at bounding box center [276, 88] width 51 height 27
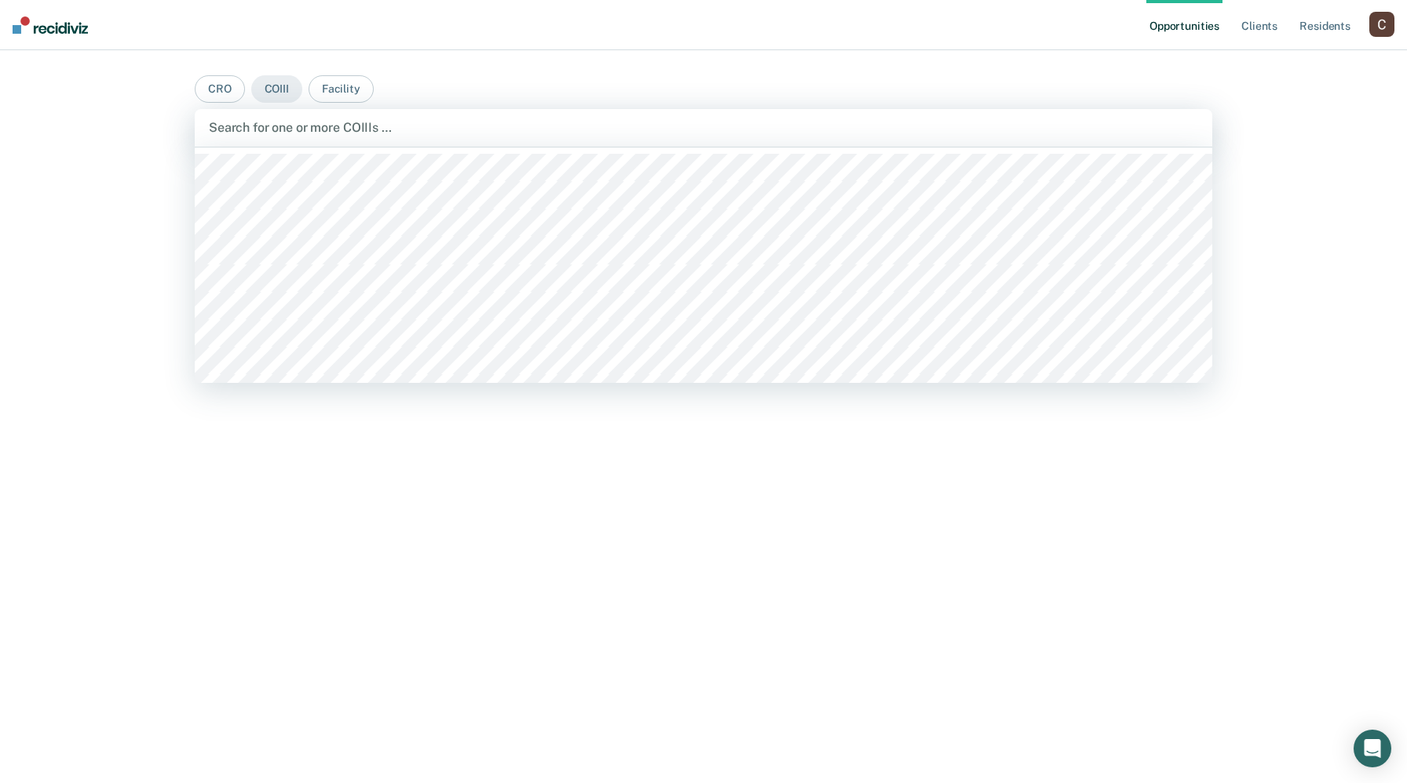
click at [294, 129] on div at bounding box center [703, 128] width 989 height 18
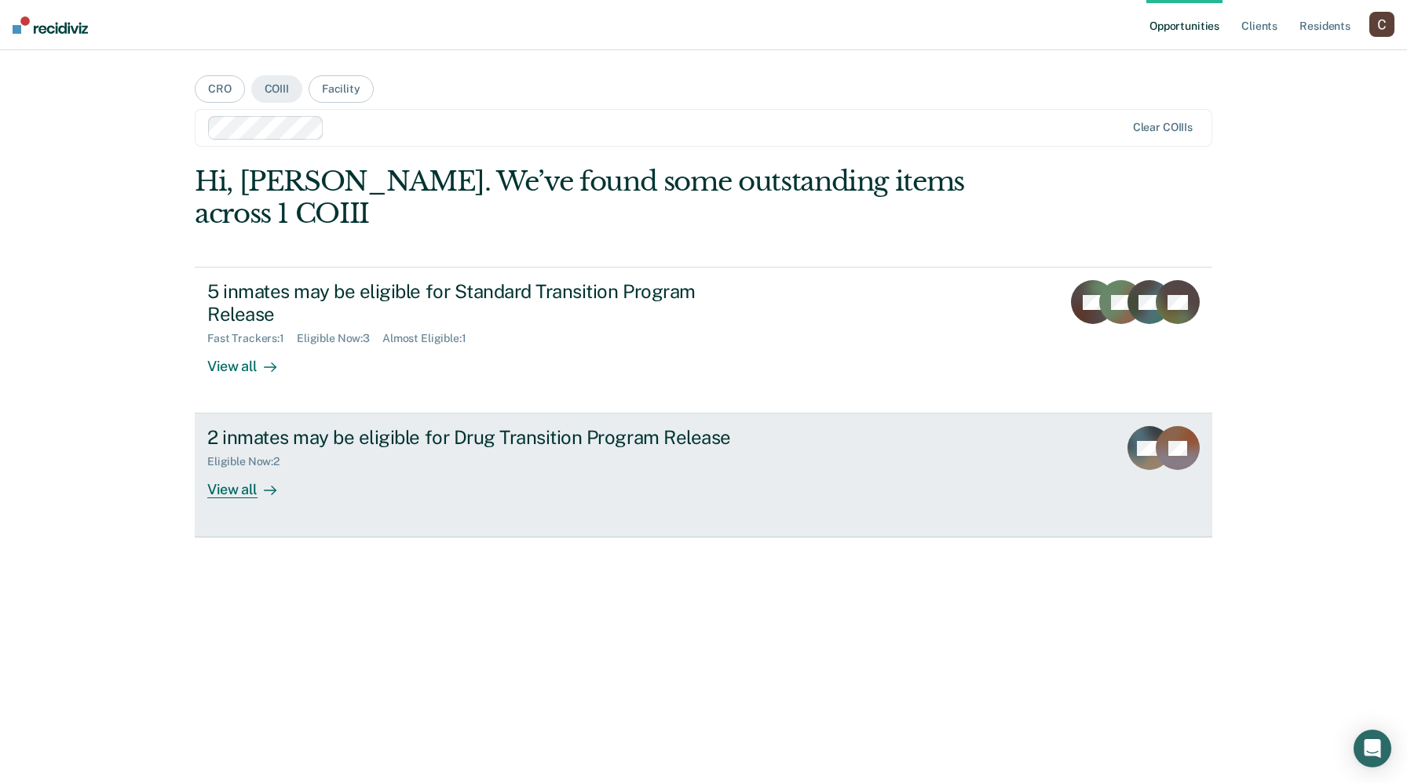
click at [225, 476] on link "2 inmates may be eligible for Drug Transition Program Release Eligible Now : 2 …" at bounding box center [703, 475] width 1017 height 123
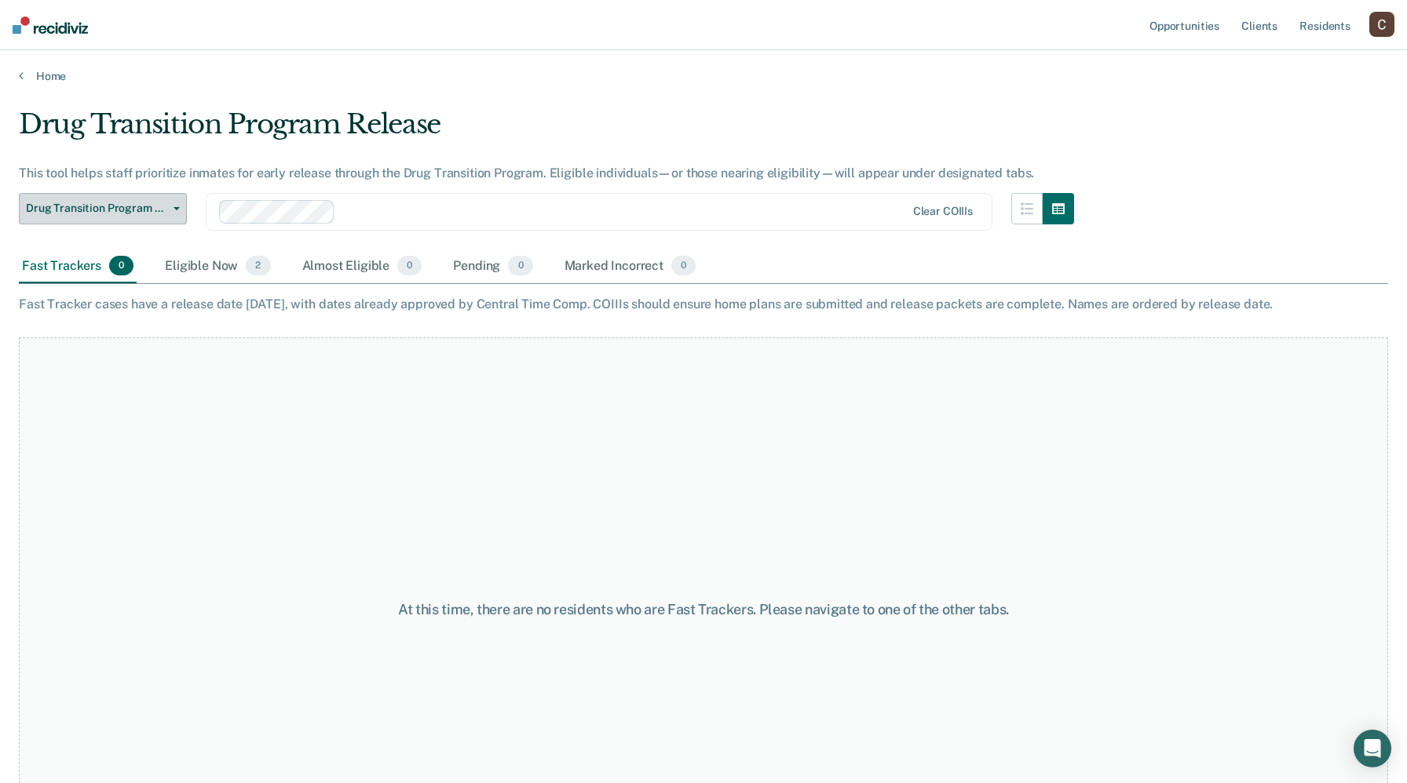
click at [171, 203] on button "Drug Transition Program Release" at bounding box center [103, 208] width 168 height 31
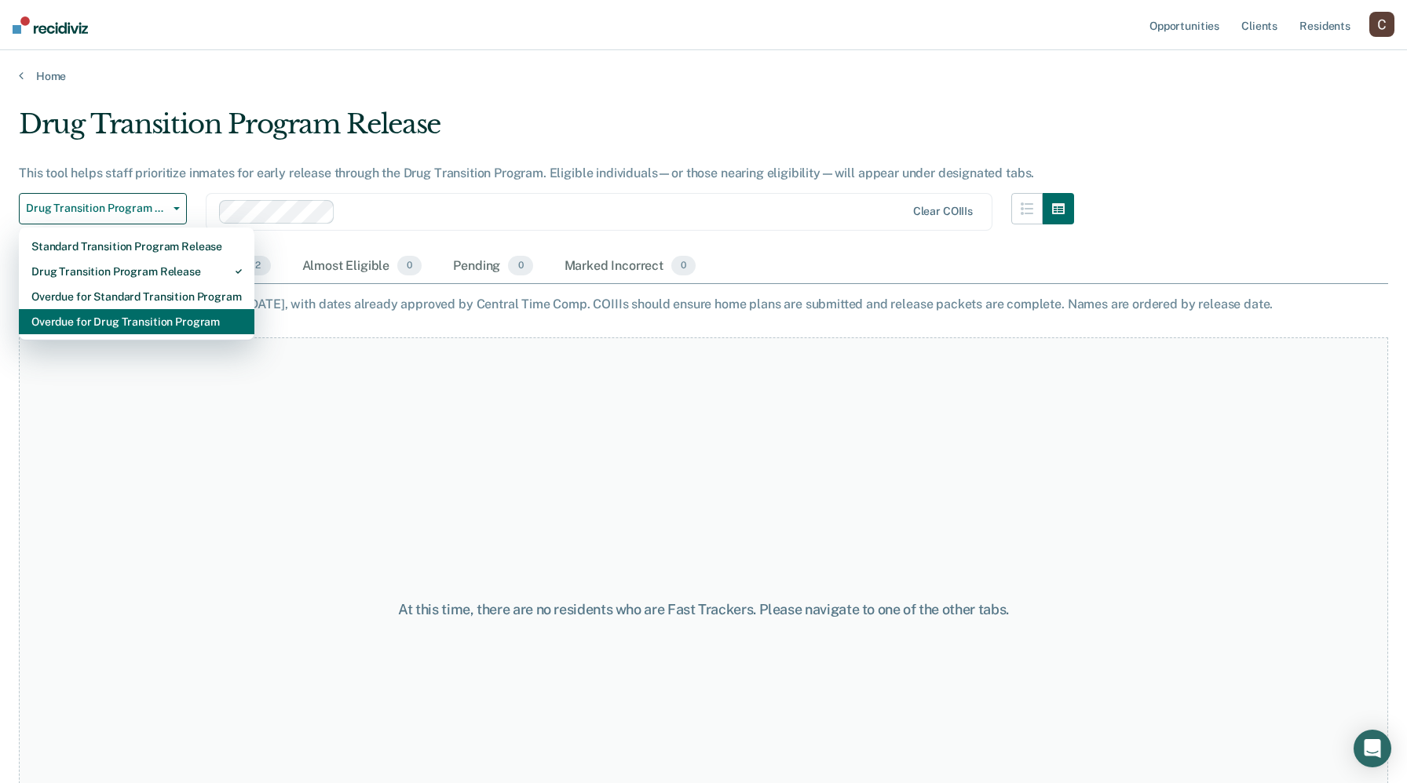
click at [131, 319] on div "Overdue for Drug Transition Program" at bounding box center [136, 321] width 210 height 25
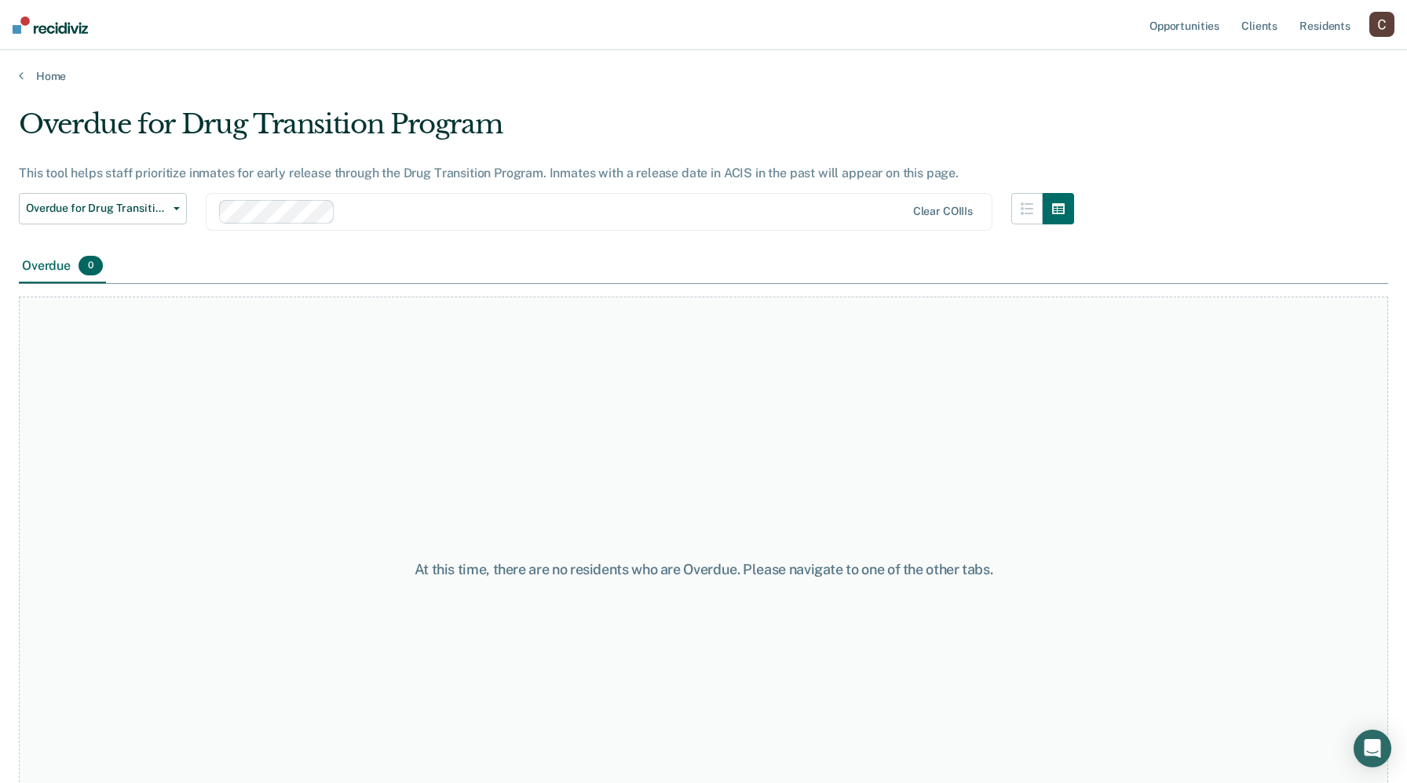
click at [33, 100] on main "Overdue for Drug Transition Program This tool helps staff prioritize inmates fo…" at bounding box center [703, 430] width 1407 height 695
click at [39, 75] on link "Home" at bounding box center [703, 76] width 1369 height 14
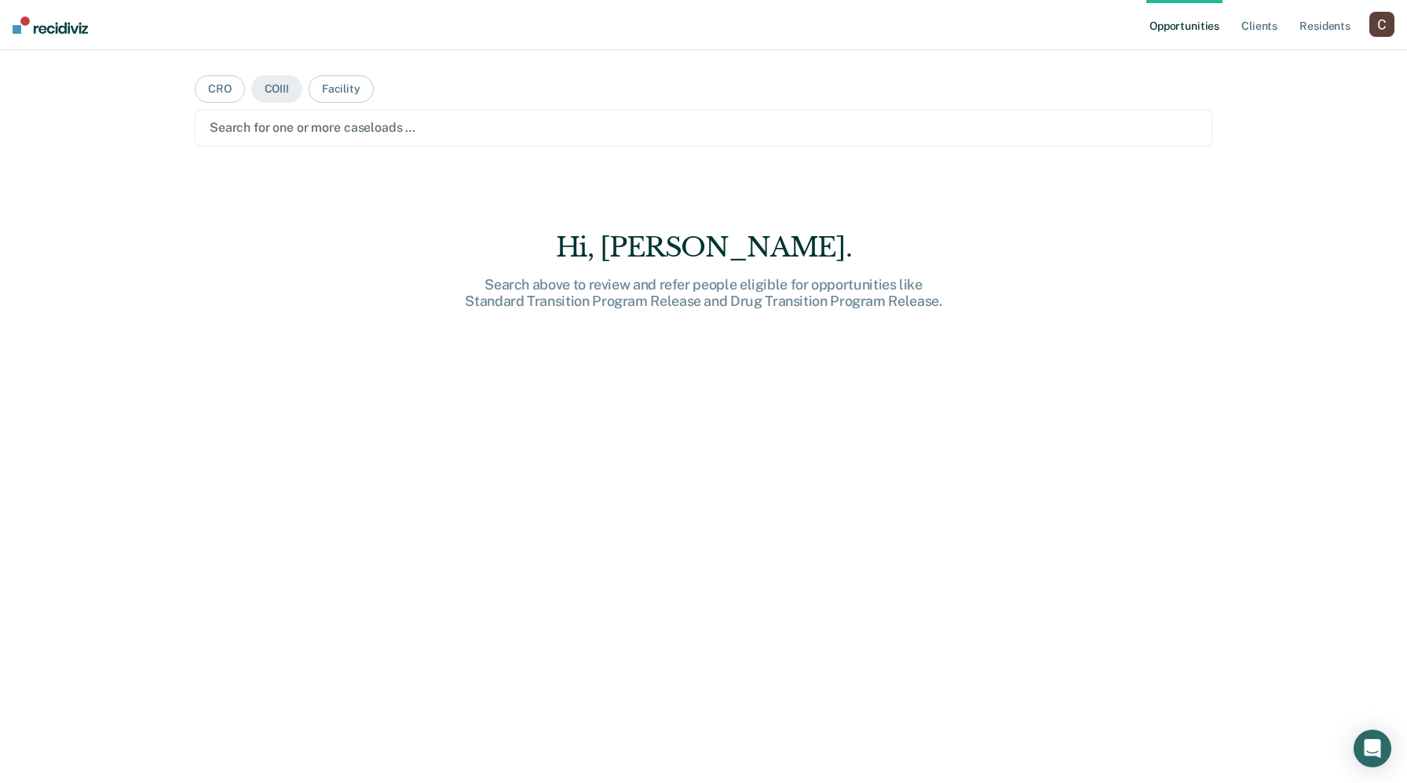
click at [459, 128] on div at bounding box center [703, 128] width 987 height 18
click at [321, 140] on div "Search for one or more caseloads …" at bounding box center [703, 128] width 1017 height 38
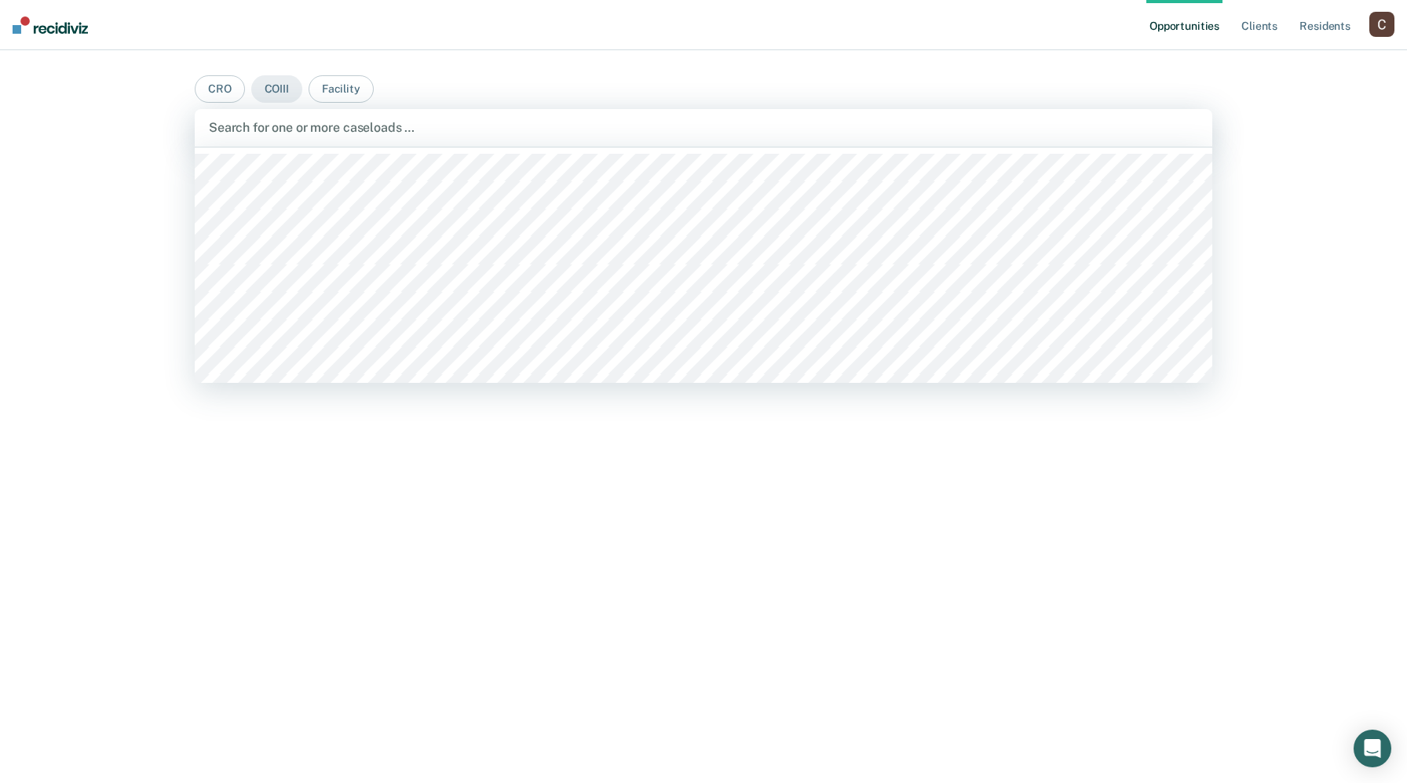
click at [305, 181] on div at bounding box center [703, 265] width 1017 height 235
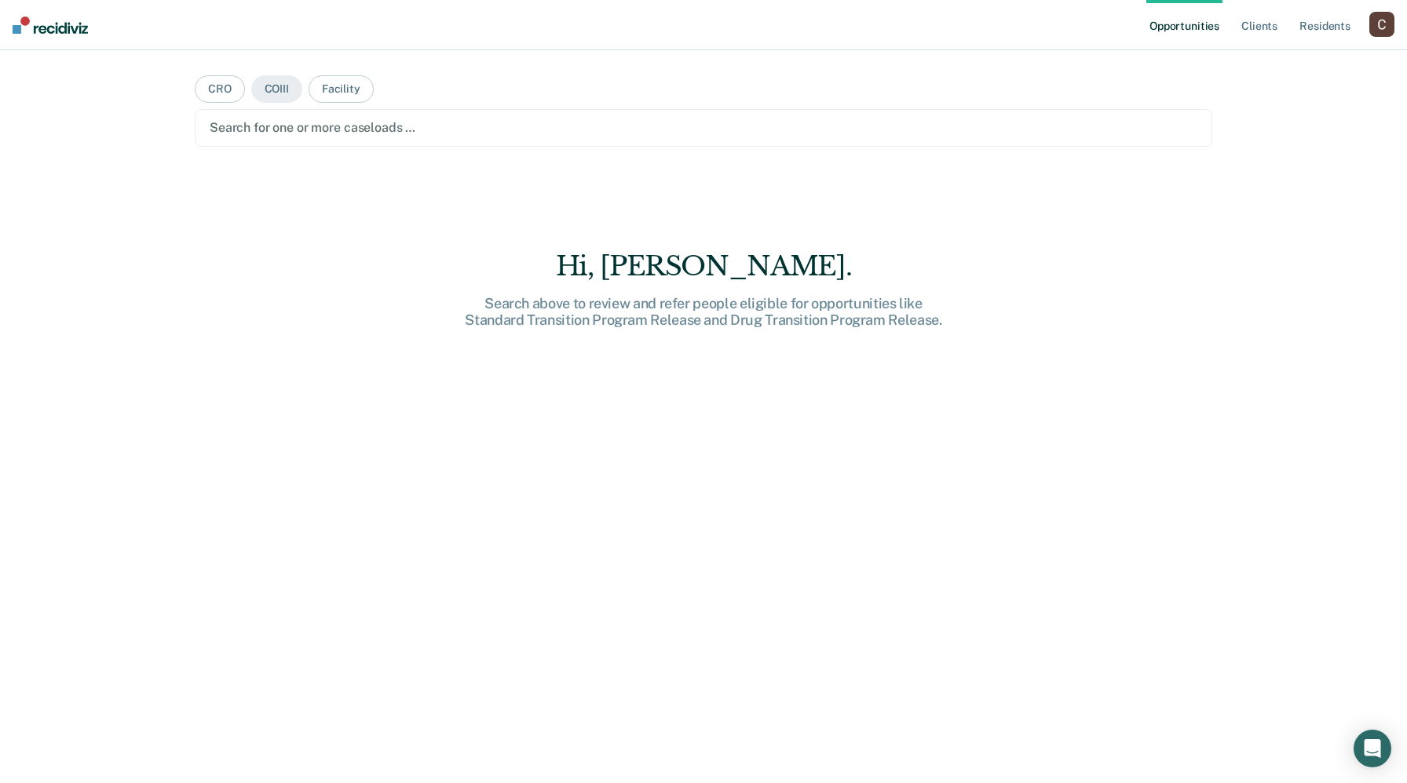
click at [305, 137] on div "Search for one or more caseloads …" at bounding box center [703, 127] width 991 height 21
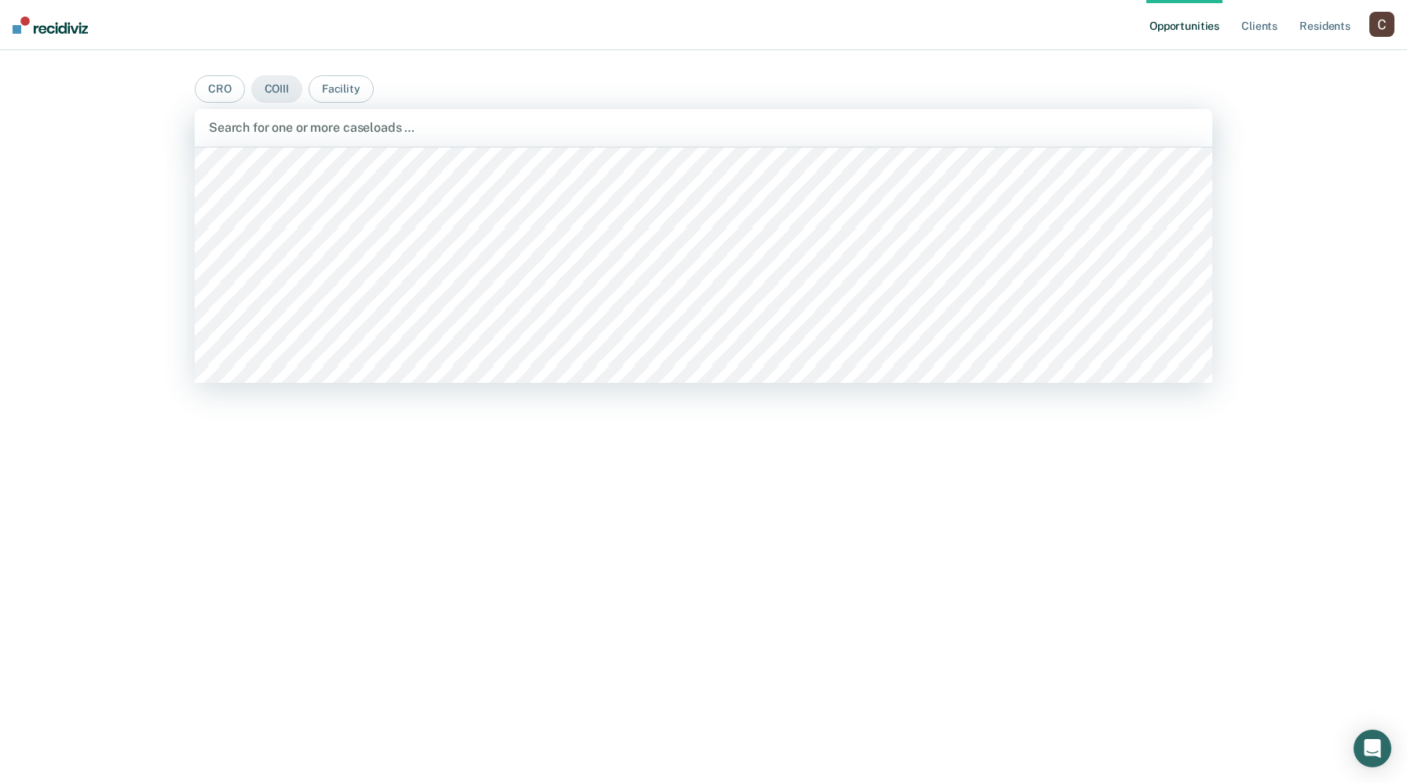
scroll to position [323, 0]
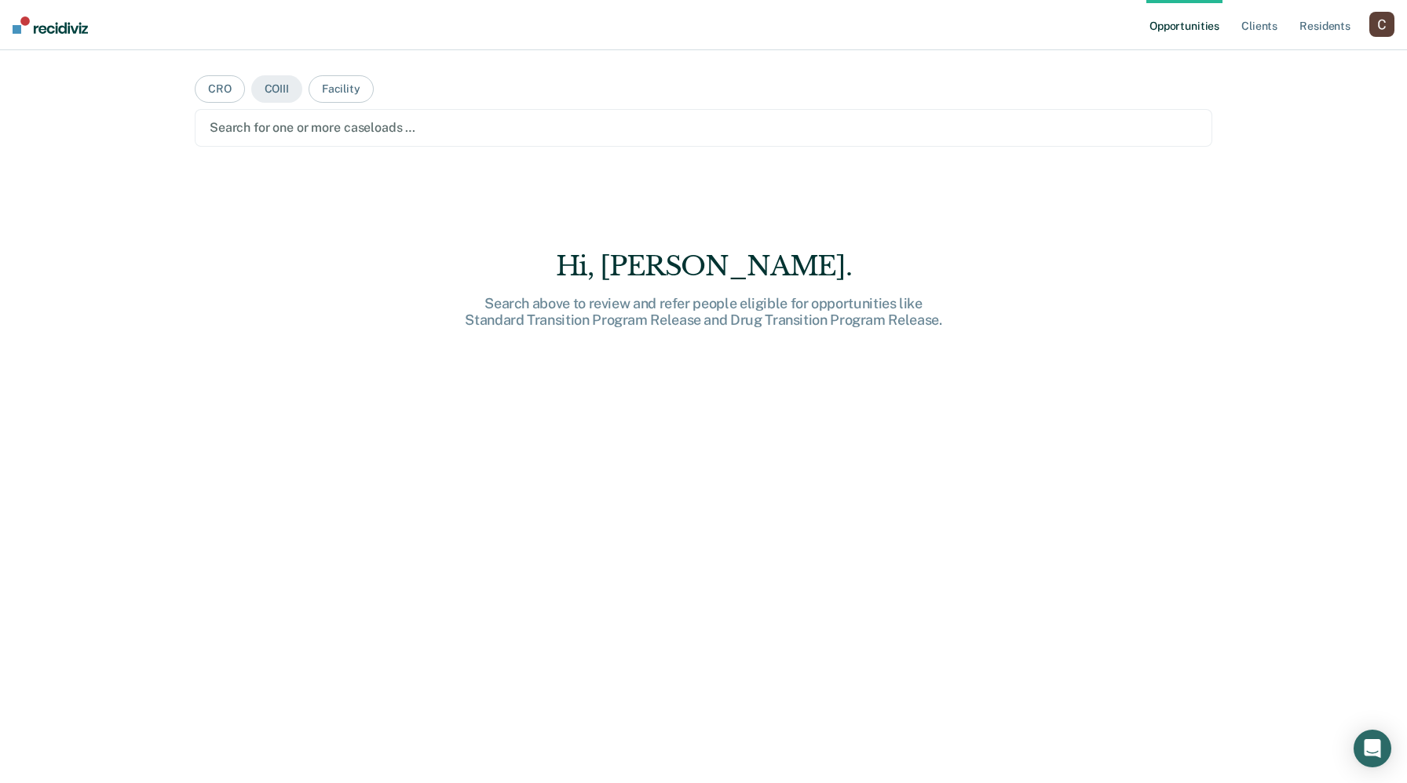
click at [309, 132] on div at bounding box center [703, 128] width 987 height 18
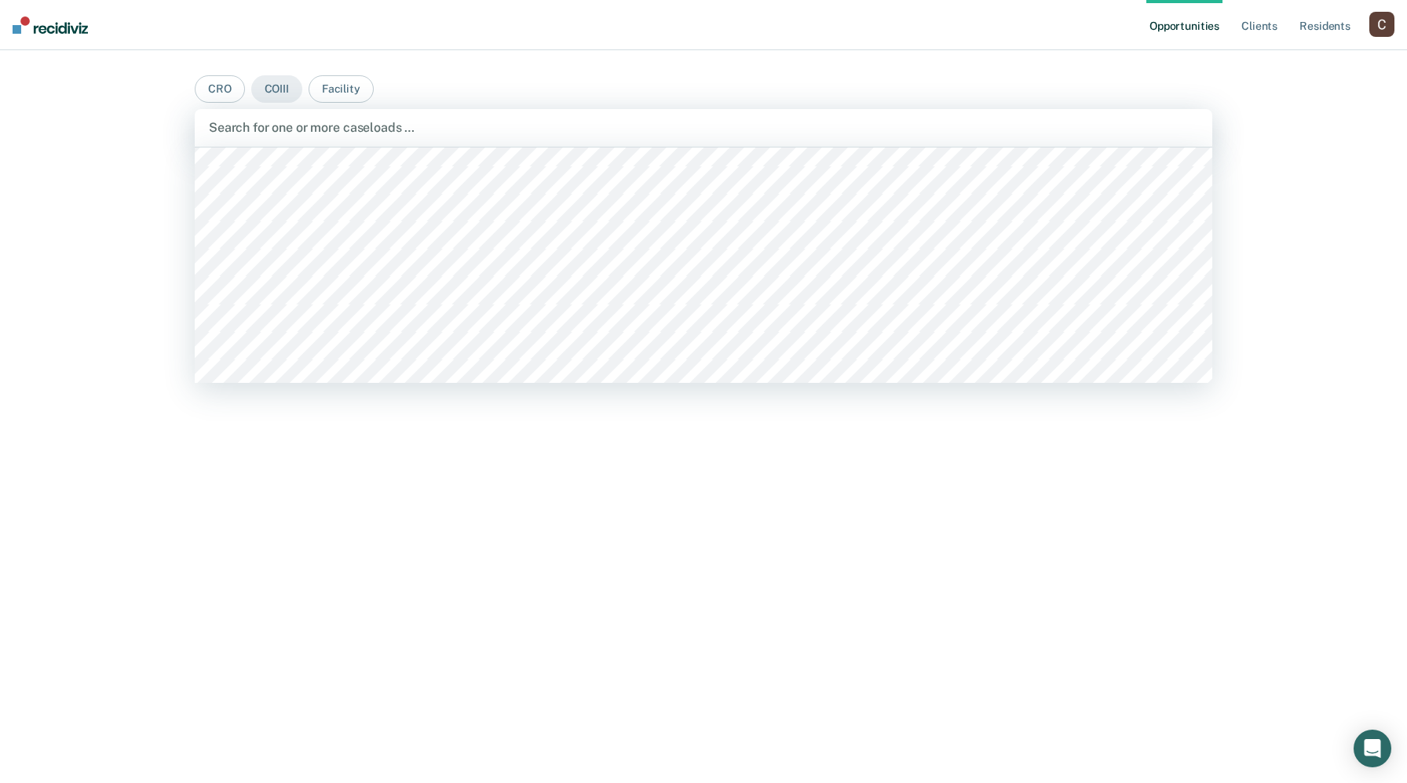
scroll to position [750, 0]
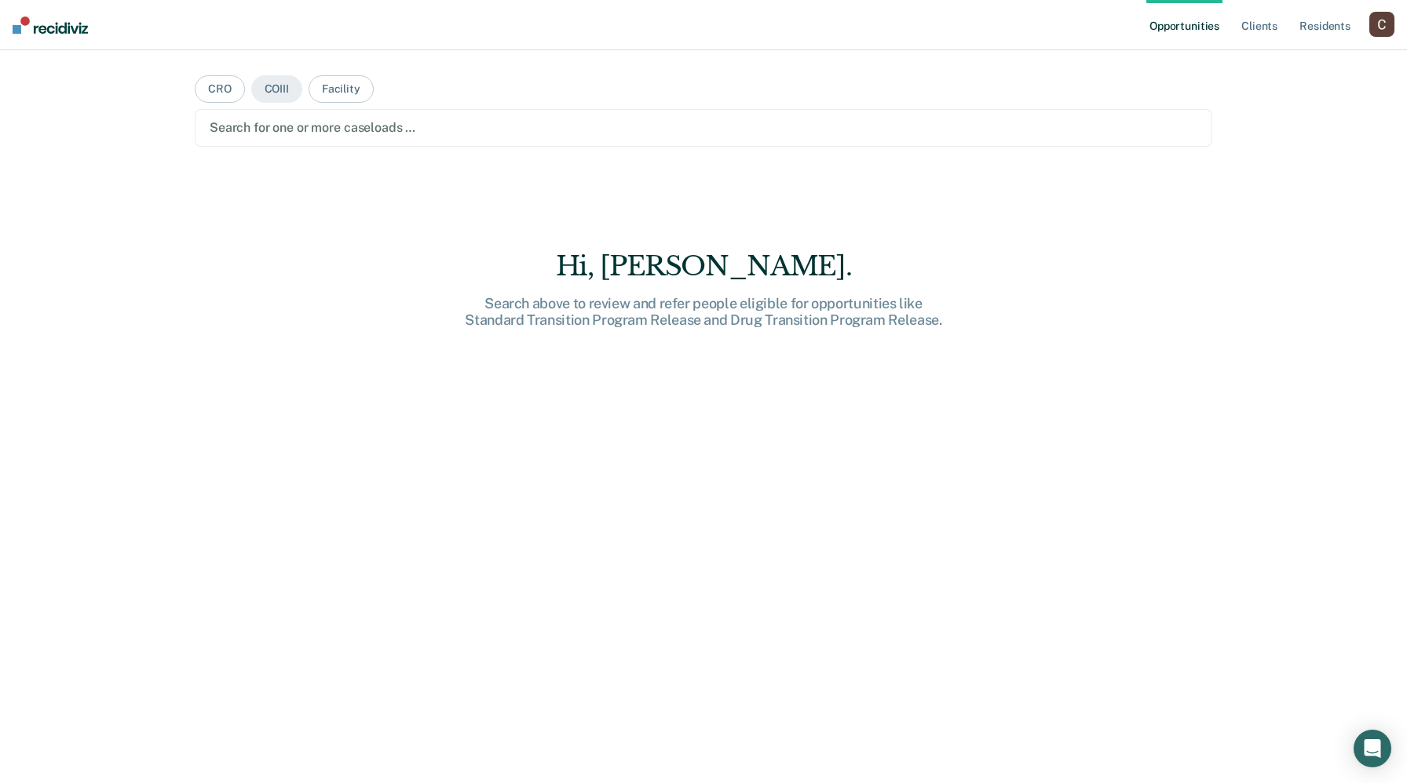
click at [337, 136] on div at bounding box center [703, 128] width 987 height 18
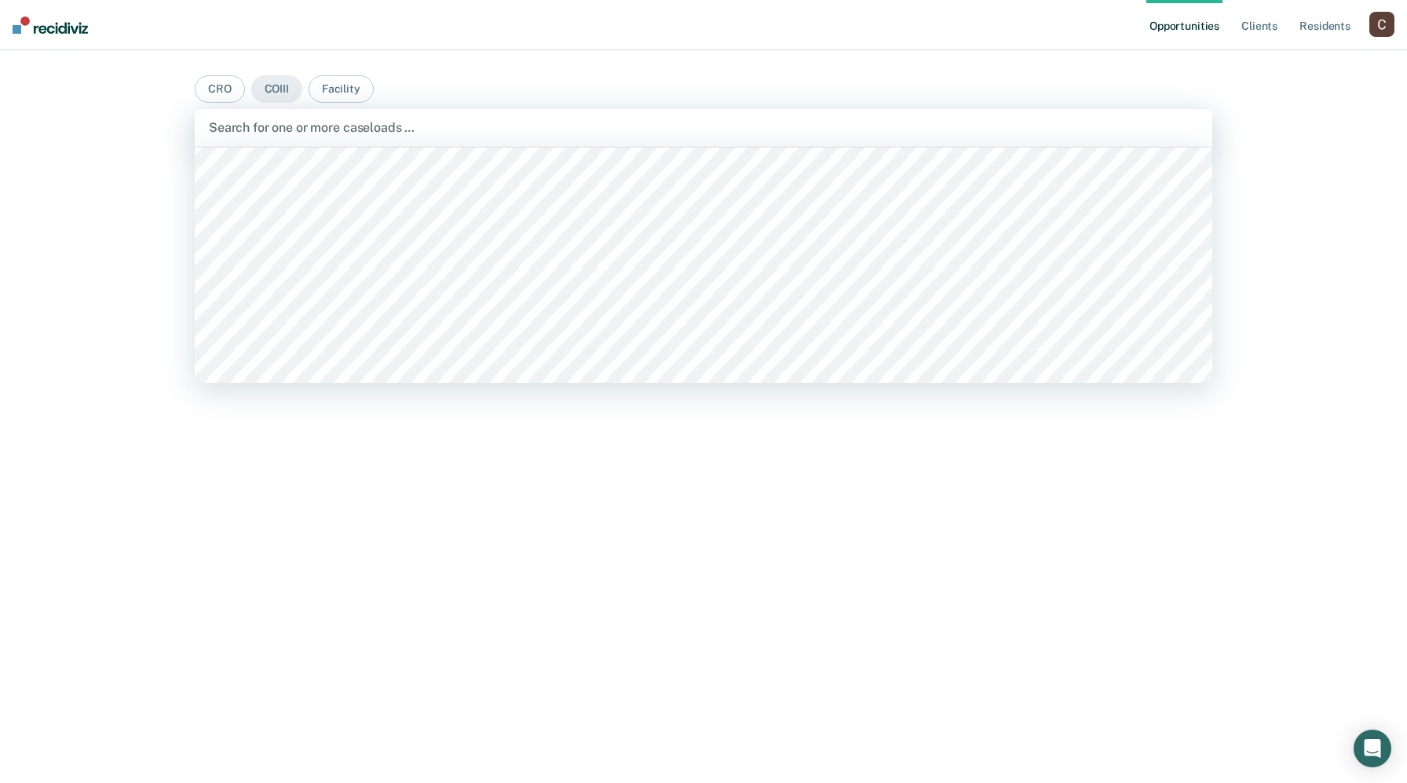
scroll to position [1353, 0]
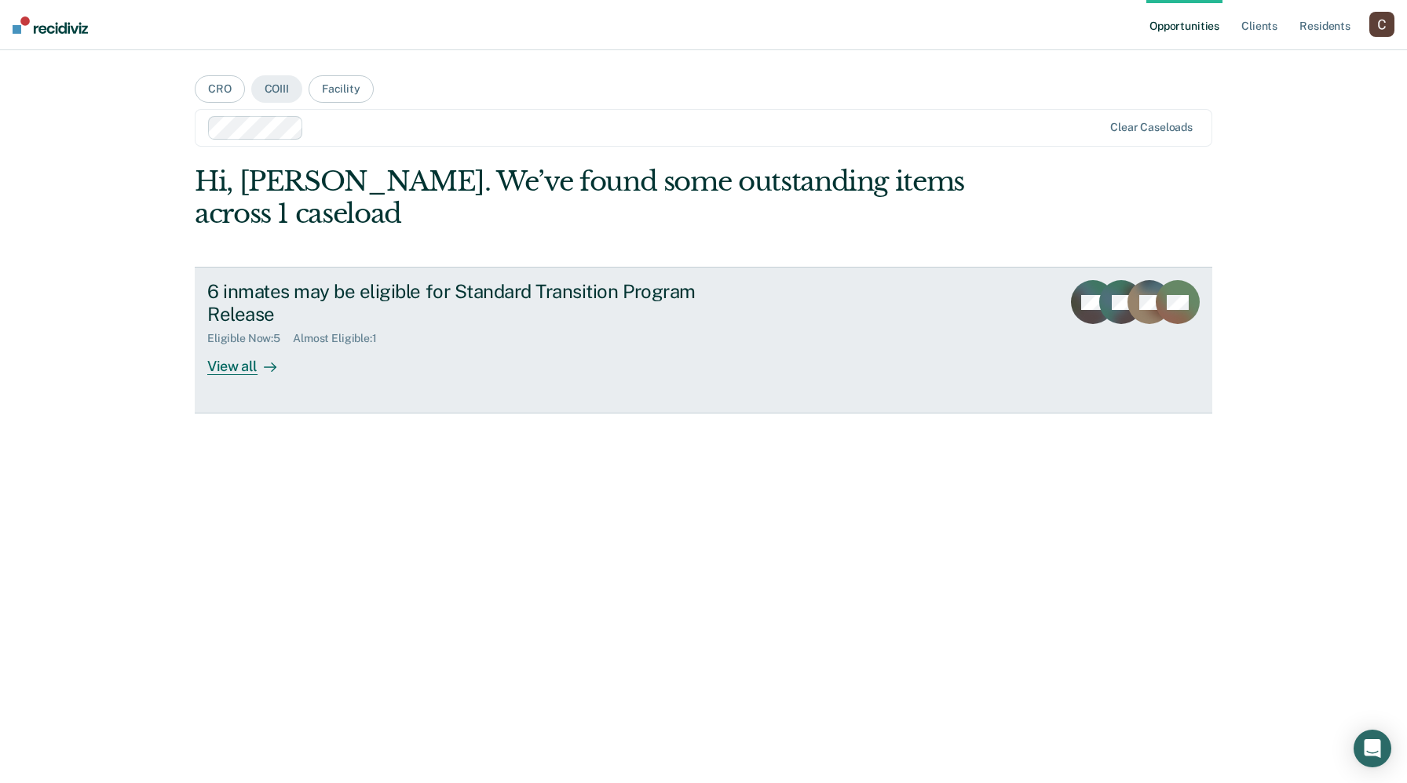
click at [285, 347] on div "View all" at bounding box center [251, 360] width 88 height 31
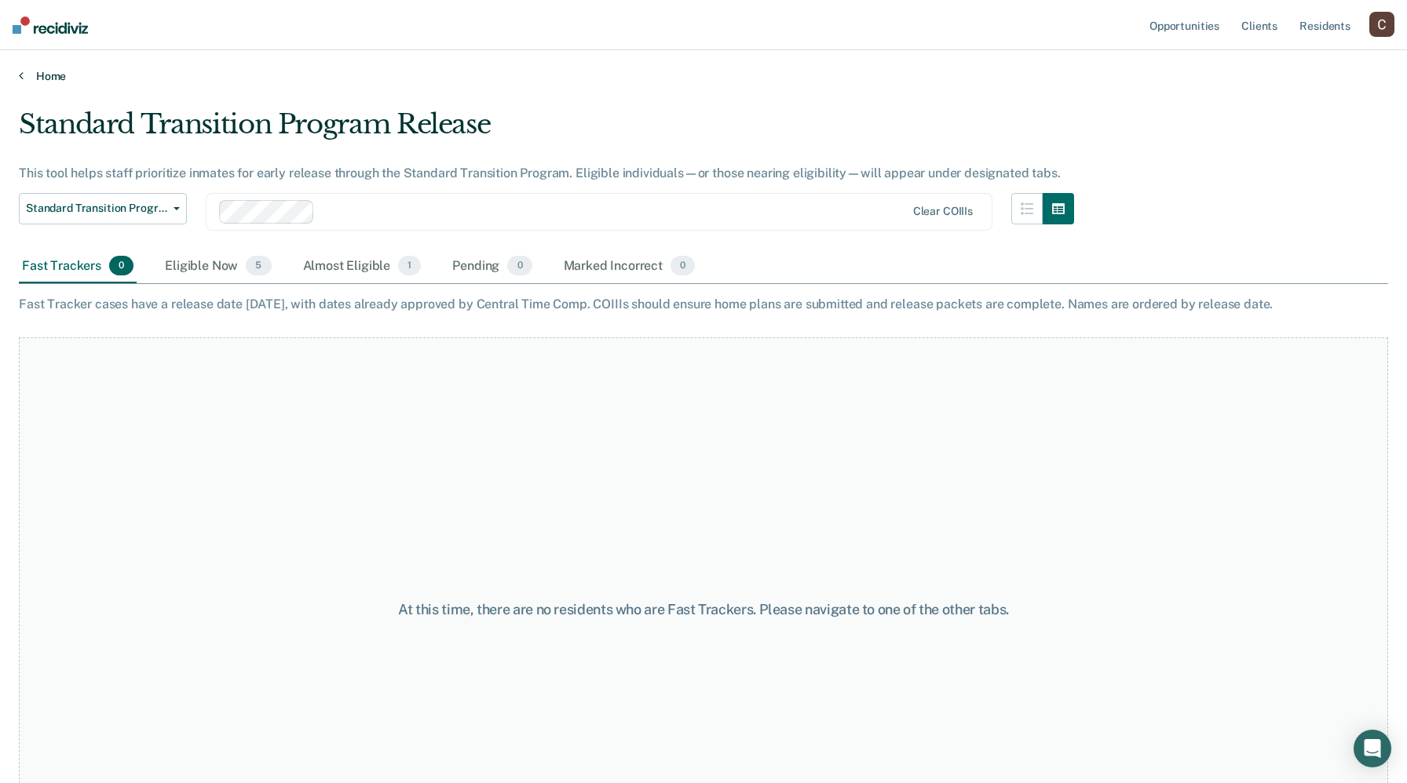
click at [28, 82] on link "Home" at bounding box center [703, 76] width 1369 height 14
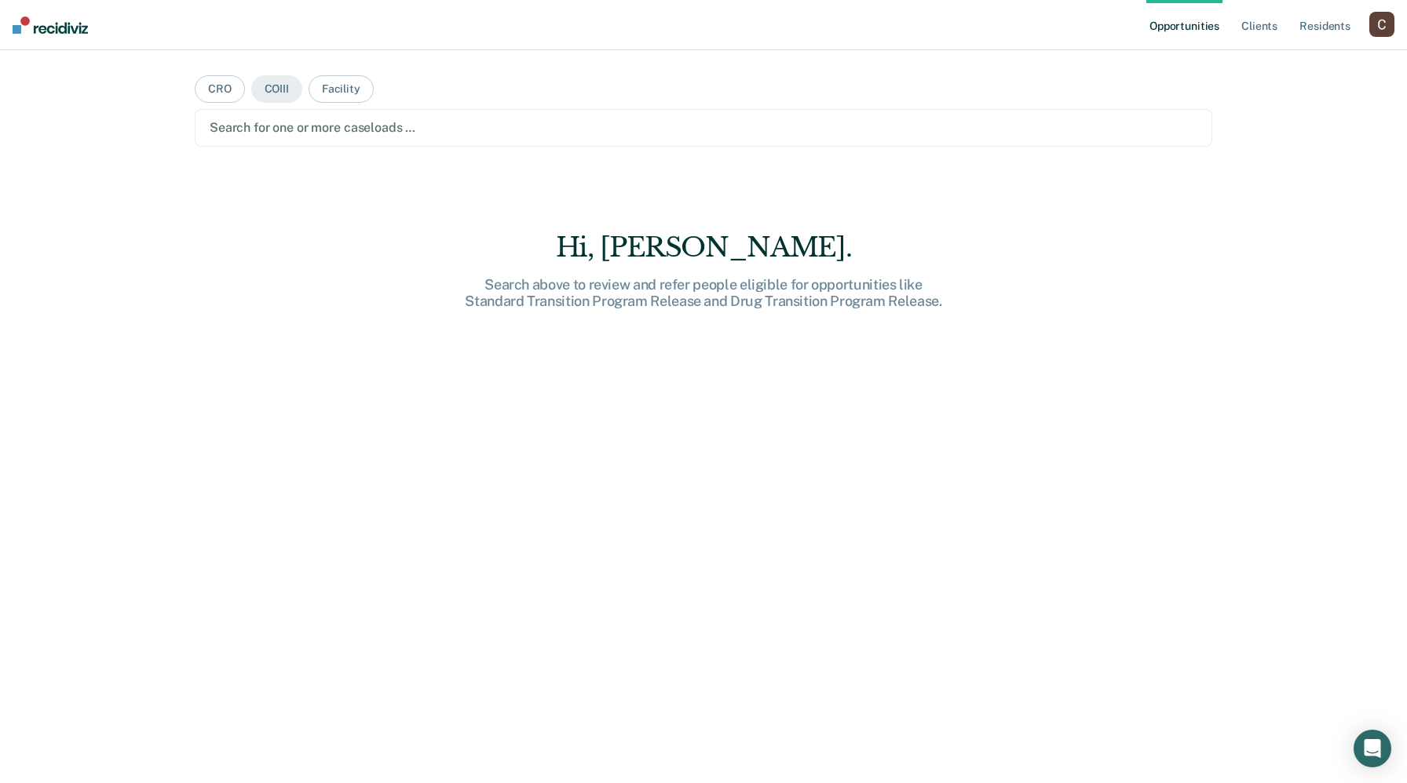
click at [285, 133] on div at bounding box center [703, 128] width 987 height 18
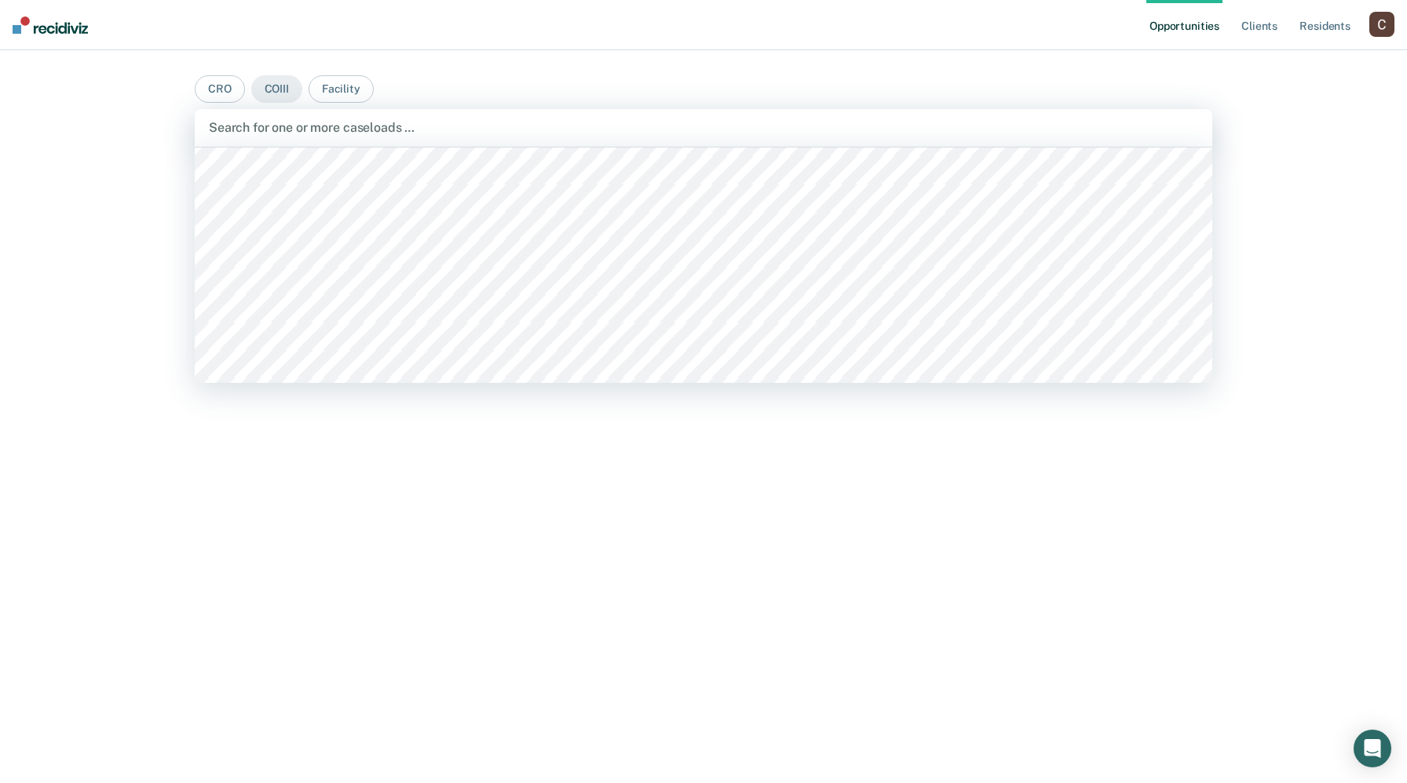
scroll to position [1361, 0]
click at [400, 123] on div at bounding box center [703, 128] width 989 height 18
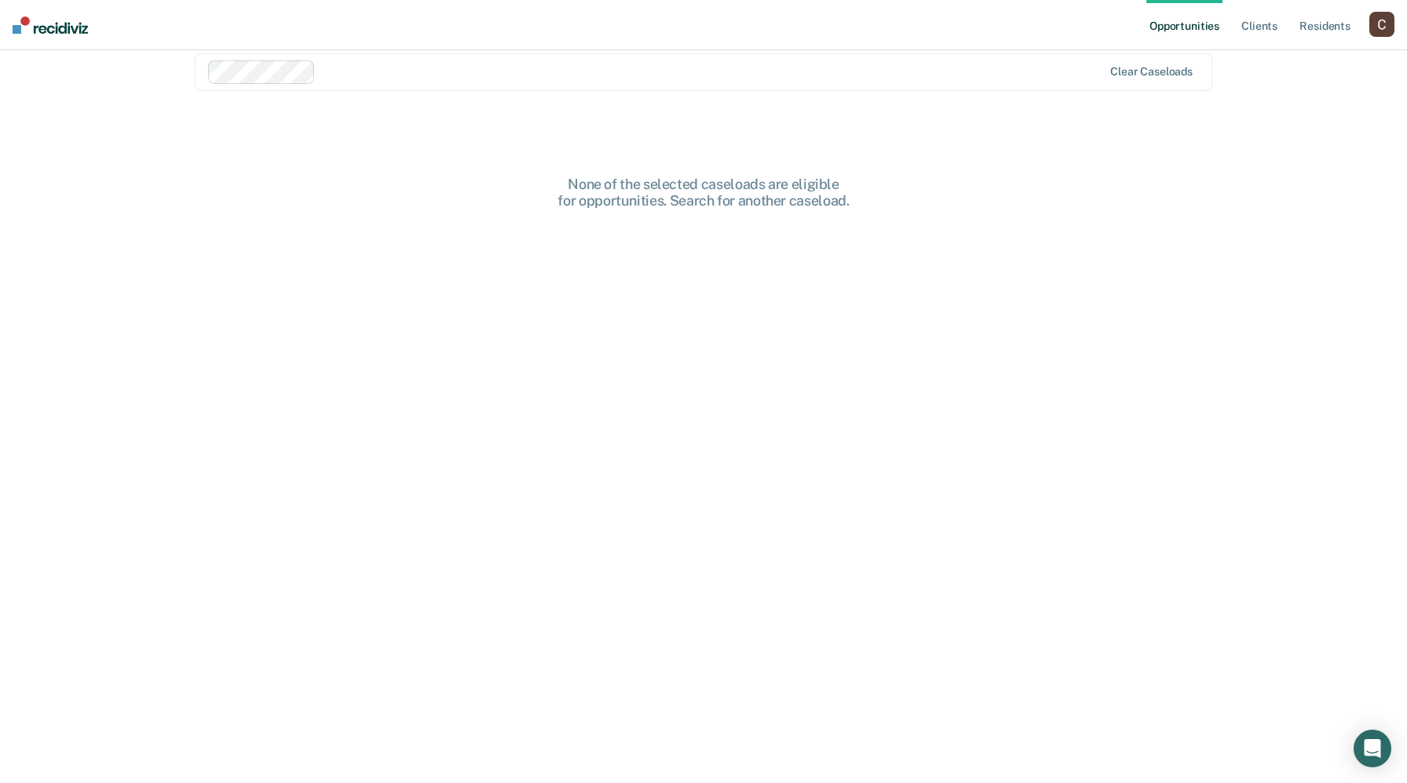
scroll to position [0, 0]
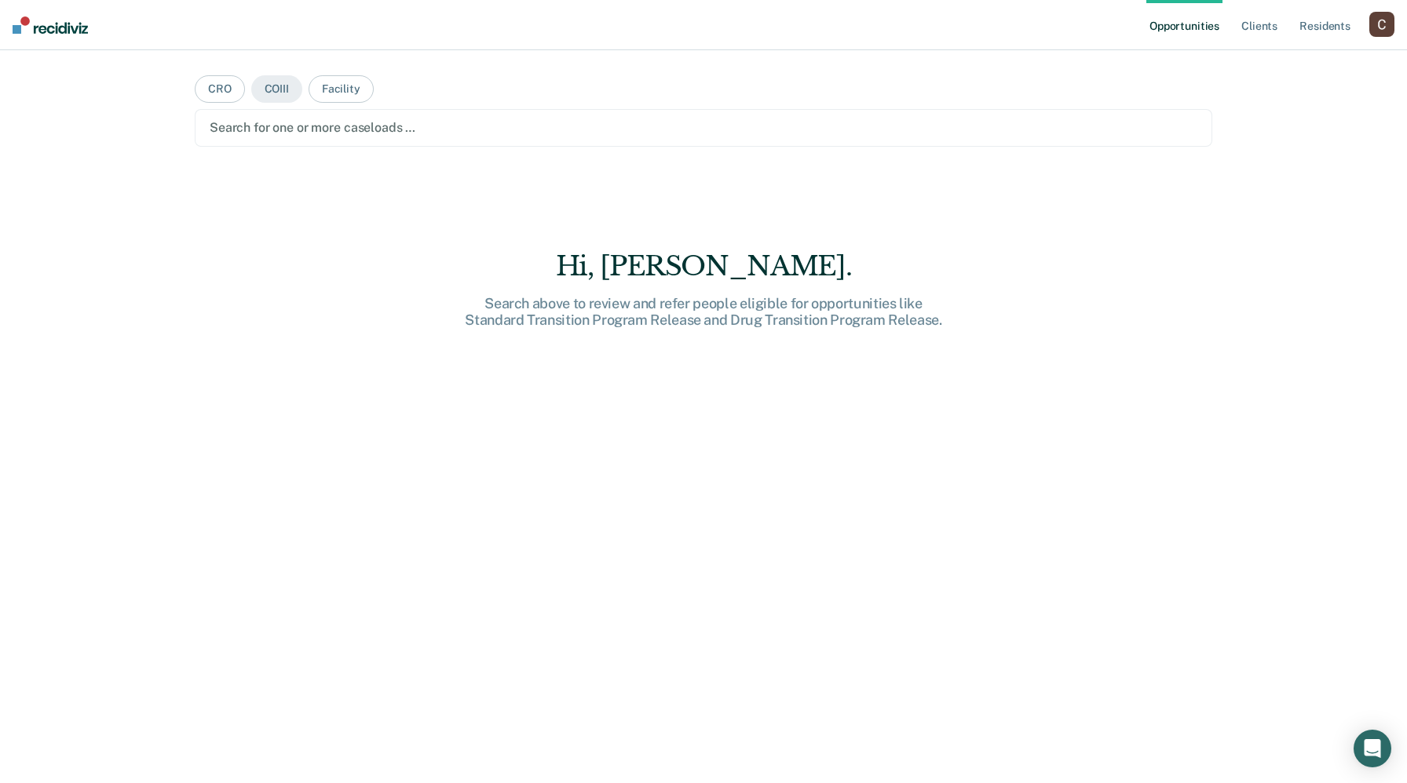
click at [310, 133] on div at bounding box center [703, 128] width 987 height 18
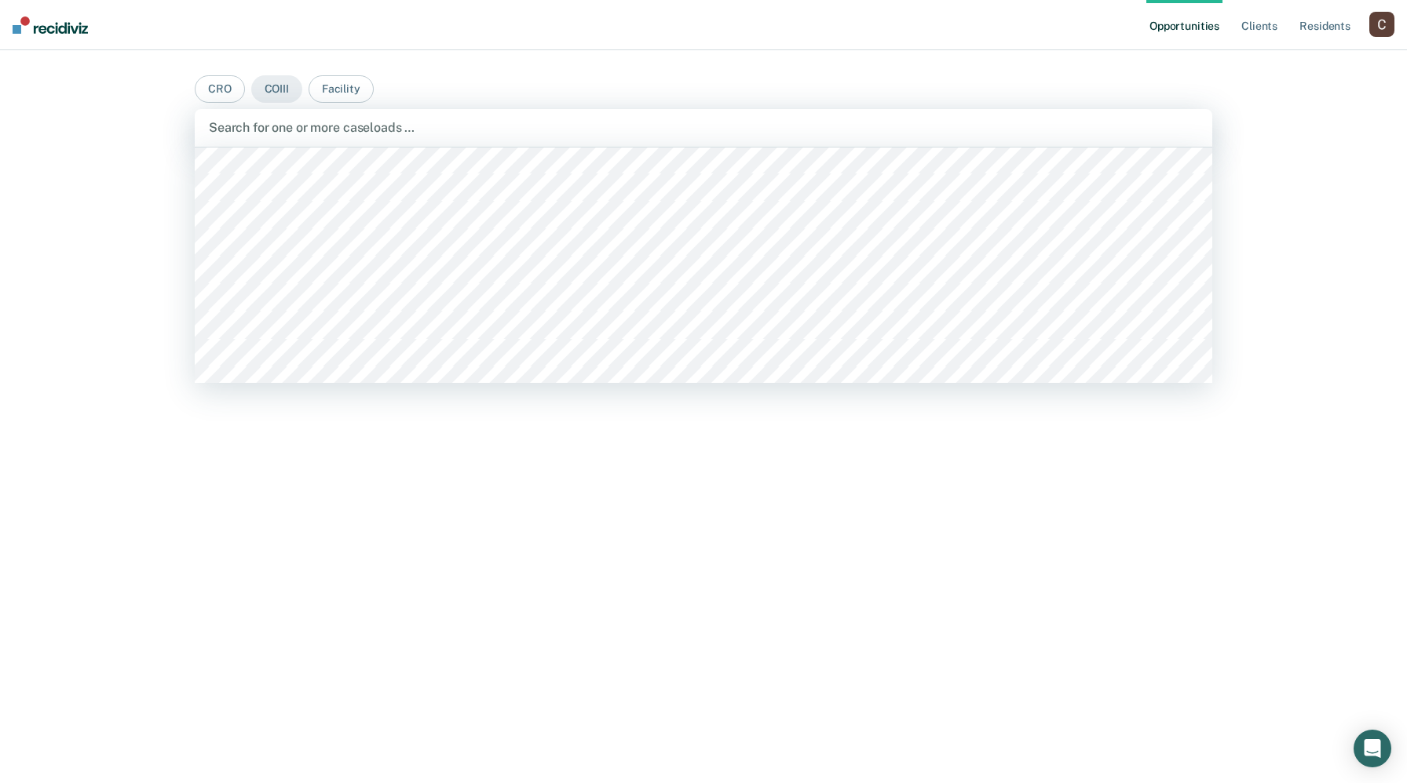
scroll to position [1938, 0]
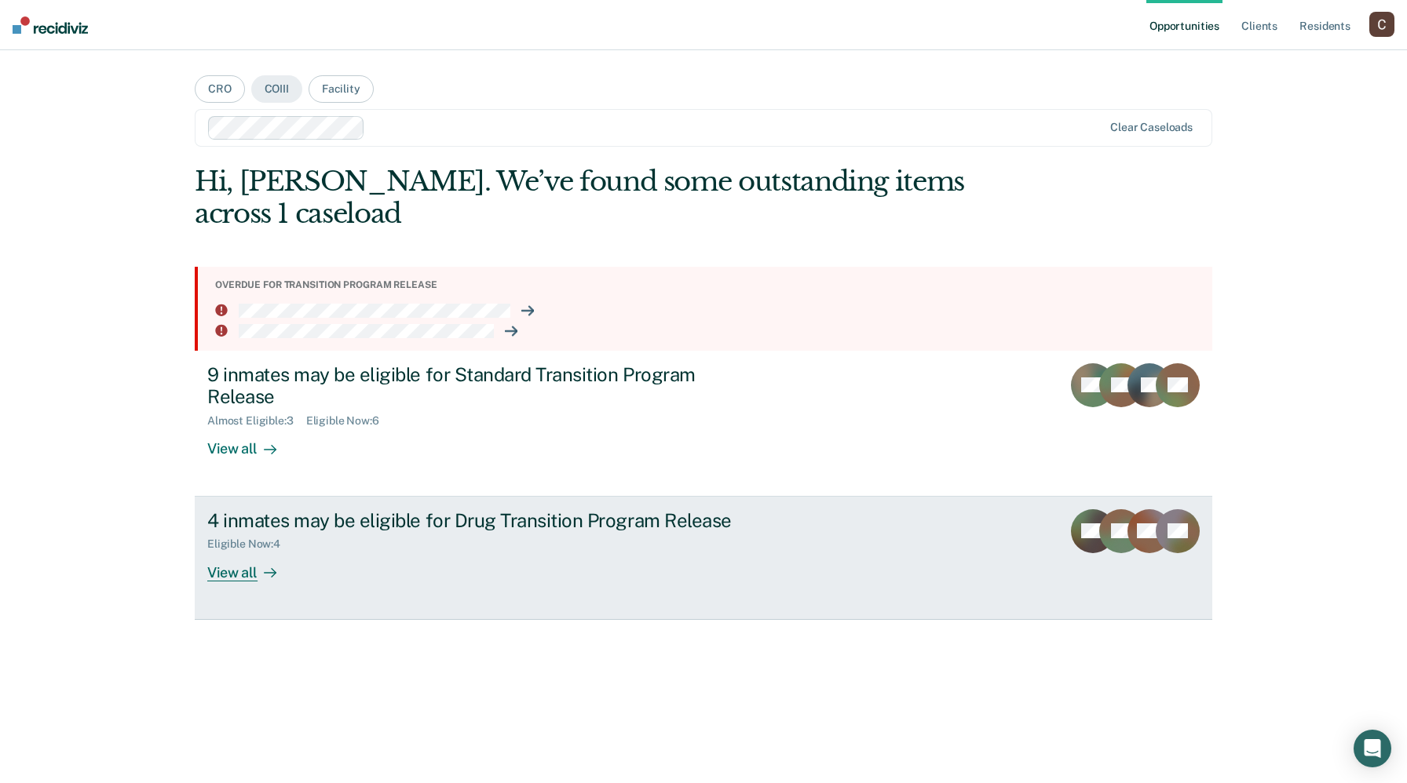
click at [268, 516] on div "4 inmates may be eligible for Drug Transition Program Release" at bounding box center [482, 520] width 551 height 23
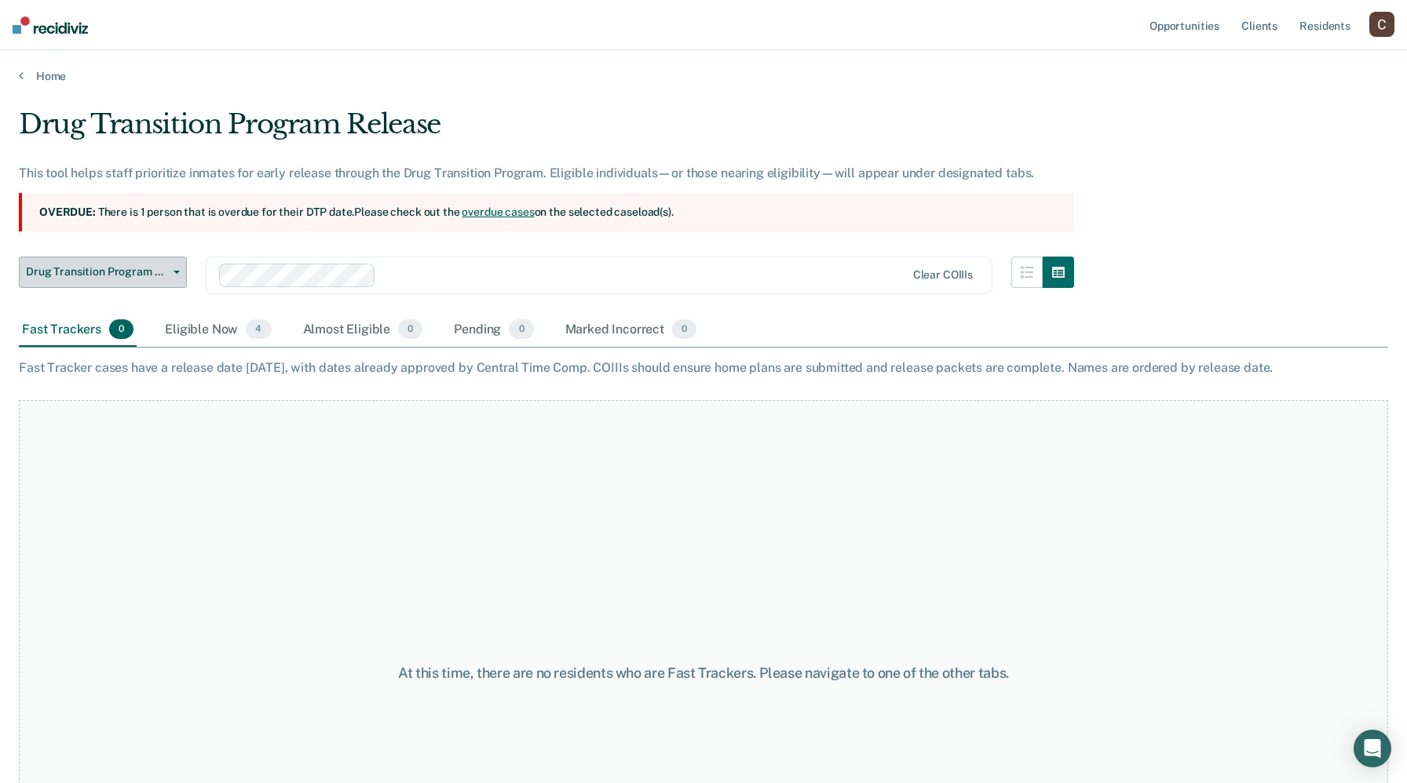
click at [184, 275] on button "Drug Transition Program Release" at bounding box center [103, 272] width 168 height 31
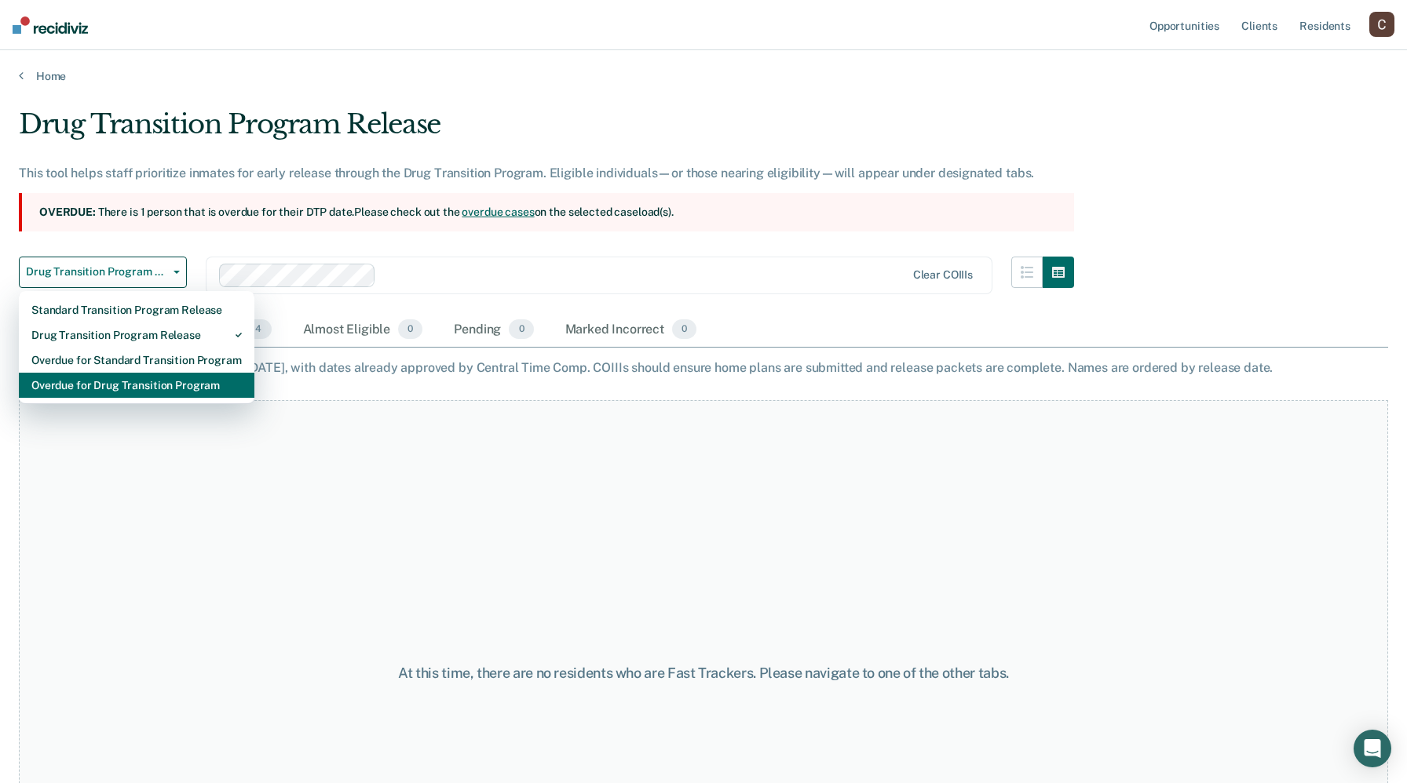
click at [136, 381] on div "Overdue for Drug Transition Program" at bounding box center [136, 385] width 210 height 25
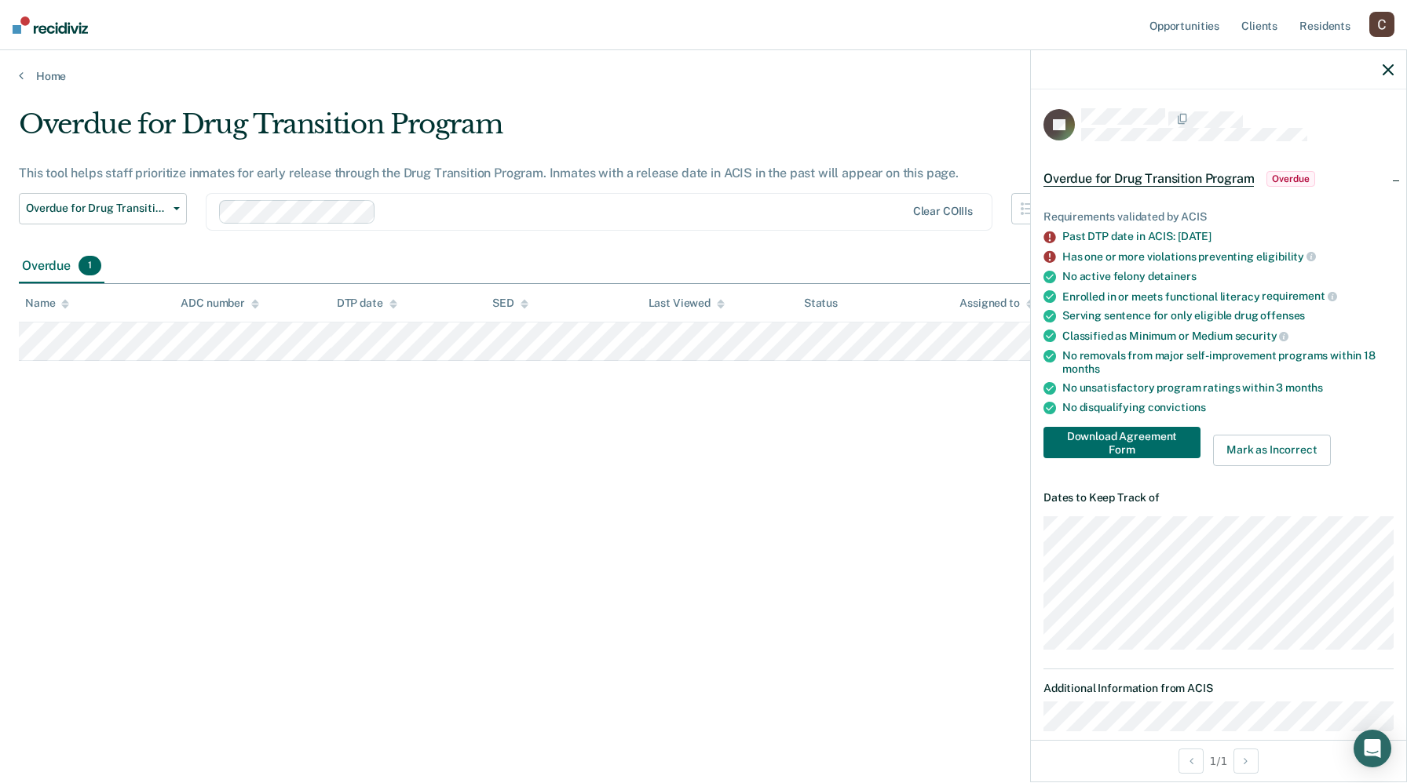
click at [1387, 69] on icon "button" at bounding box center [1387, 69] width 11 height 11
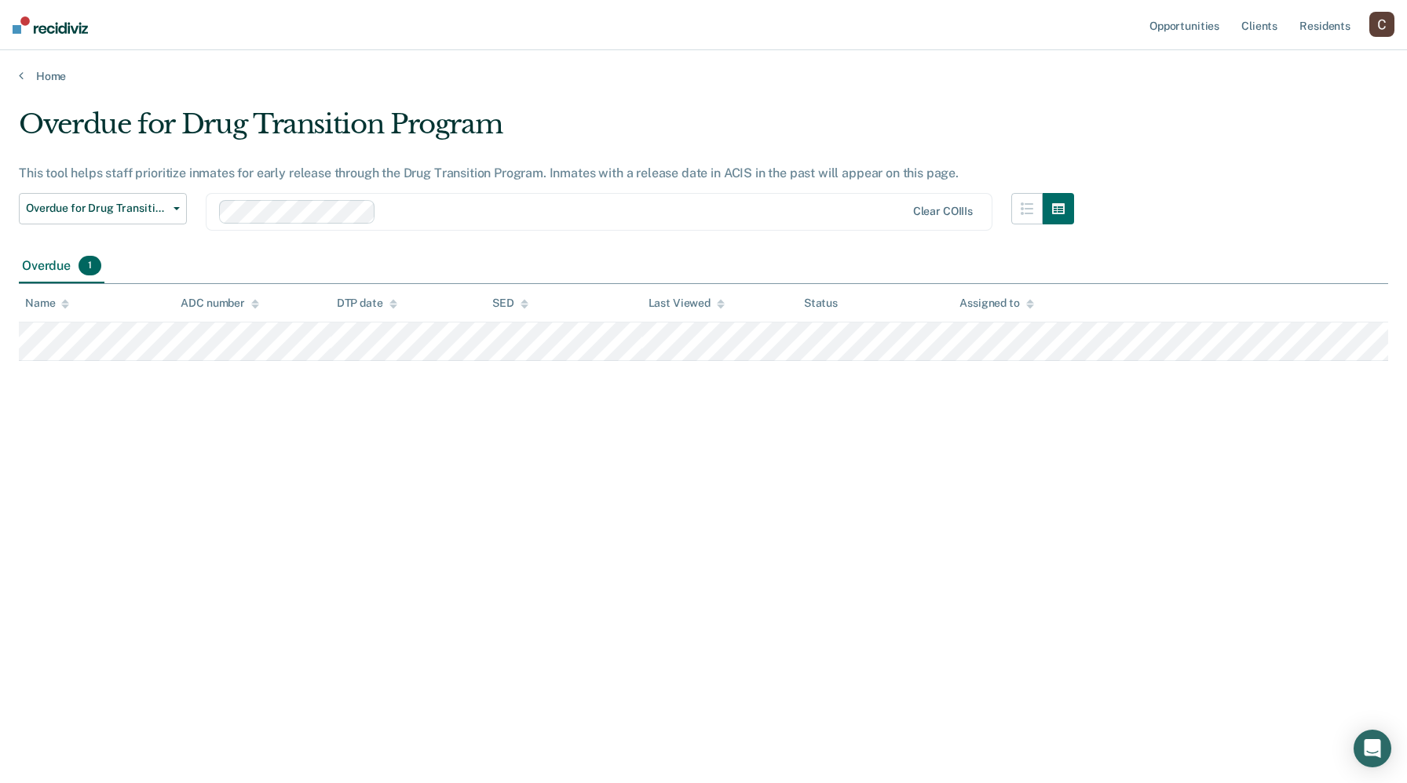
click at [907, 174] on div "This tool helps staff prioritize inmates for early release through the Drug Tra…" at bounding box center [546, 173] width 1055 height 15
click at [110, 206] on span "Overdue for Drug Transition Program" at bounding box center [96, 208] width 141 height 13
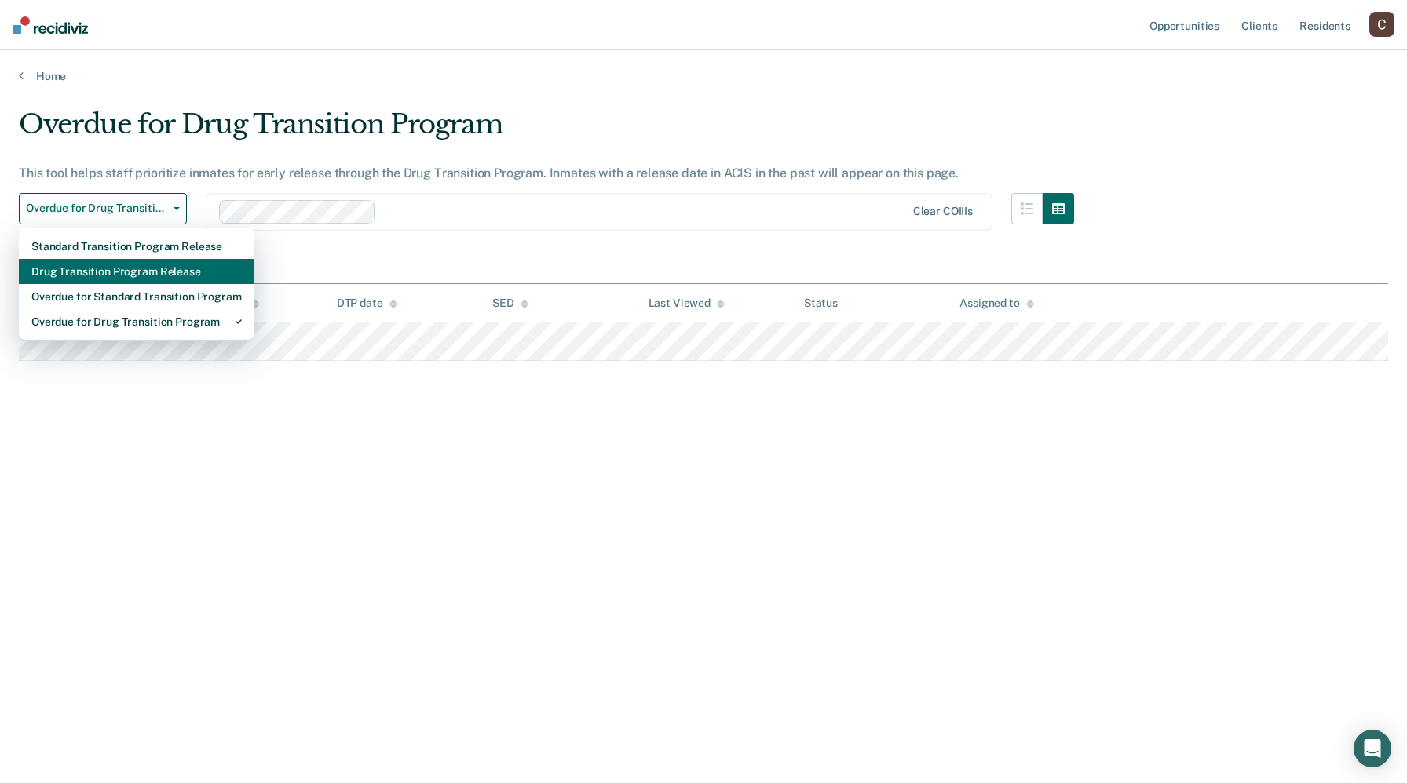
click at [100, 265] on div "Drug Transition Program Release" at bounding box center [136, 271] width 210 height 25
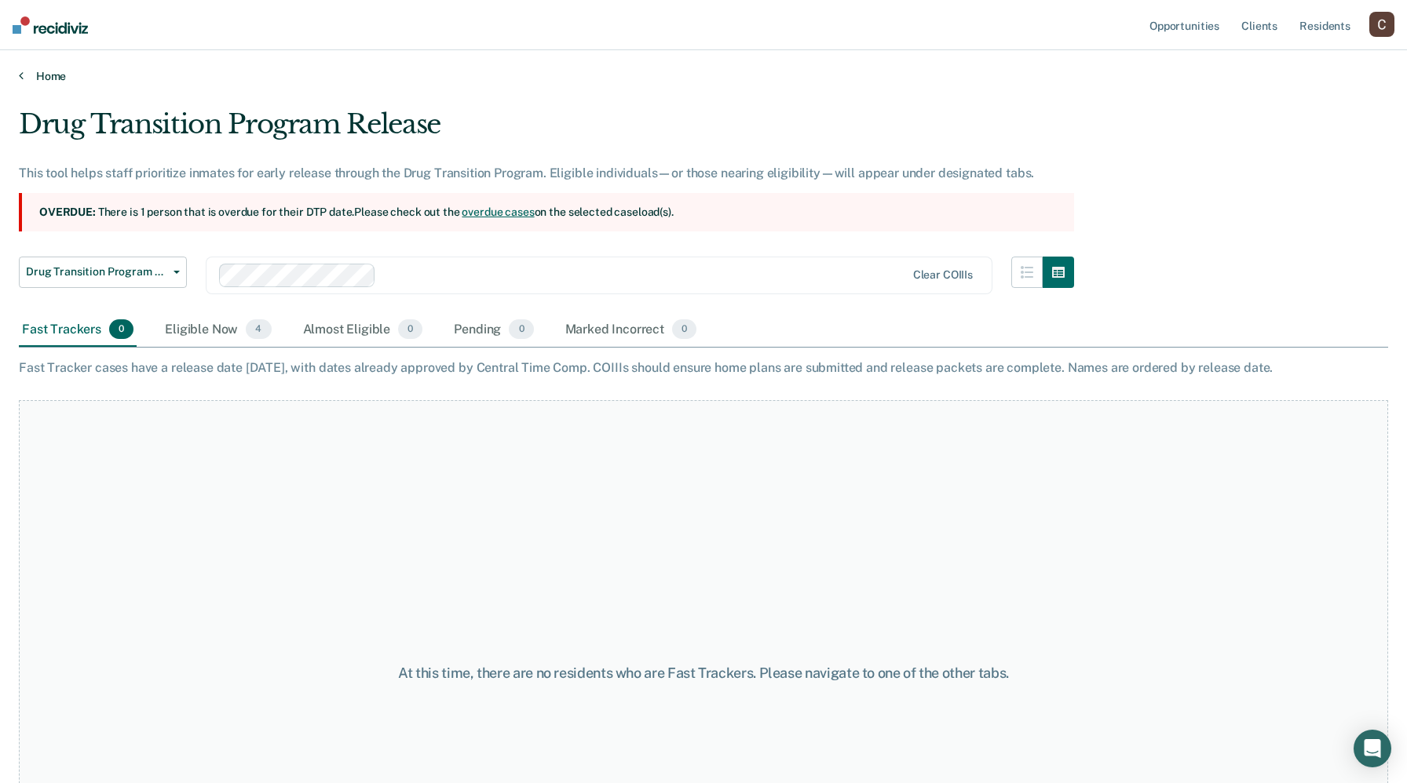
click at [29, 72] on link "Home" at bounding box center [703, 76] width 1369 height 14
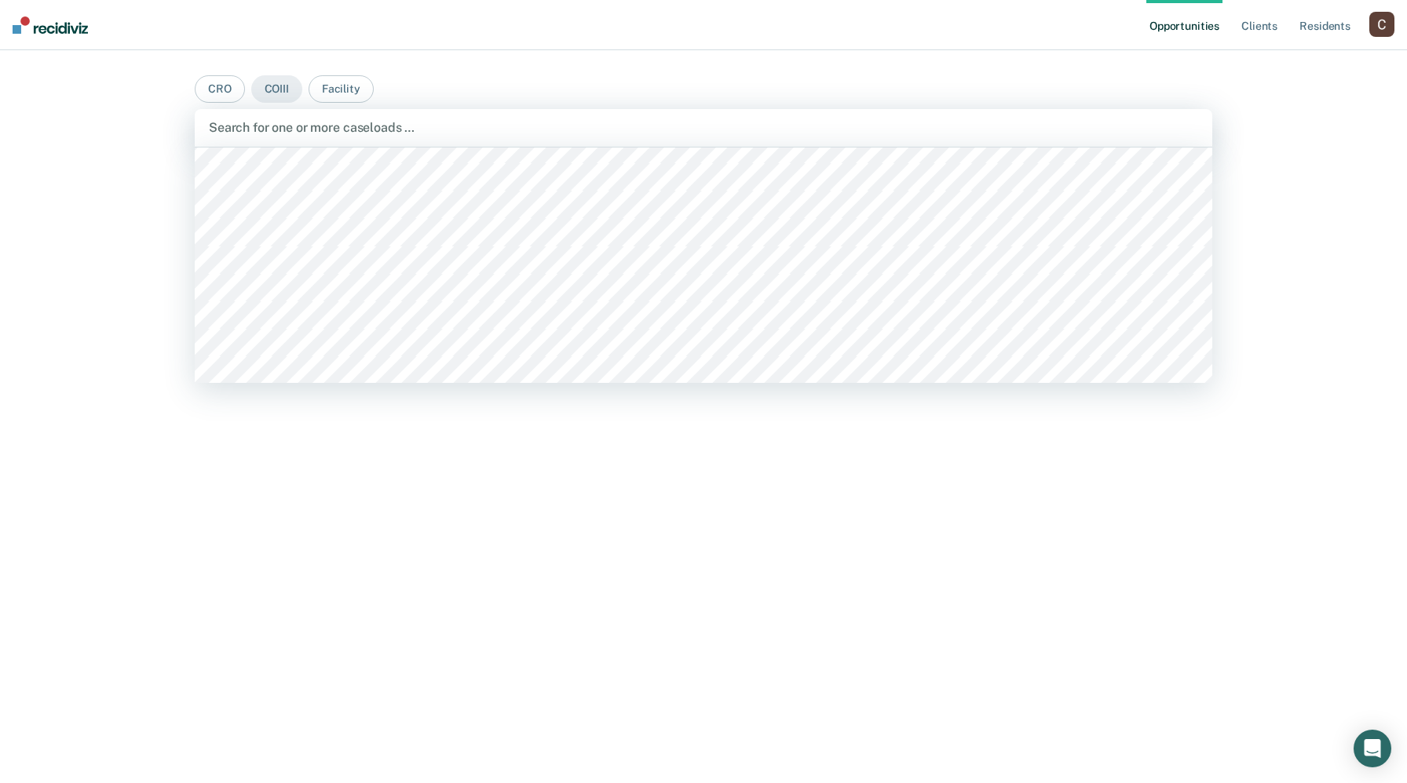
scroll to position [2017, 0]
click at [330, 136] on div at bounding box center [703, 128] width 989 height 18
click at [338, 130] on div at bounding box center [703, 128] width 989 height 18
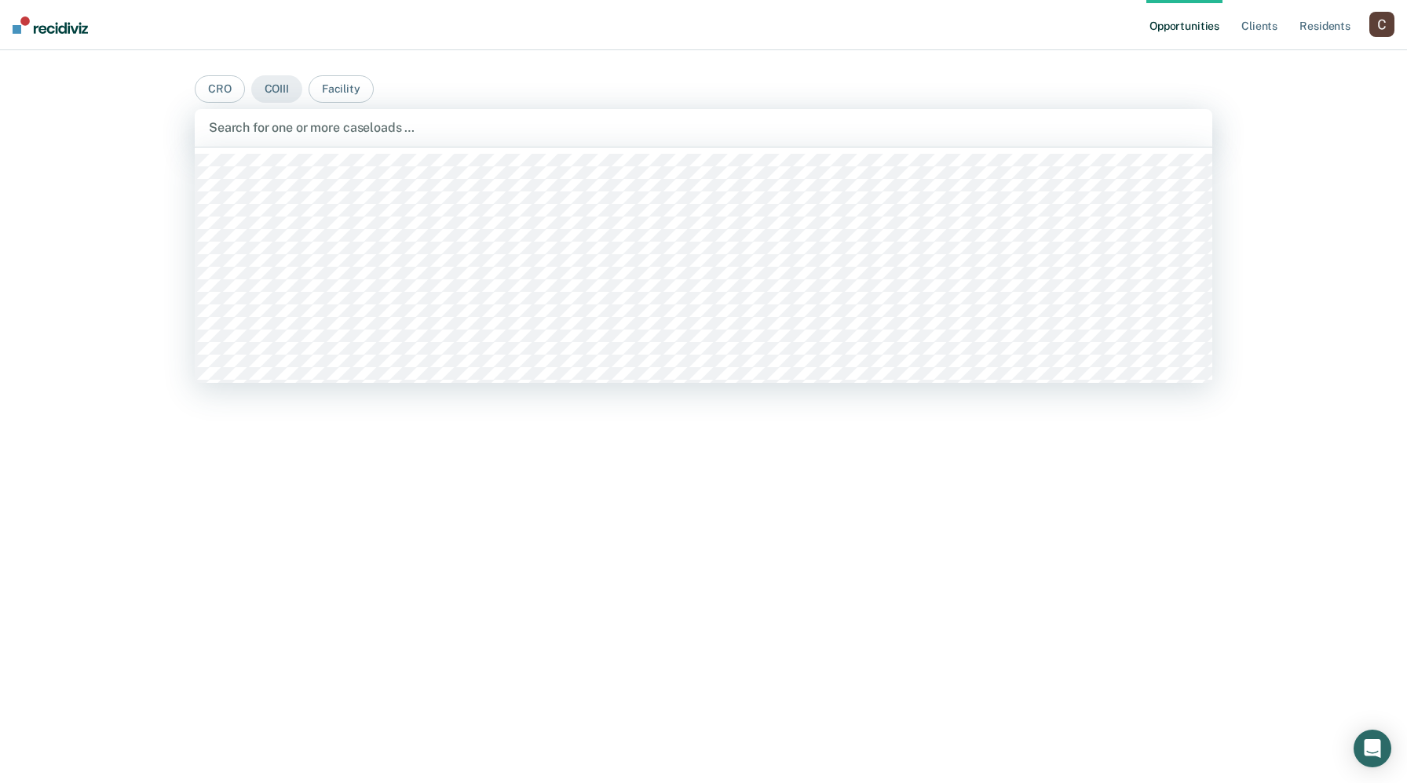
click at [301, 121] on div at bounding box center [703, 128] width 989 height 18
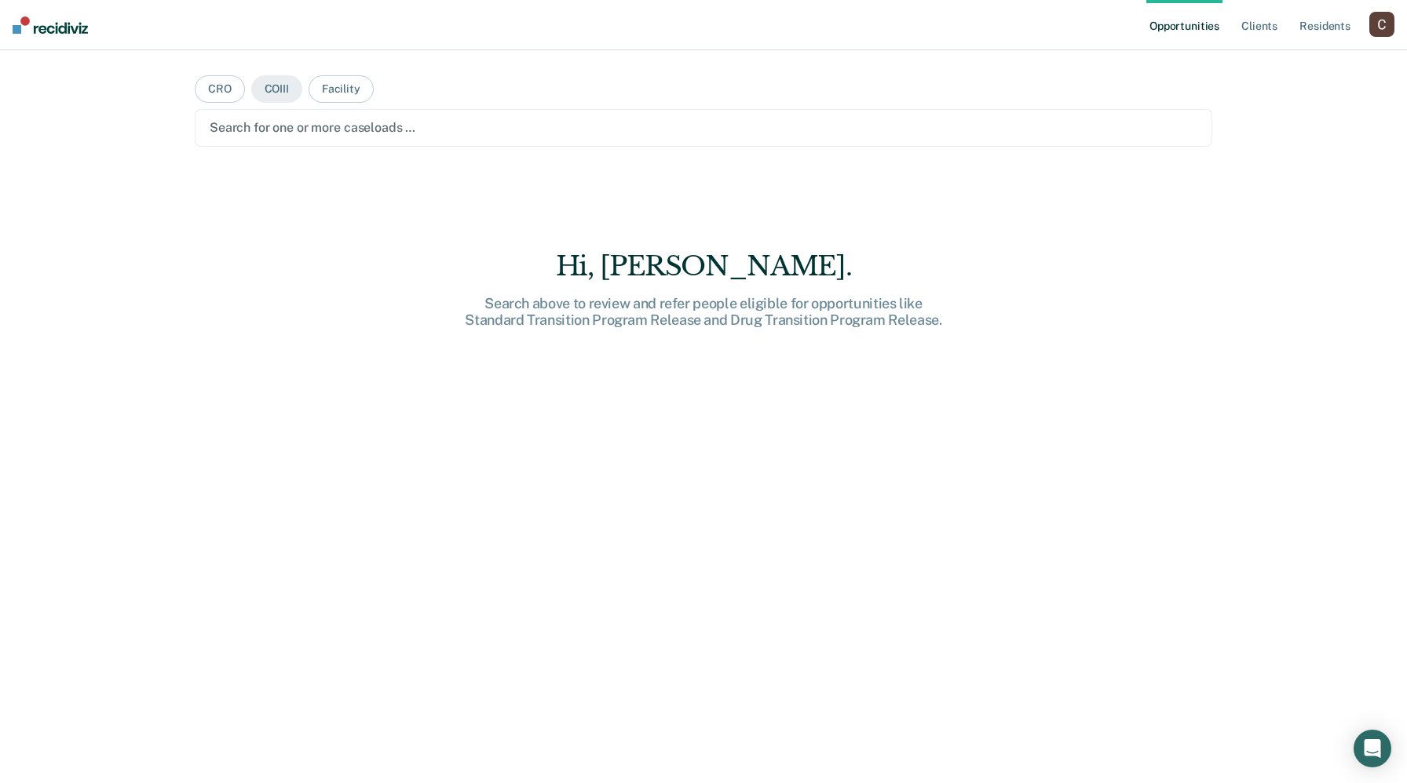
click at [308, 133] on div at bounding box center [703, 128] width 987 height 18
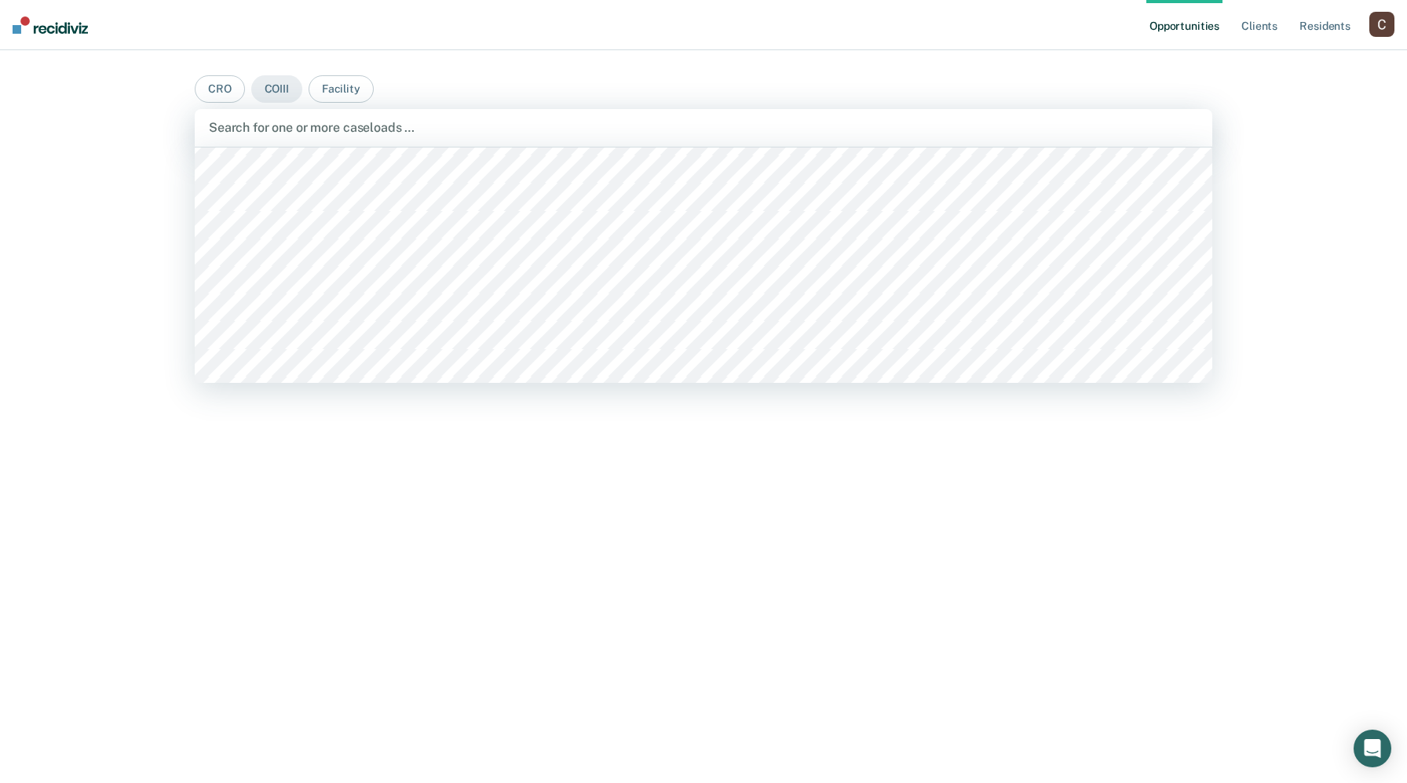
scroll to position [10211, 0]
click at [323, 133] on div at bounding box center [703, 128] width 989 height 18
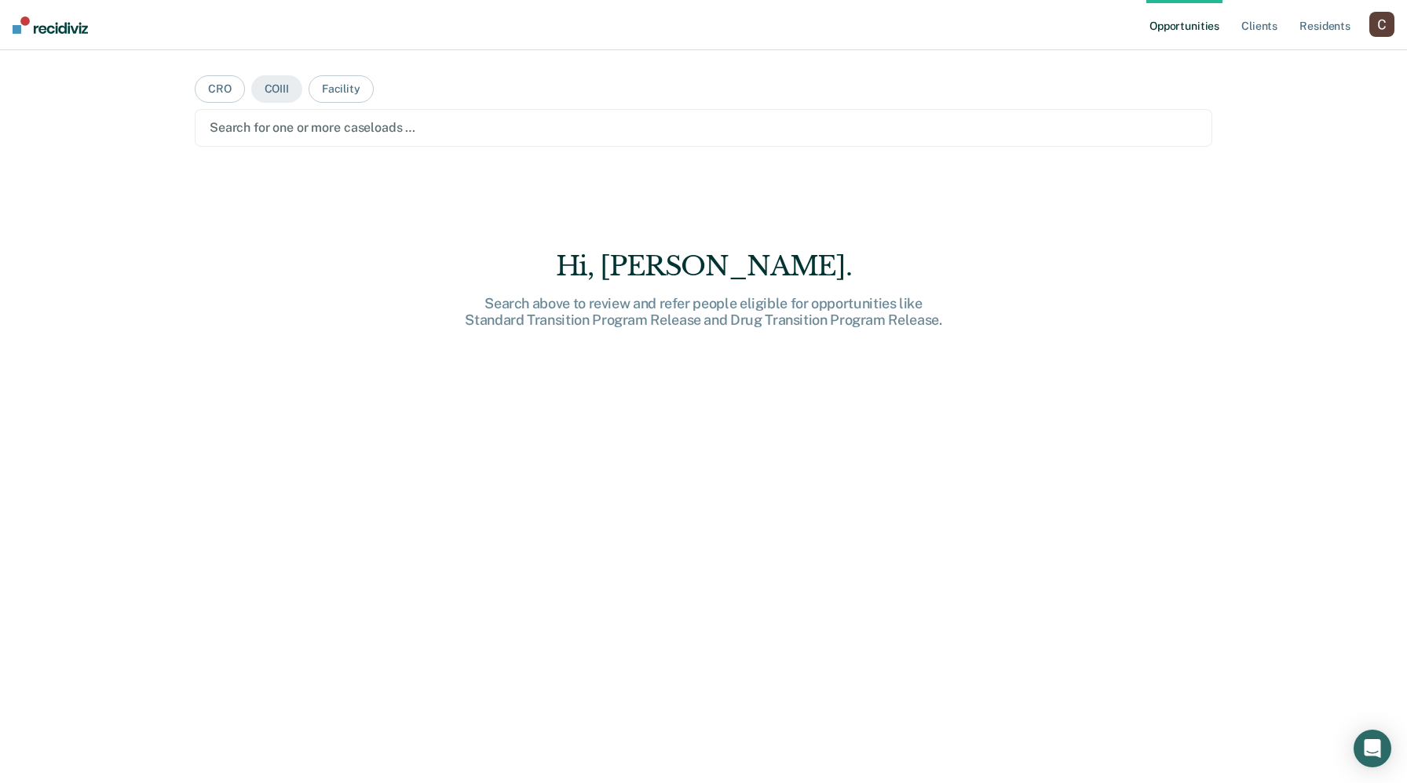
click at [332, 128] on div at bounding box center [703, 128] width 987 height 18
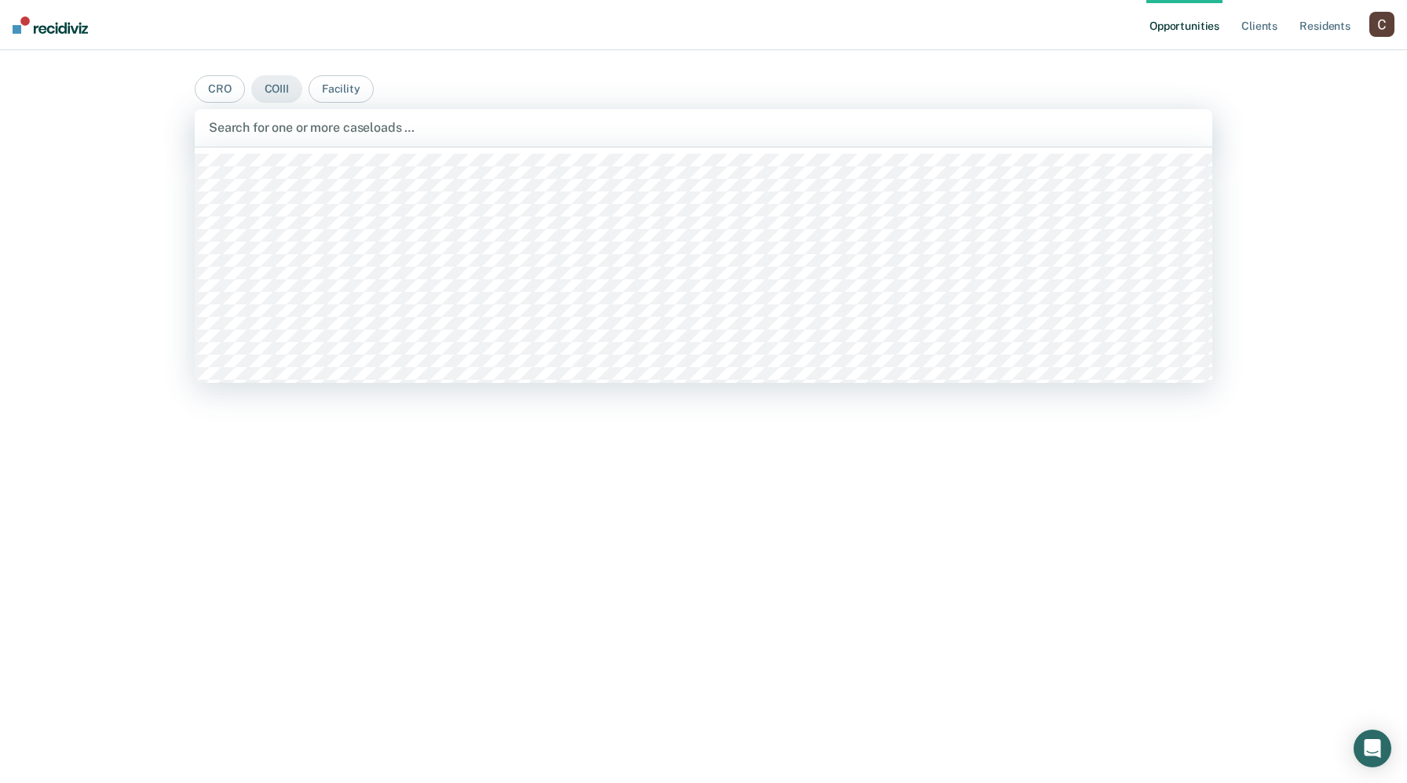
click at [318, 134] on div at bounding box center [703, 128] width 989 height 18
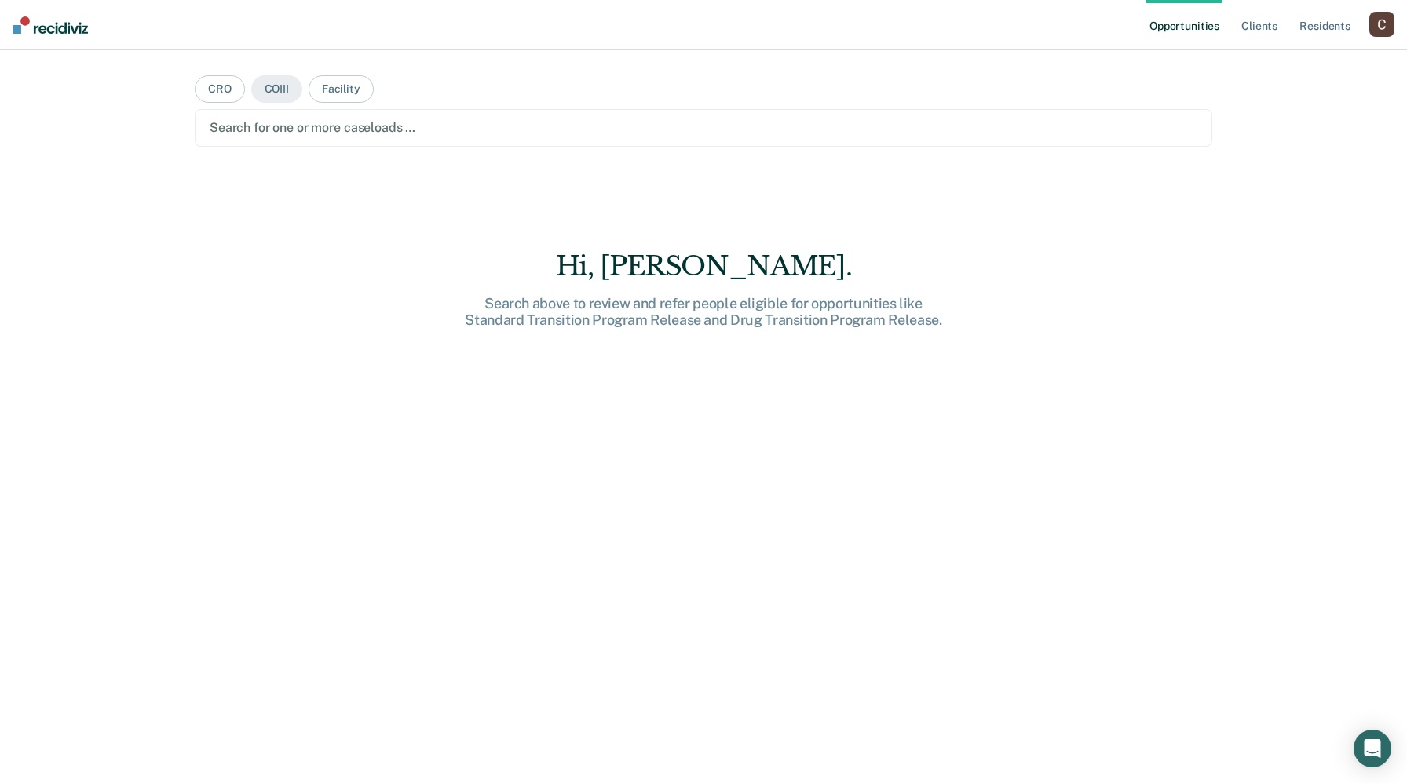
click at [312, 130] on div at bounding box center [703, 128] width 987 height 18
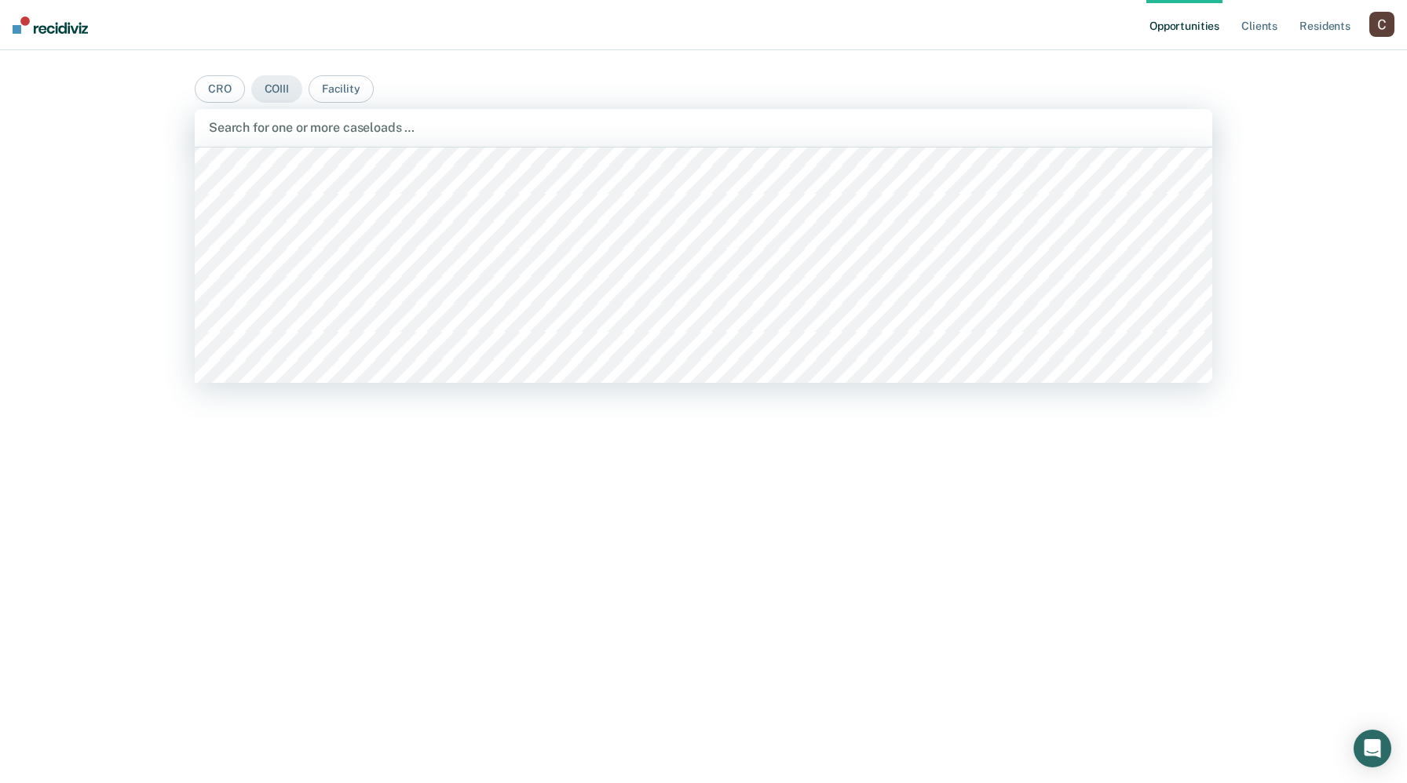
scroll to position [3031, 0]
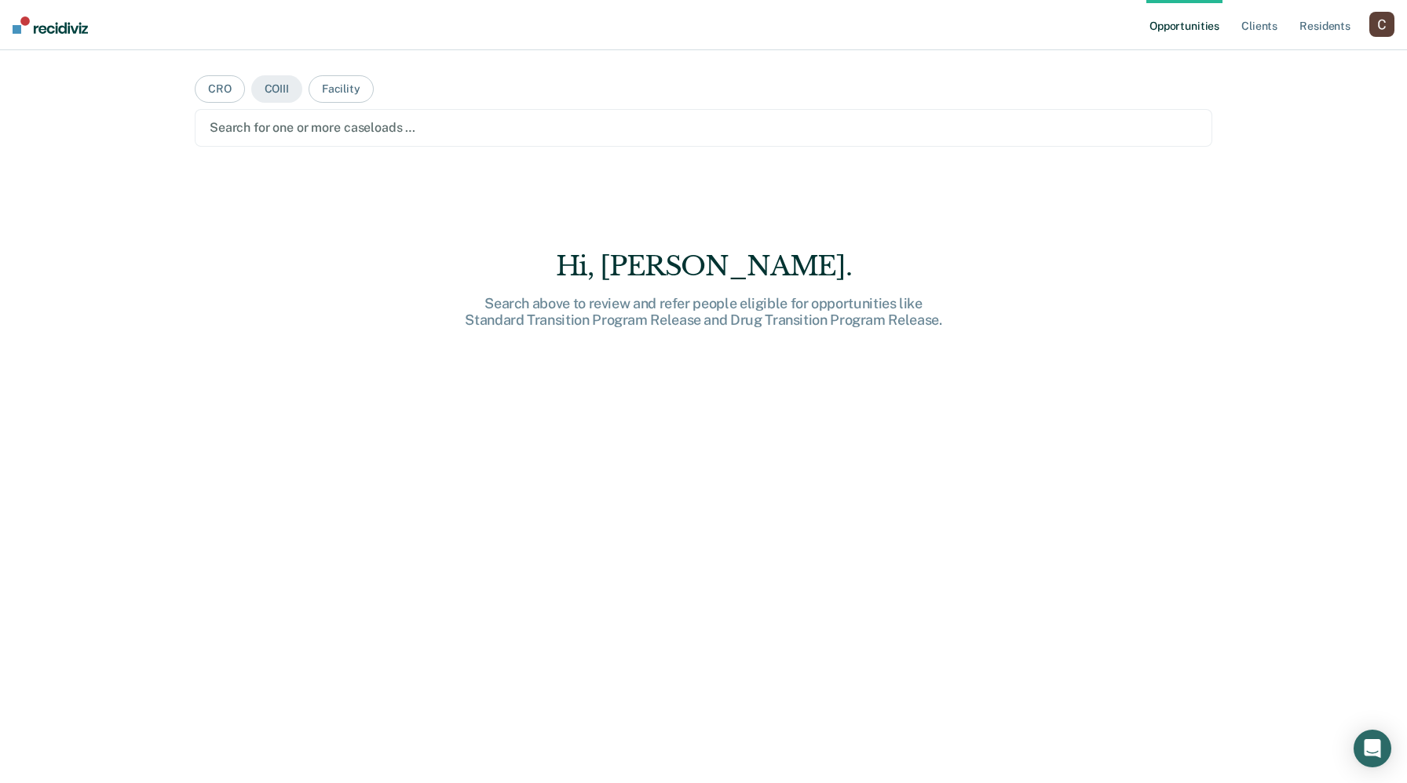
click at [326, 130] on div at bounding box center [703, 128] width 987 height 18
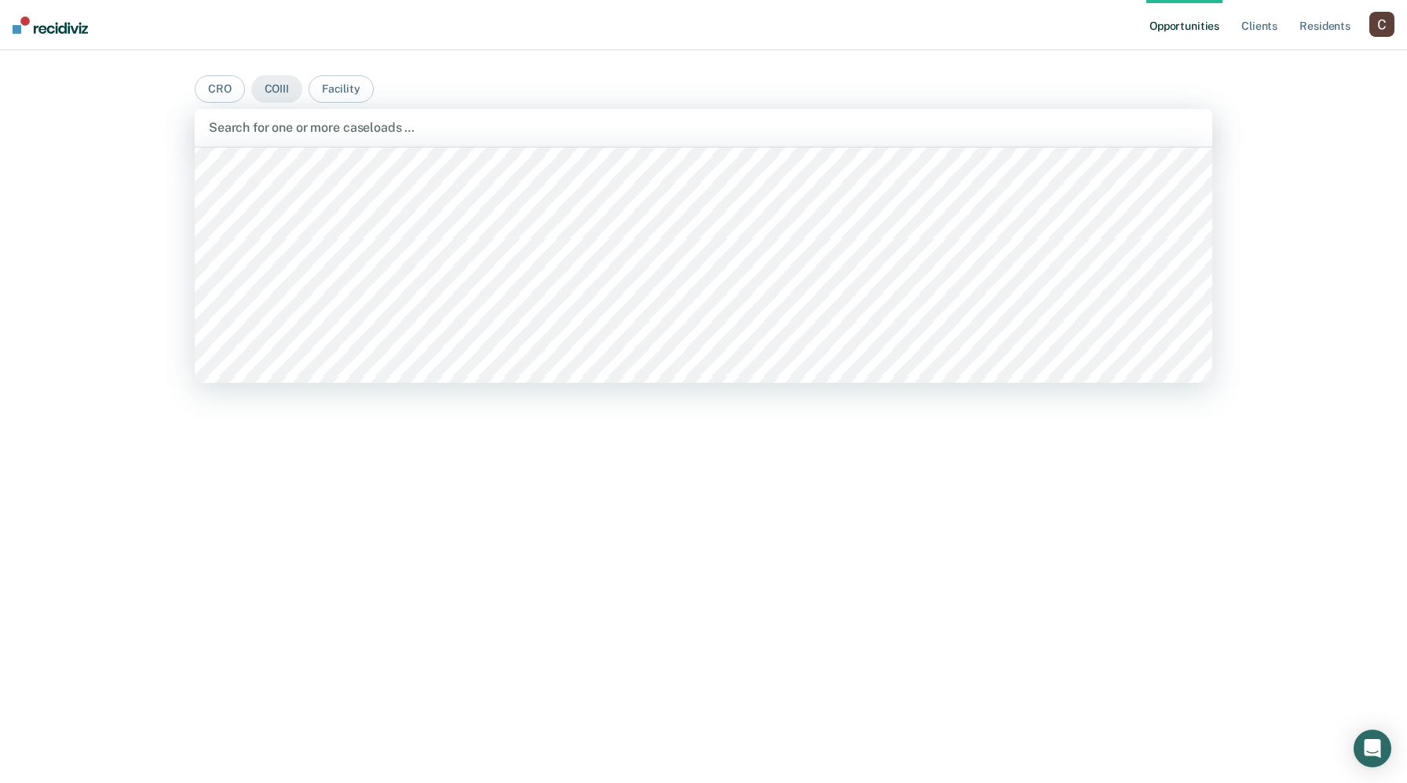
scroll to position [3975, 0]
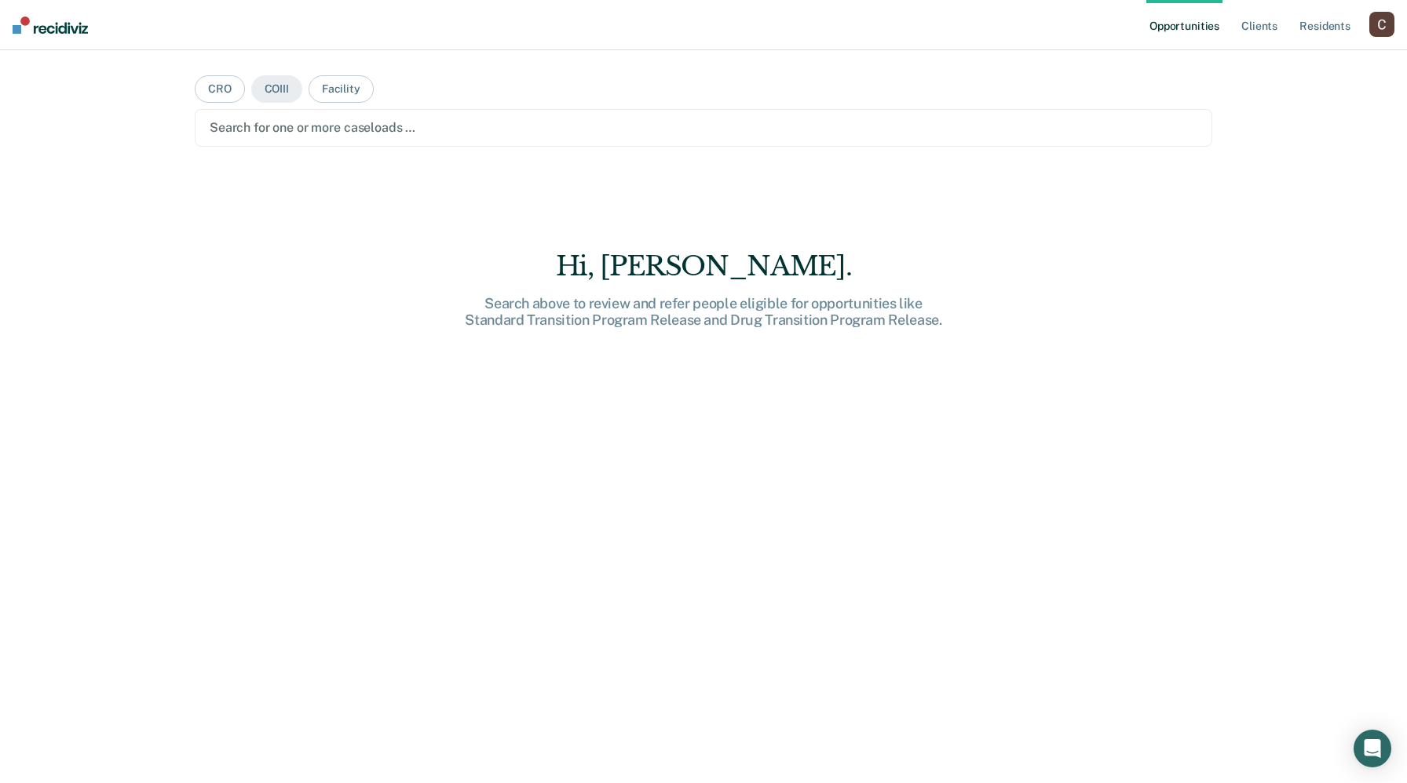
click at [318, 130] on div at bounding box center [703, 128] width 987 height 18
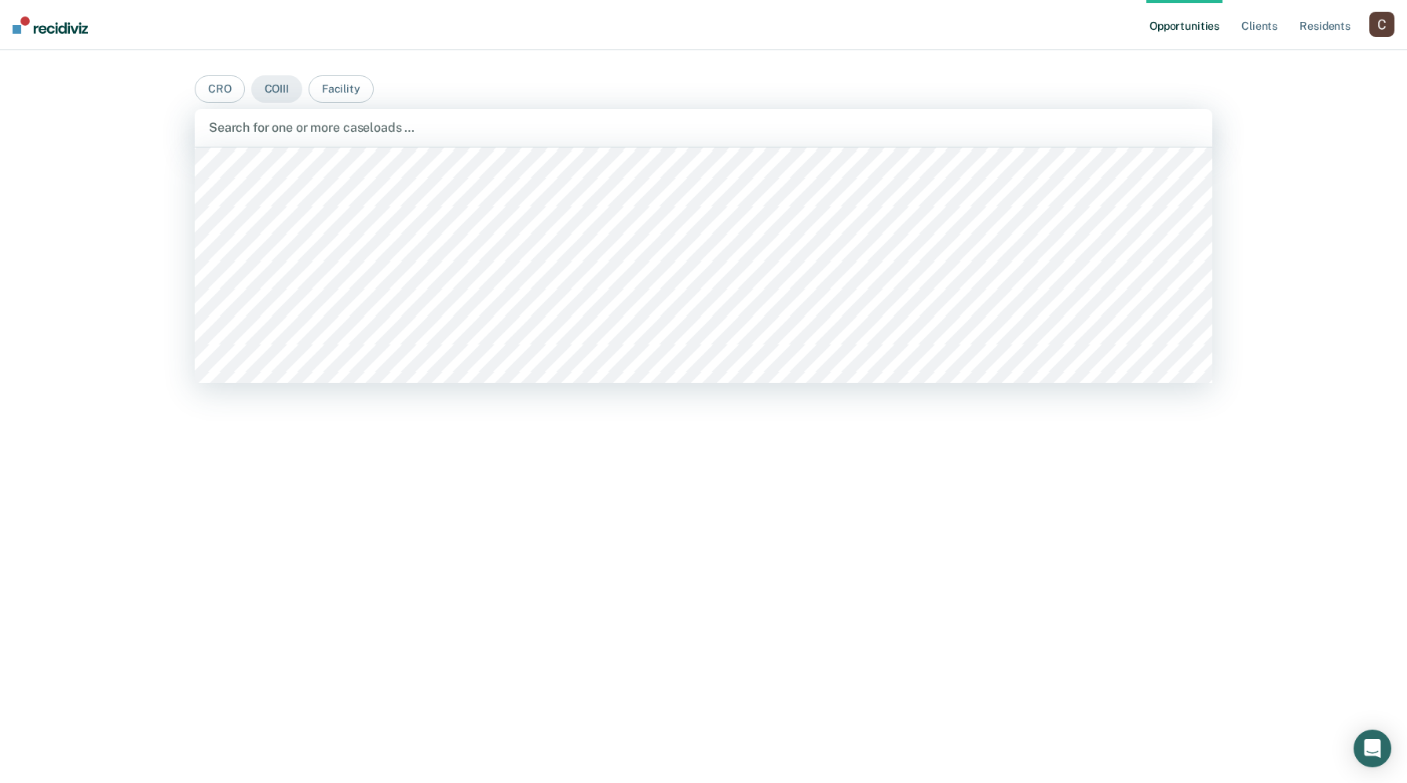
scroll to position [4885, 0]
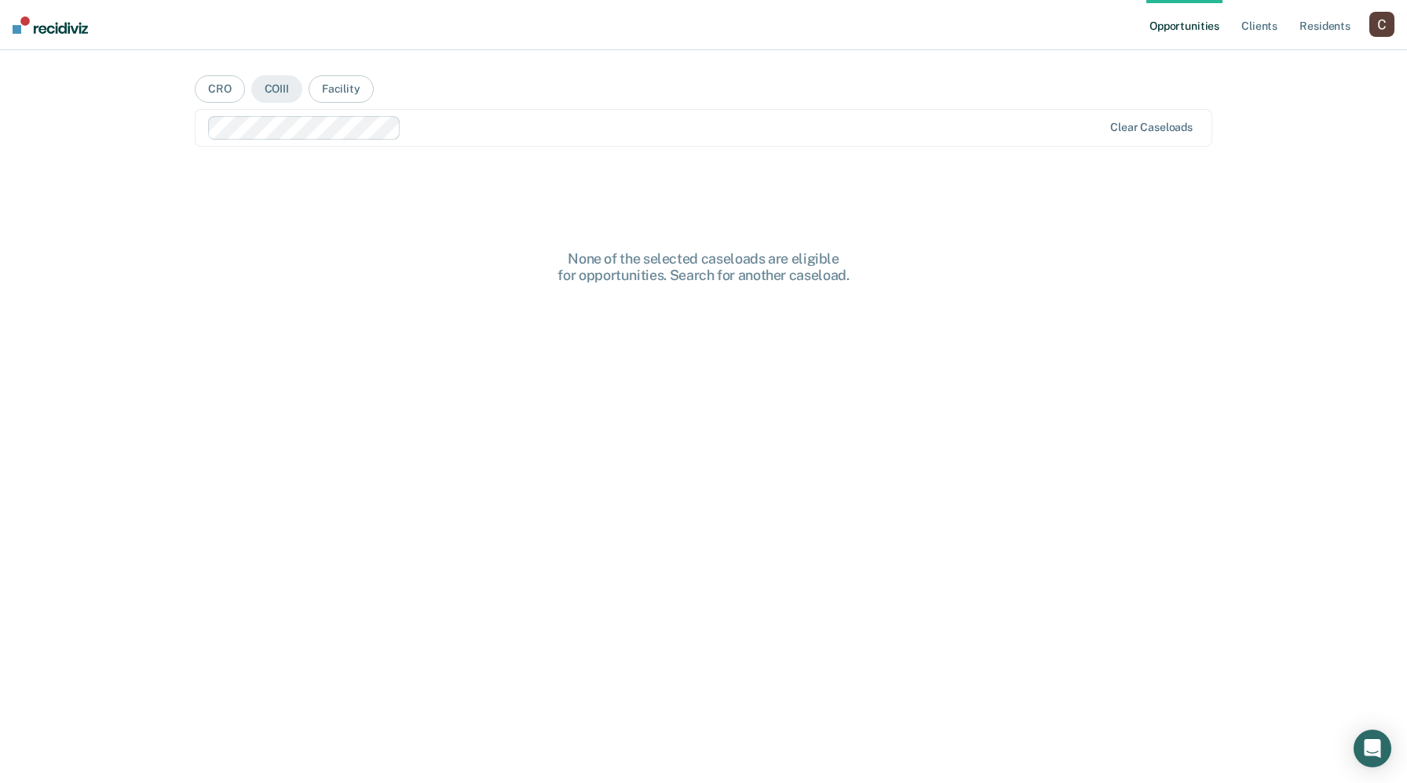
click at [407, 132] on div at bounding box center [754, 128] width 695 height 18
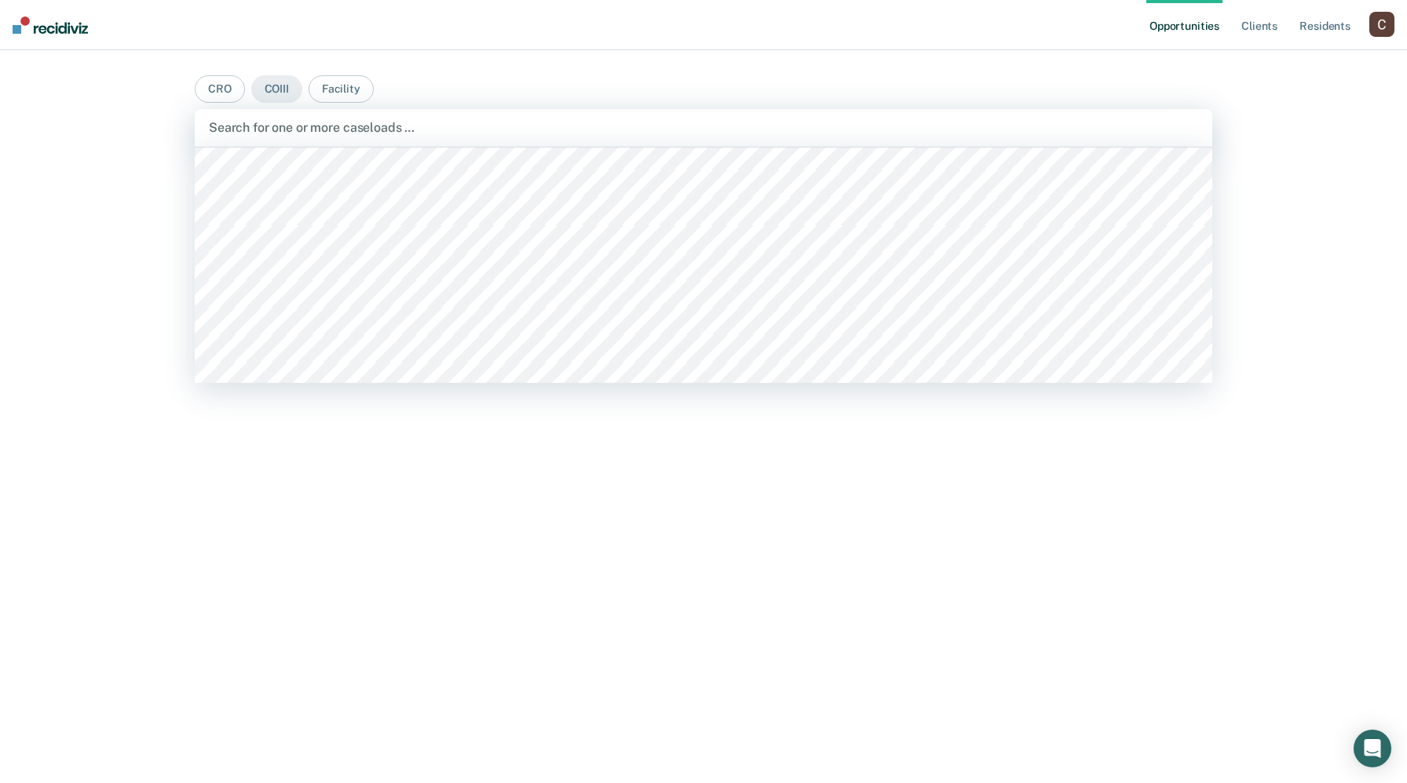
scroll to position [5438, 0]
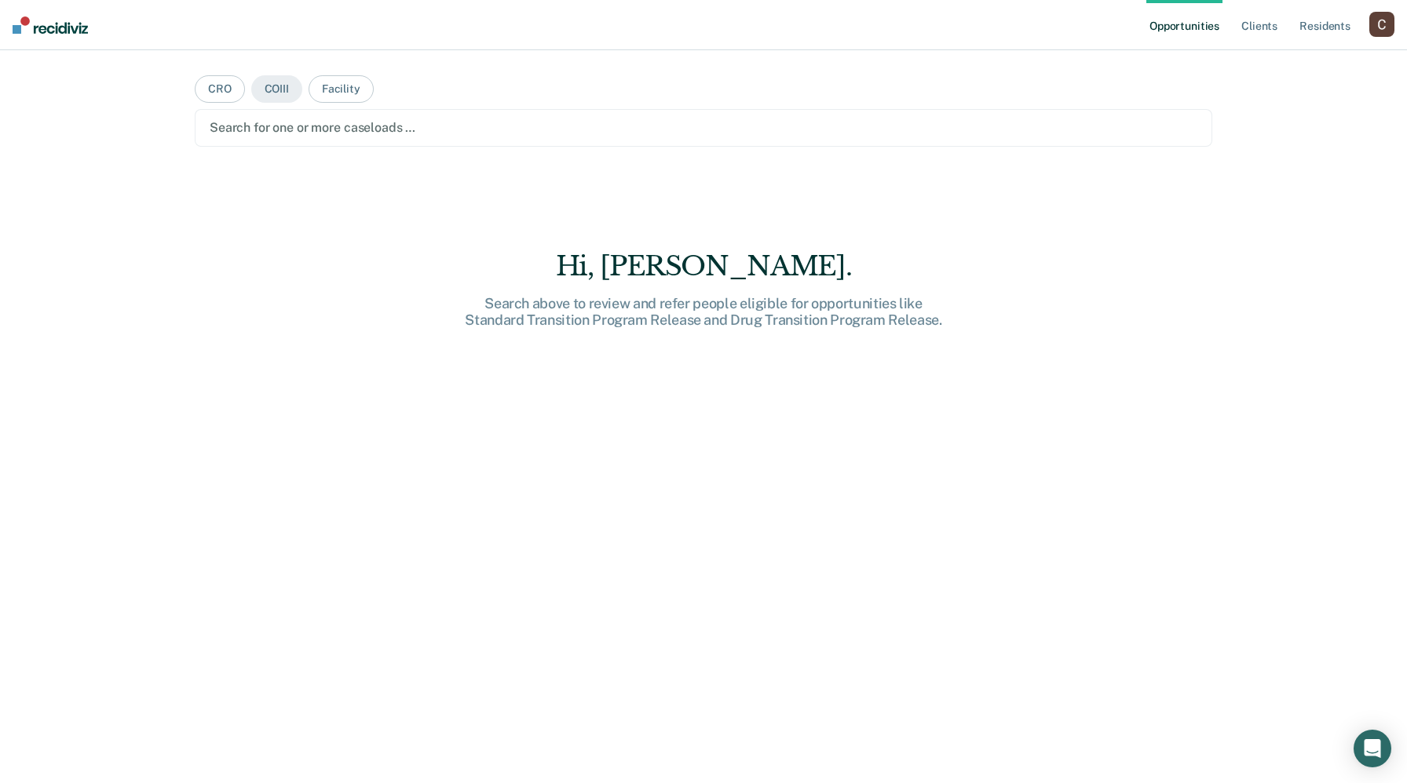
click at [315, 129] on div at bounding box center [703, 128] width 987 height 18
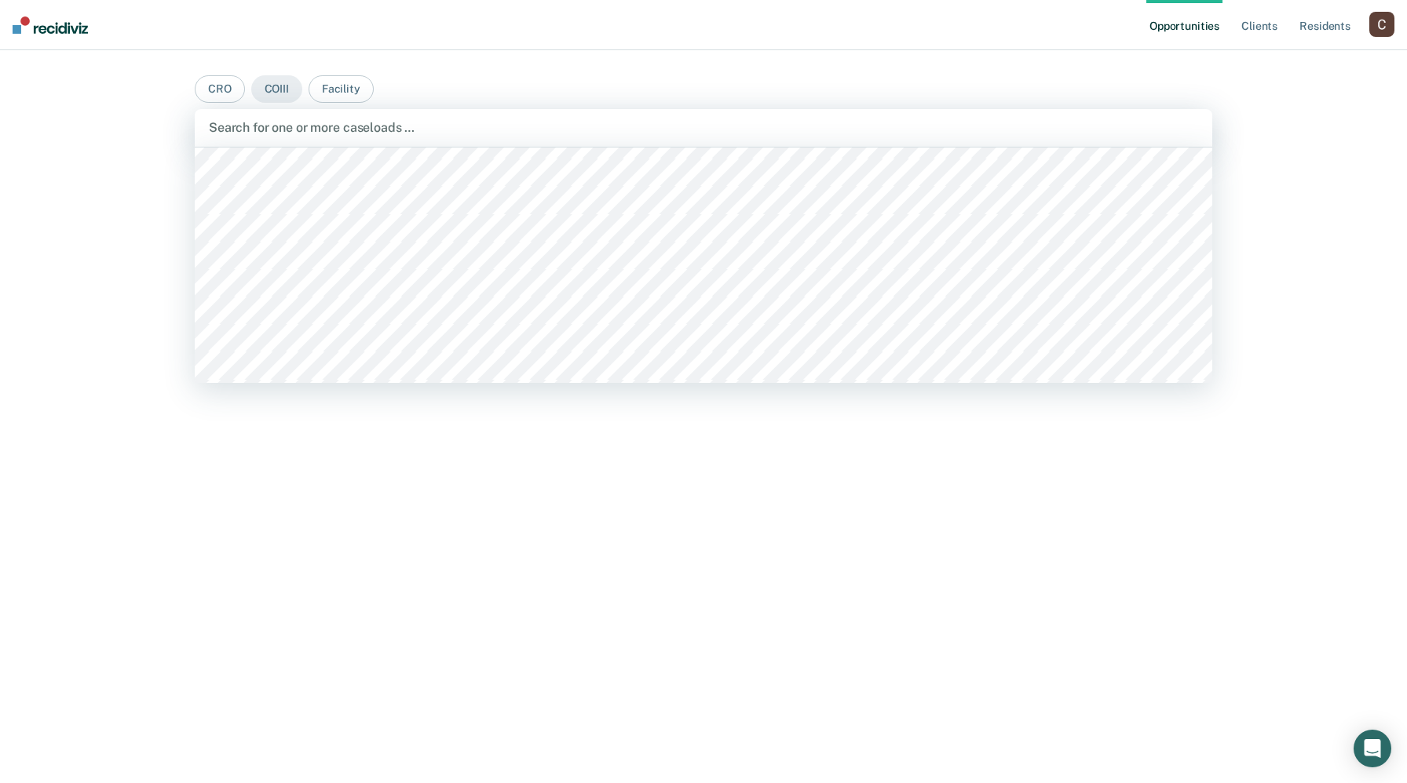
scroll to position [6762, 0]
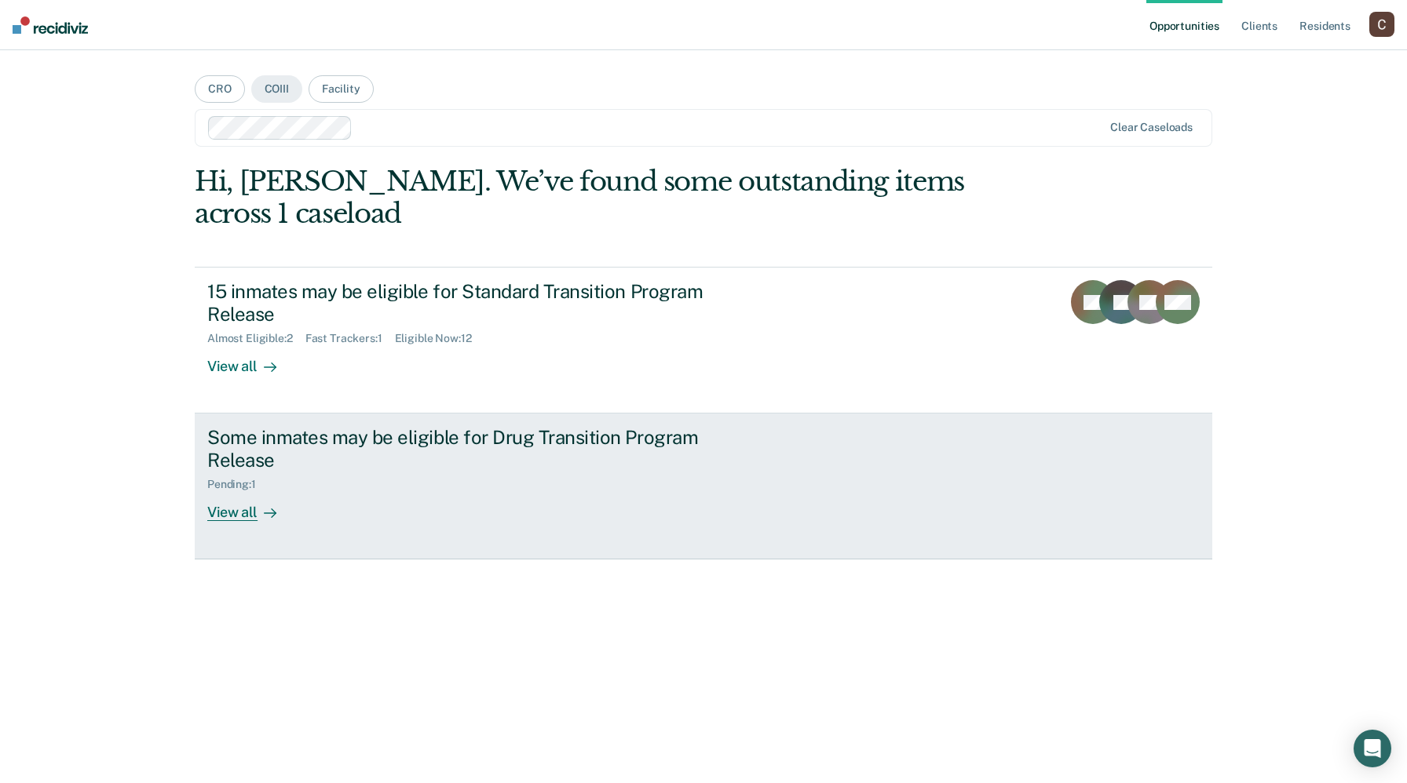
click at [243, 459] on div "Some inmates may be eligible for Drug Transition Program Release" at bounding box center [482, 449] width 551 height 46
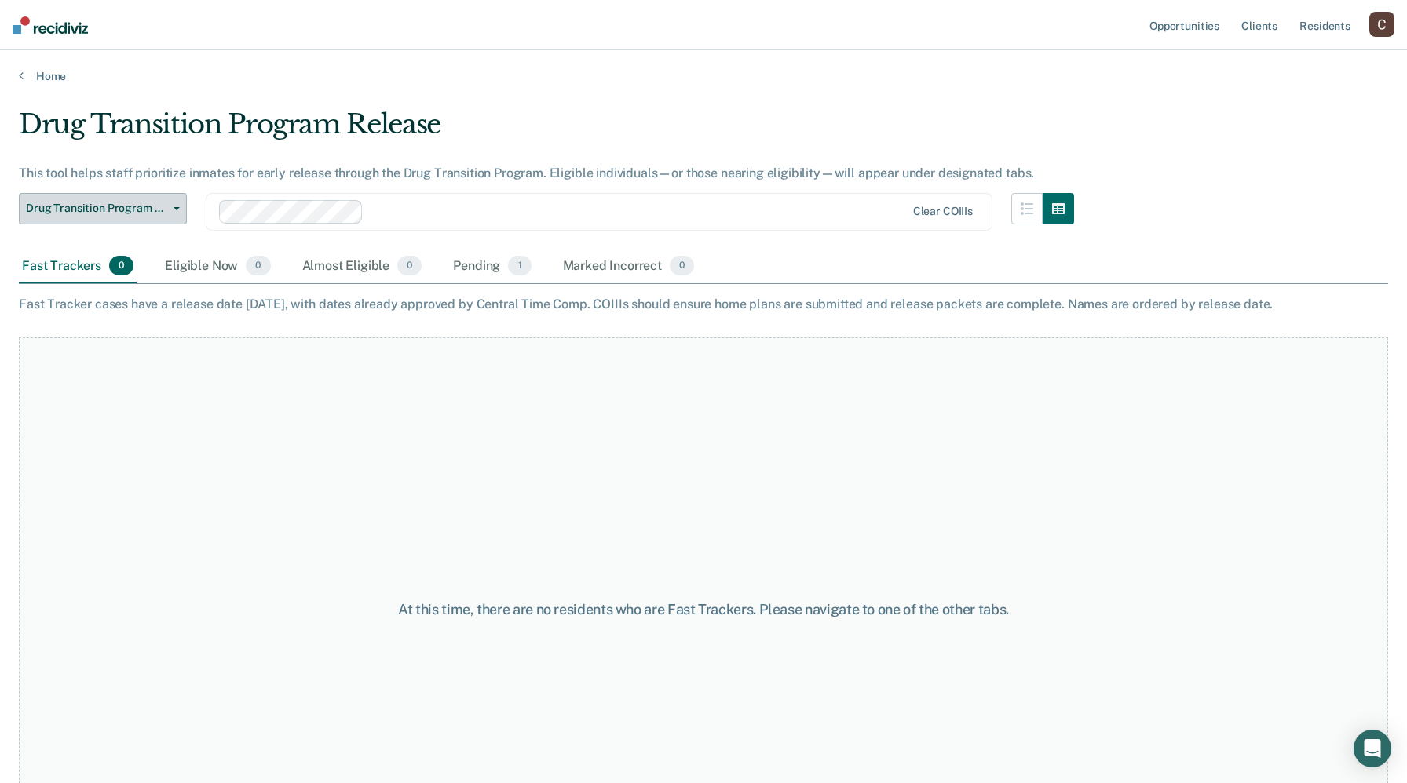
click at [162, 202] on span "Drug Transition Program Release" at bounding box center [96, 208] width 141 height 13
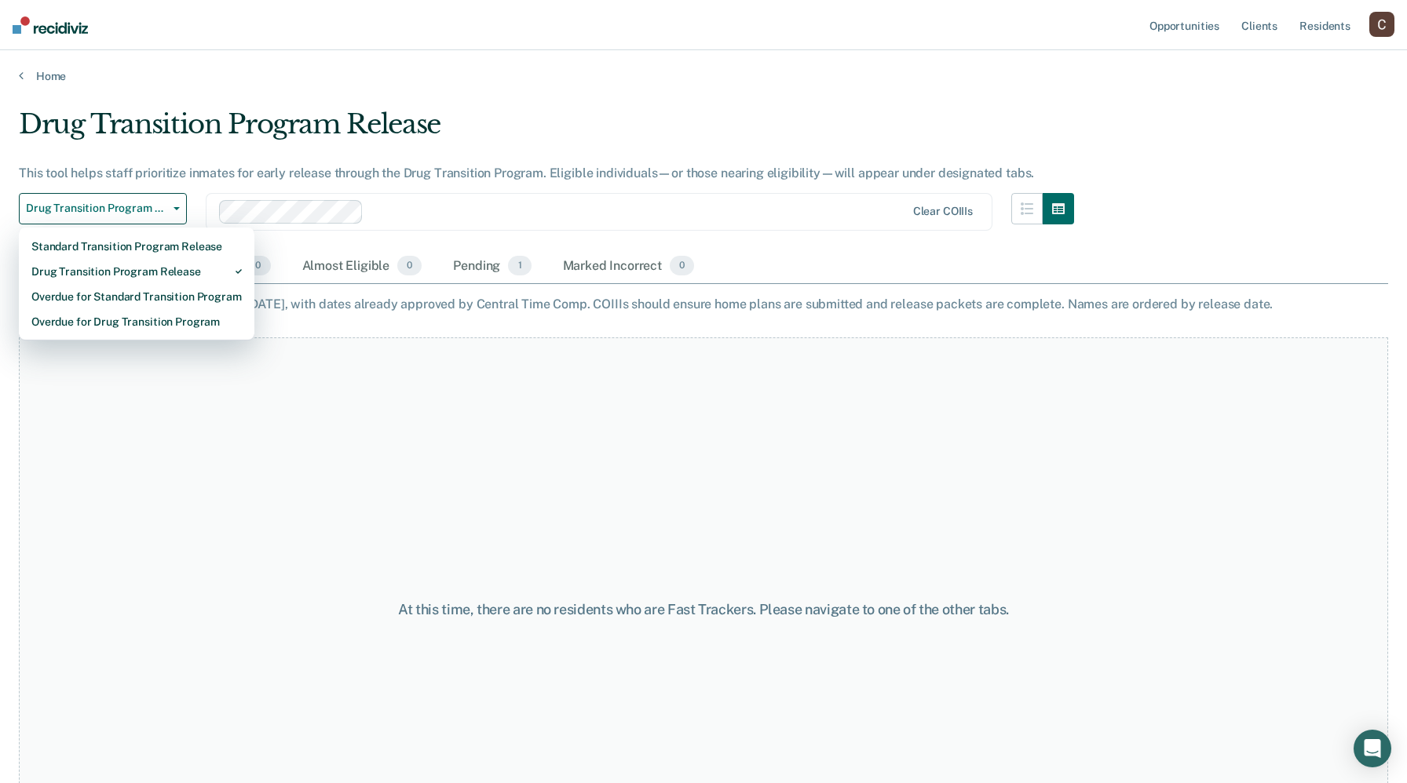
click at [274, 163] on div "Drug Transition Program Release This tool helps staff prioritize inmates for ea…" at bounding box center [546, 178] width 1055 height 141
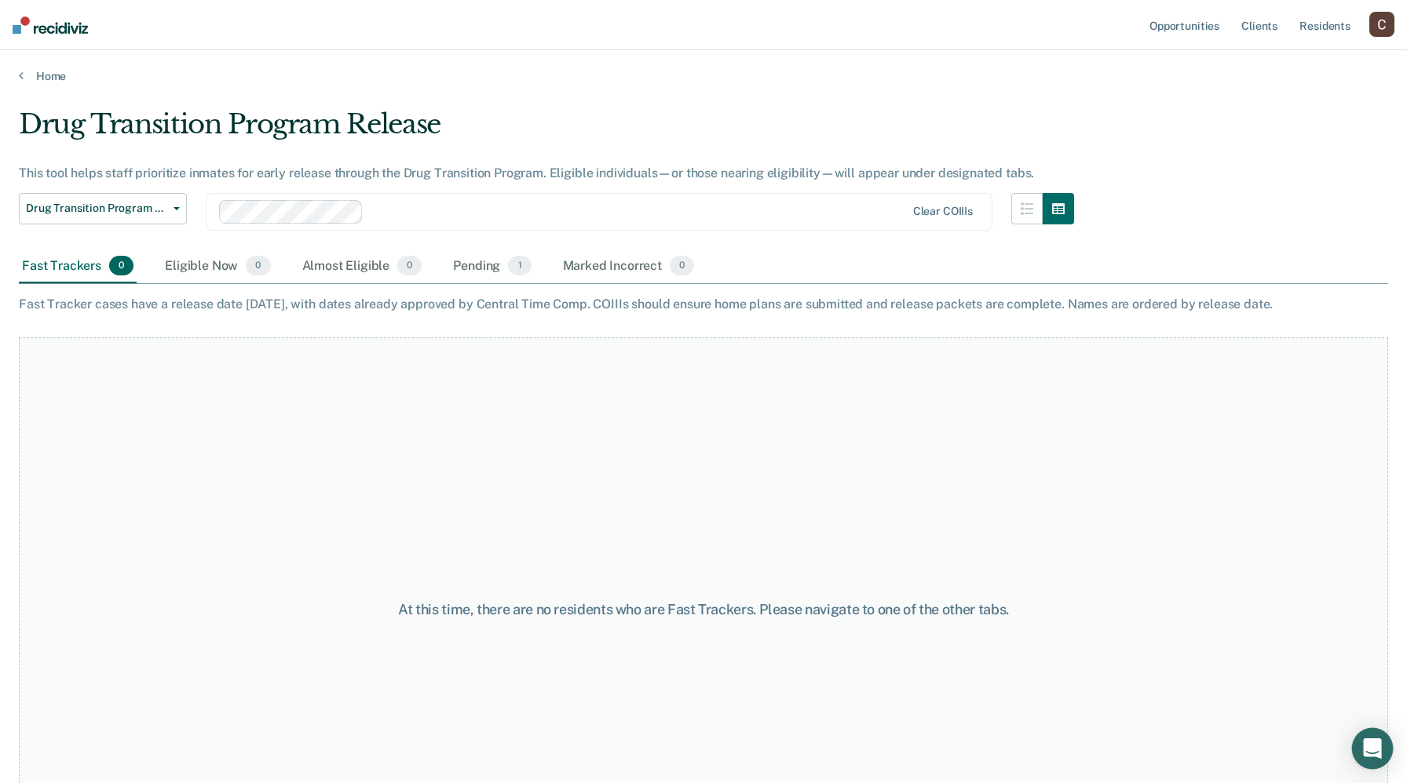
click at [1369, 739] on div "Open Intercom Messenger" at bounding box center [1373, 749] width 42 height 42
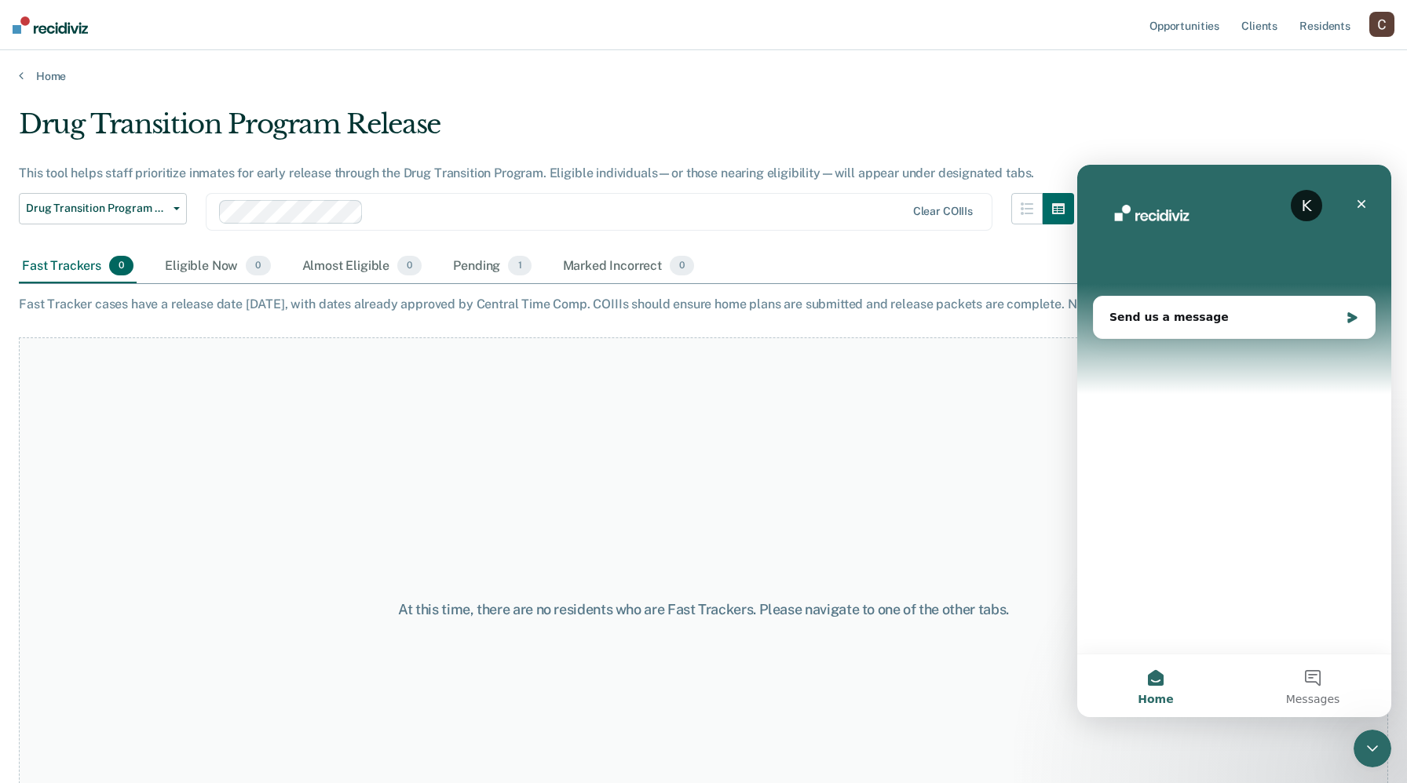
click at [1308, 208] on div "K" at bounding box center [1305, 205] width 31 height 31
click at [1360, 203] on icon "Close" at bounding box center [1361, 204] width 9 height 9
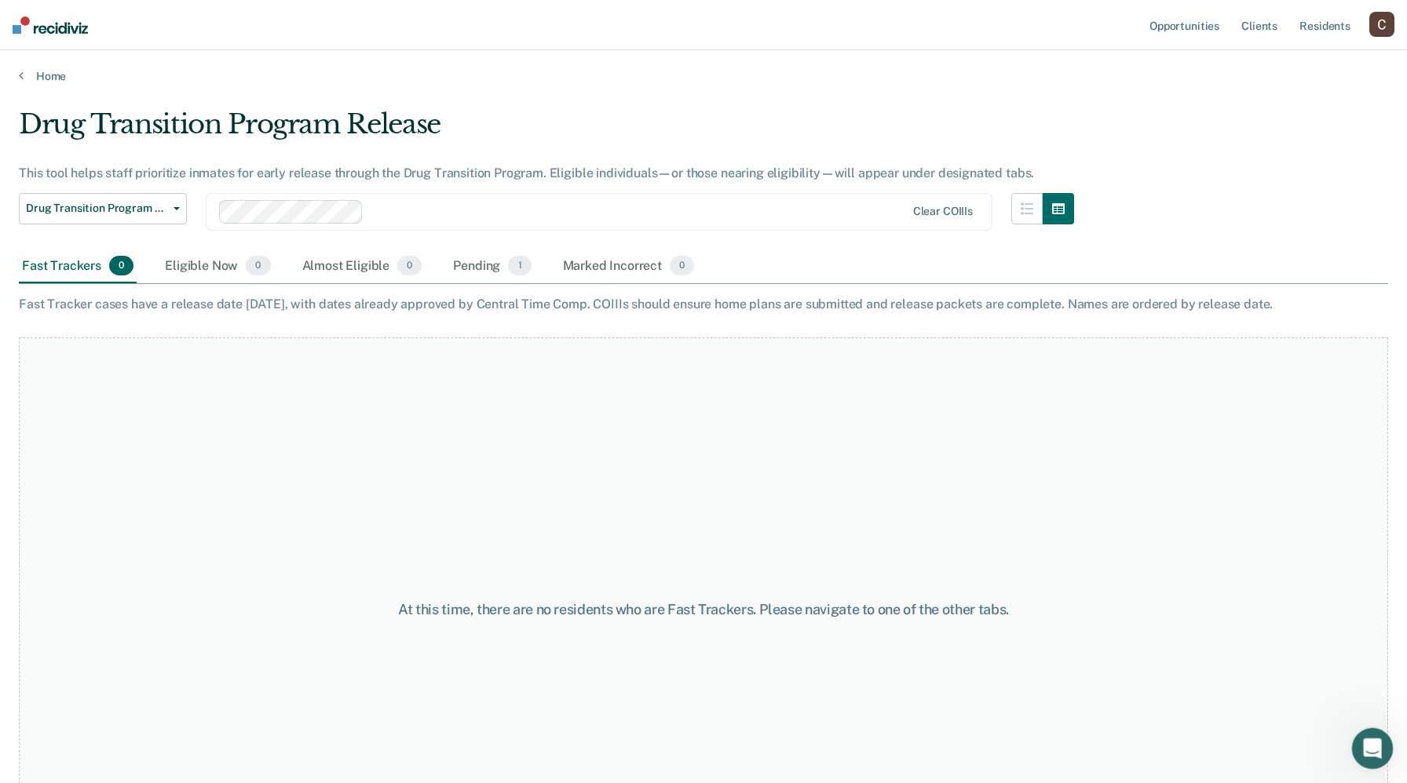
click at [1367, 736] on icon "Open Intercom Messenger" at bounding box center [1370, 747] width 26 height 26
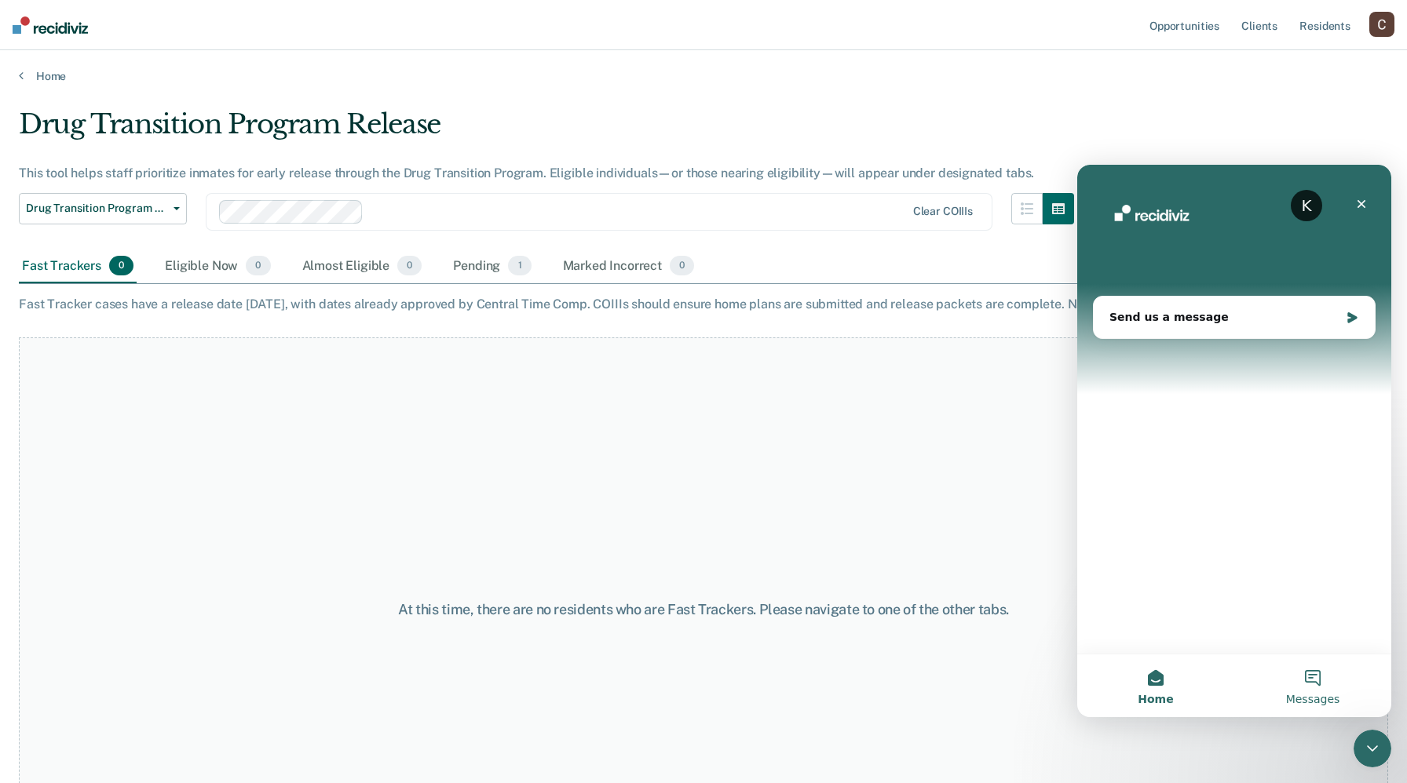
click at [1298, 670] on button "Messages" at bounding box center [1312, 686] width 157 height 63
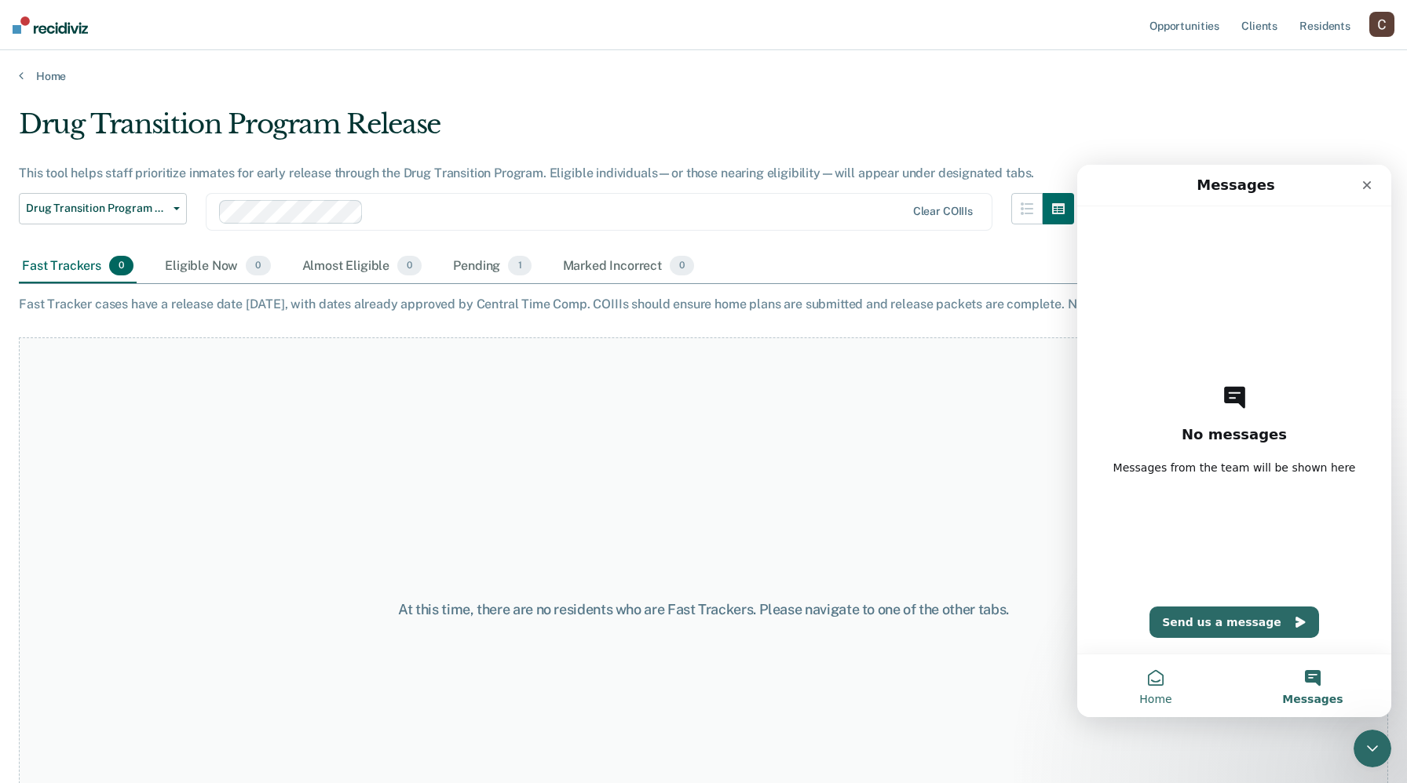
click at [1155, 671] on button "Home" at bounding box center [1155, 686] width 157 height 63
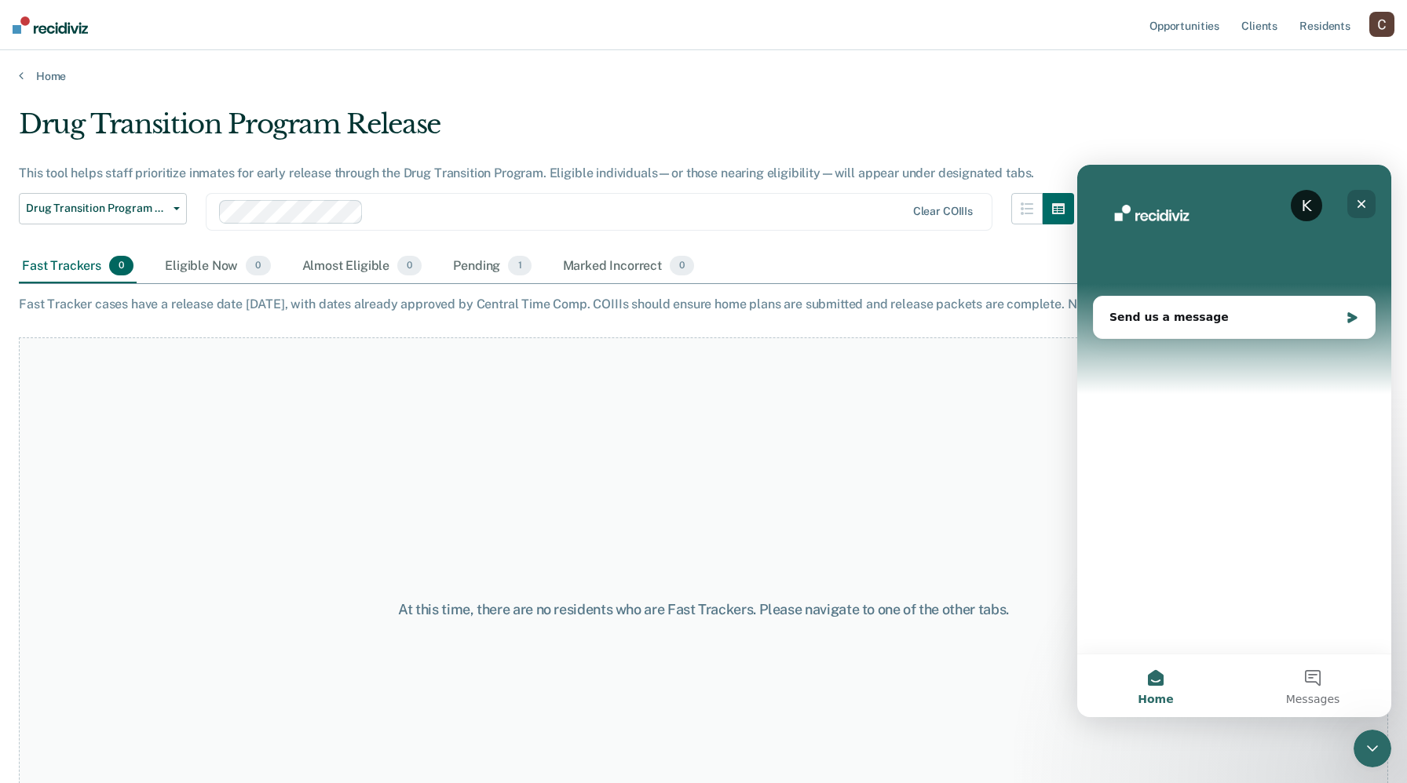
click at [1371, 201] on div "Close" at bounding box center [1361, 204] width 28 height 28
